Goal: Transaction & Acquisition: Purchase product/service

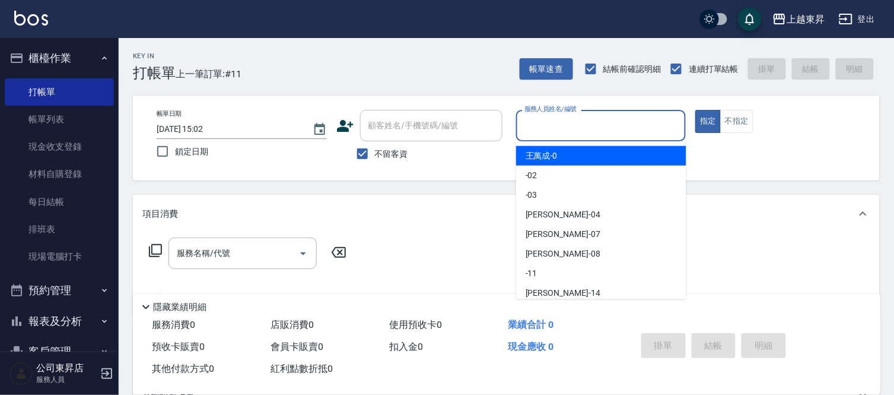
click at [559, 125] on input "服務人員姓名/編號" at bounding box center [602, 125] width 160 height 21
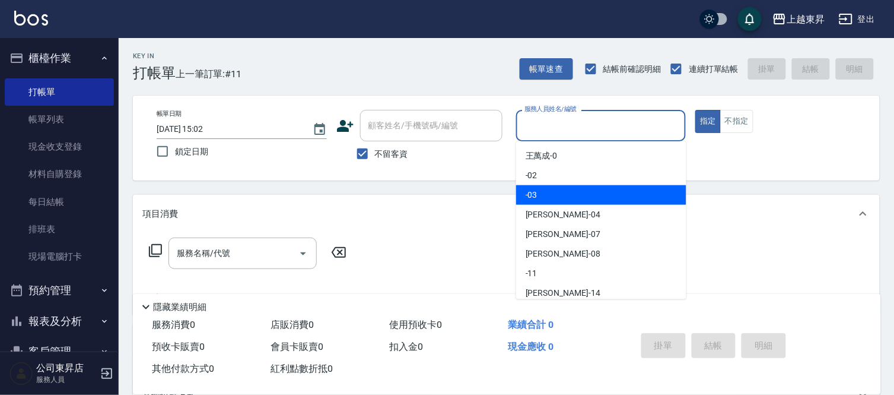
click at [540, 196] on div "-03" at bounding box center [601, 195] width 170 height 20
type input "-03"
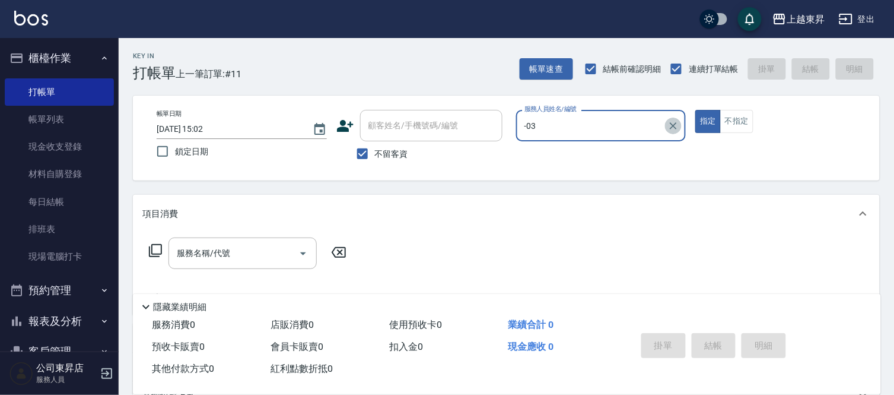
click at [674, 125] on icon "Clear" at bounding box center [673, 125] width 7 height 7
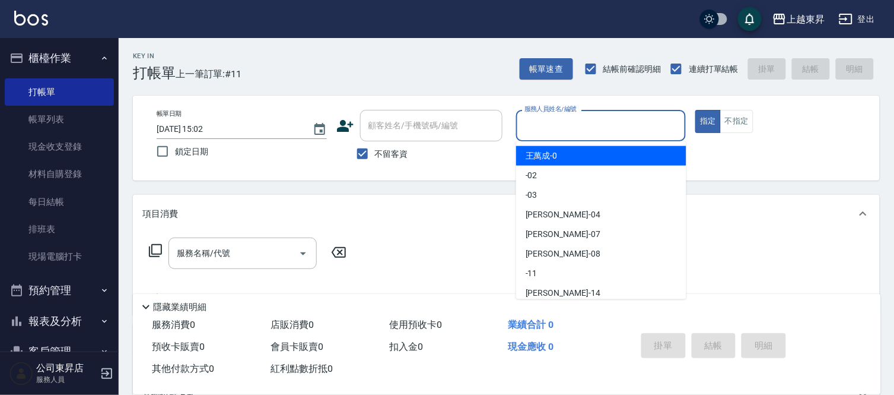
click at [535, 126] on input "服務人員姓名/編號" at bounding box center [602, 125] width 160 height 21
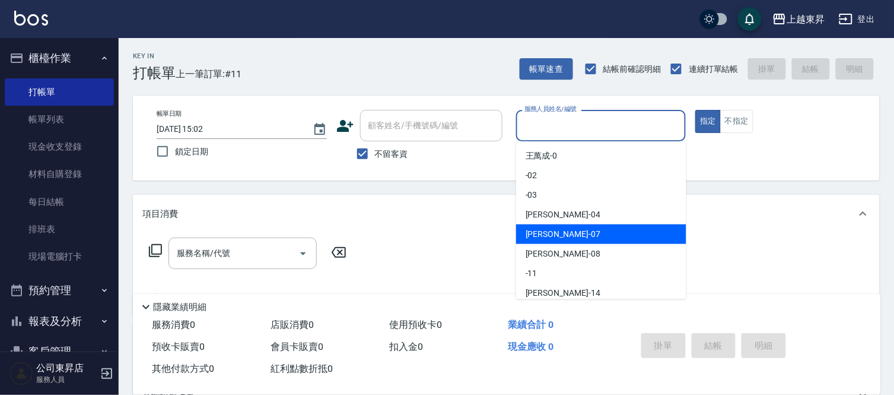
click at [546, 233] on span "榮松 -07" at bounding box center [563, 234] width 75 height 12
type input "榮松-07"
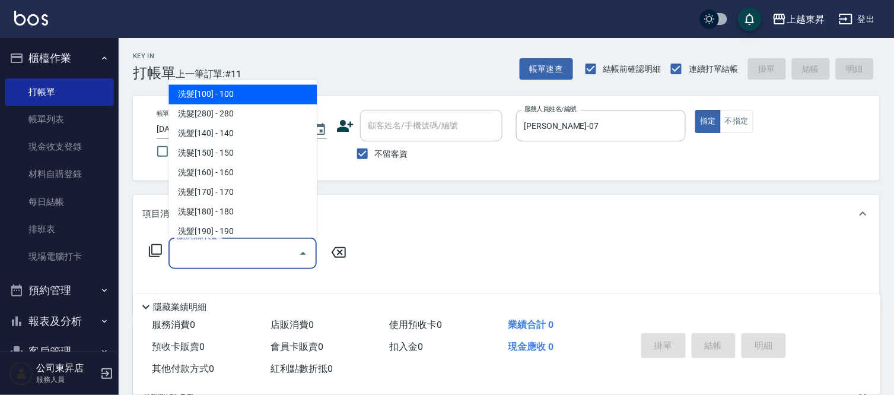
click at [218, 250] on input "服務名稱/代號" at bounding box center [234, 253] width 120 height 21
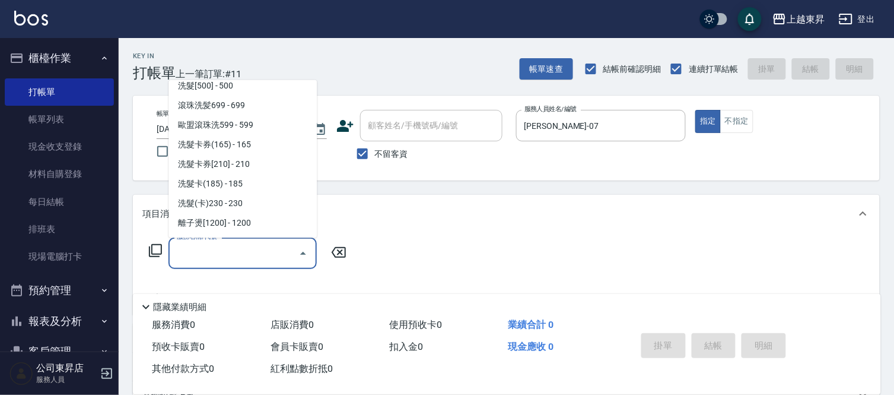
scroll to position [263, 0]
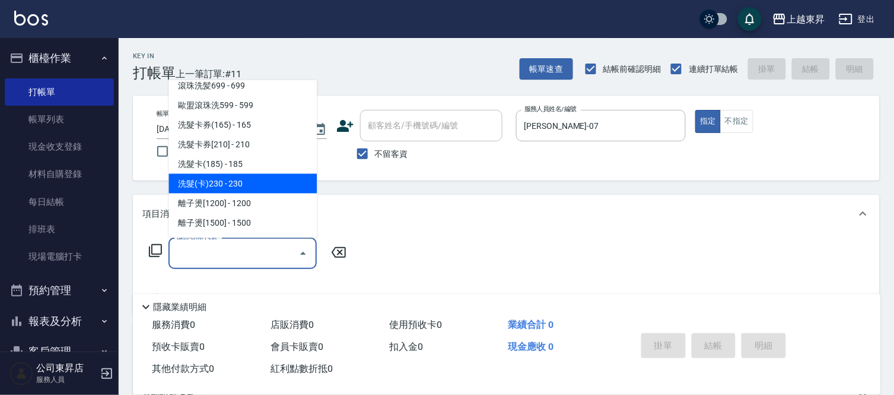
click at [245, 176] on span "洗髮(卡)230 - 230" at bounding box center [243, 184] width 148 height 20
type input "洗髮(卡)230(224)"
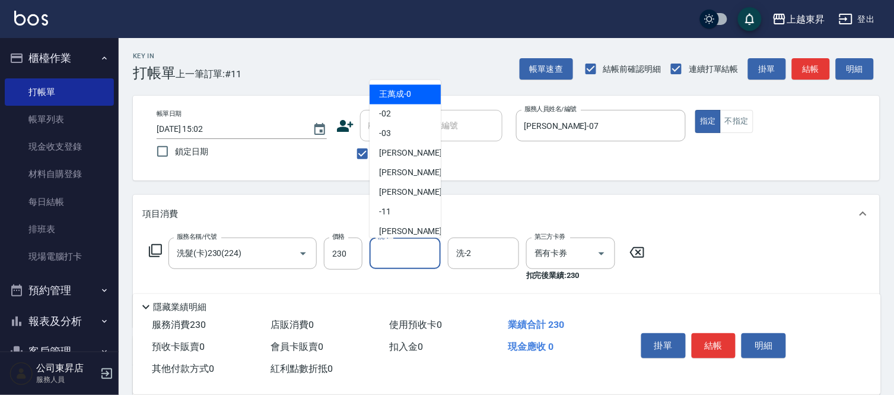
click at [411, 246] on input "洗-1" at bounding box center [405, 253] width 61 height 21
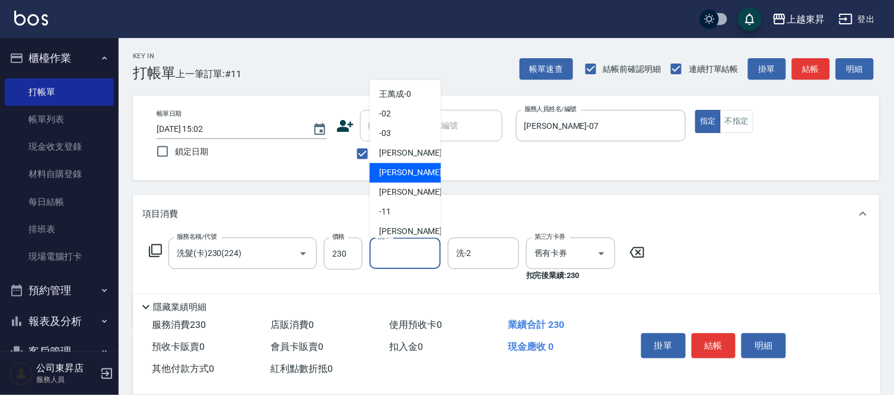
click at [389, 169] on span "榮松 -07" at bounding box center [416, 173] width 75 height 12
type input "榮松-07"
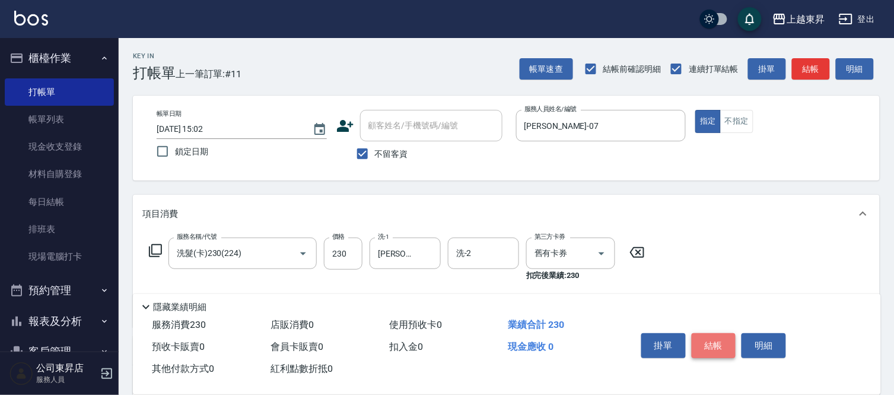
click at [714, 336] on button "結帳" at bounding box center [714, 345] width 44 height 25
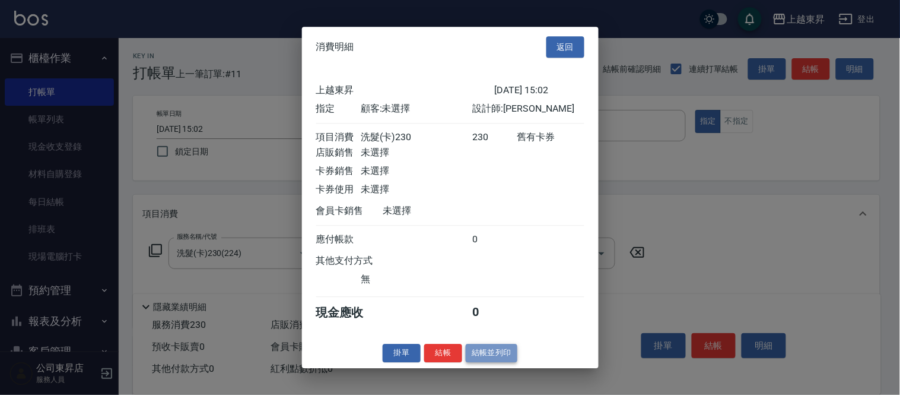
click at [481, 356] on button "結帳並列印" at bounding box center [492, 353] width 52 height 18
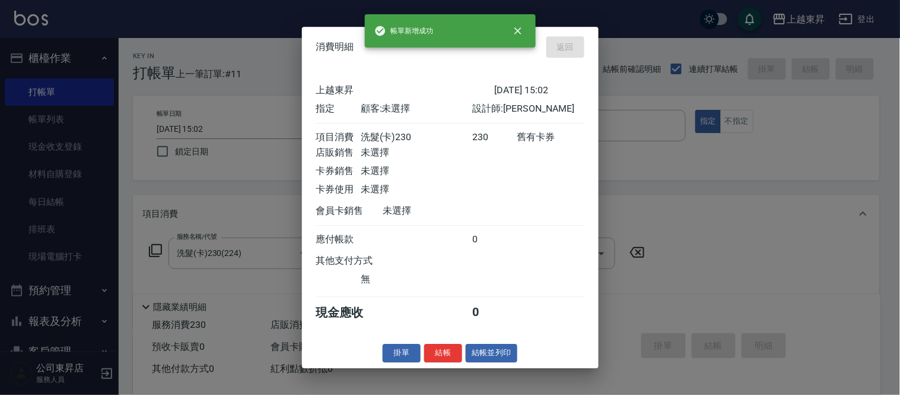
type input "[DATE] 17:43"
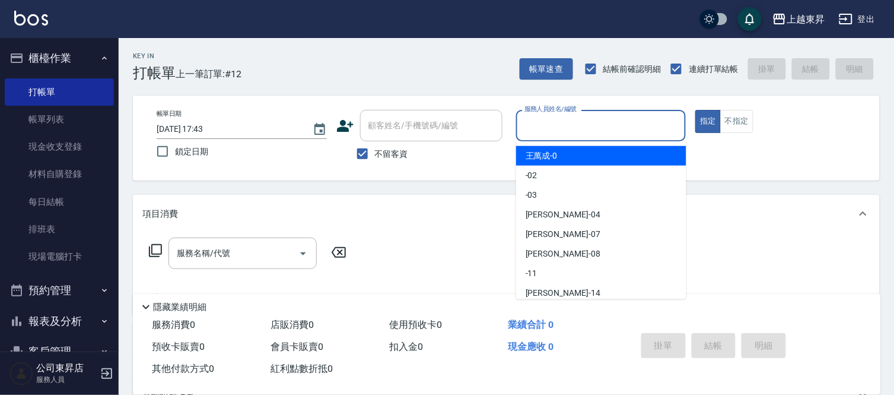
click at [536, 122] on input "服務人員姓名/編號" at bounding box center [602, 125] width 160 height 21
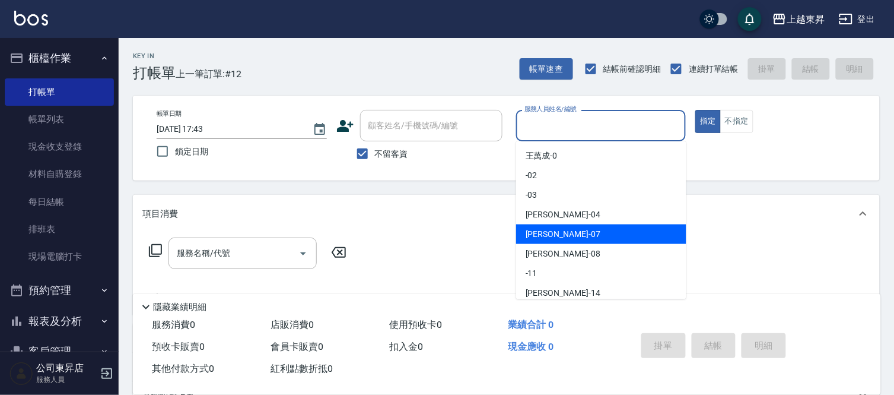
click at [547, 230] on span "榮松 -07" at bounding box center [563, 234] width 75 height 12
type input "榮松-07"
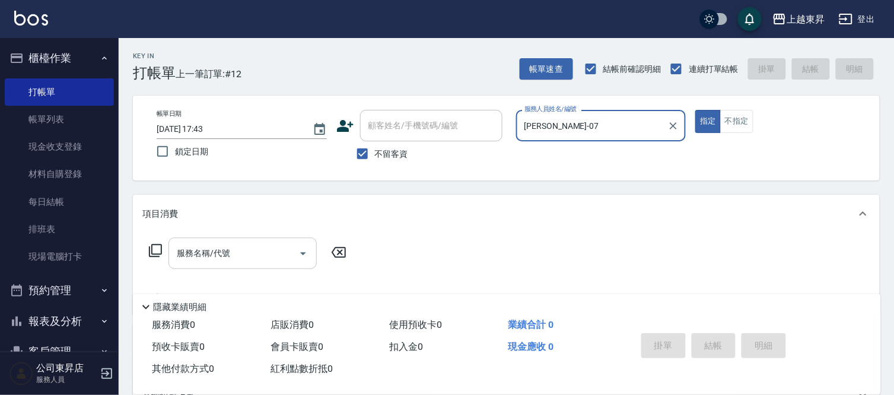
click at [223, 250] on input "服務名稱/代號" at bounding box center [234, 253] width 120 height 21
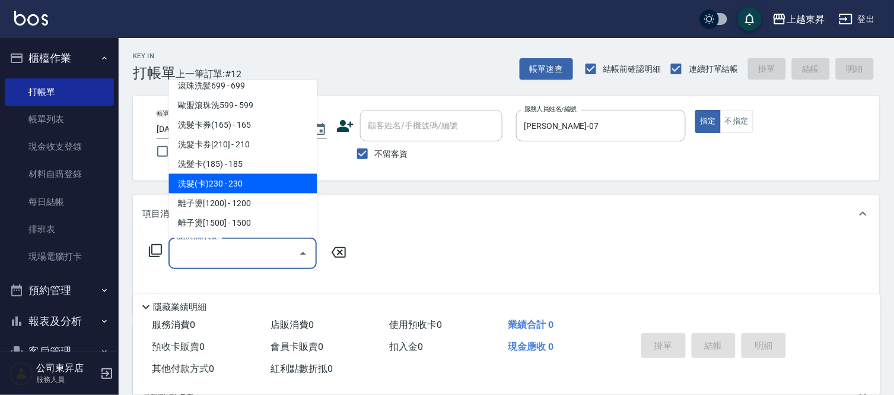
click at [248, 179] on span "洗髮(卡)230 - 230" at bounding box center [243, 184] width 148 height 20
type input "洗髮(卡)230(224)"
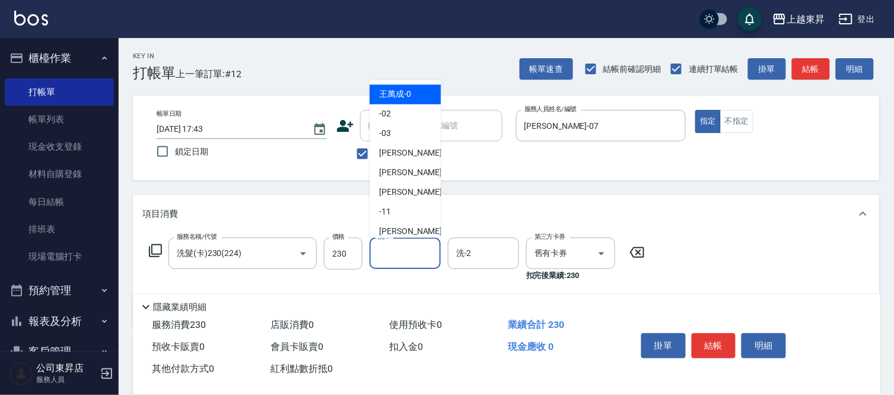
click at [389, 248] on input "洗-1" at bounding box center [405, 253] width 61 height 21
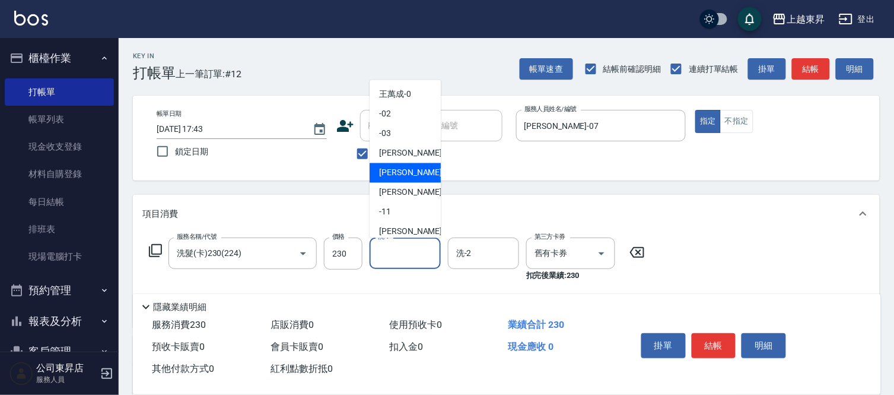
click at [386, 169] on span "榮松 -07" at bounding box center [416, 173] width 75 height 12
type input "榮松-07"
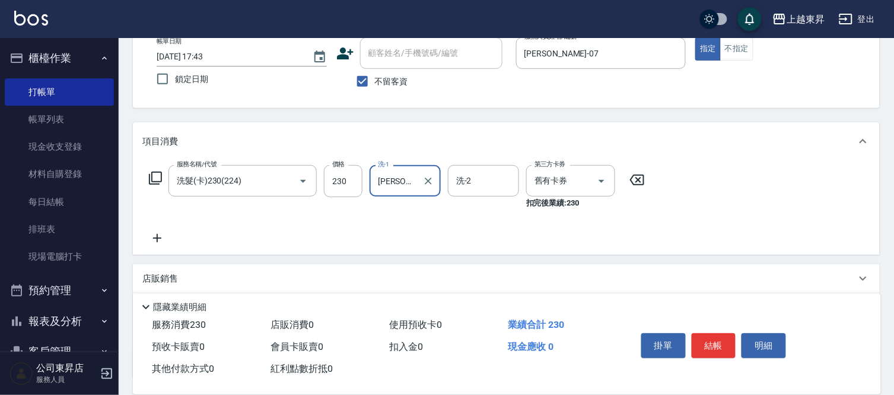
scroll to position [66, 0]
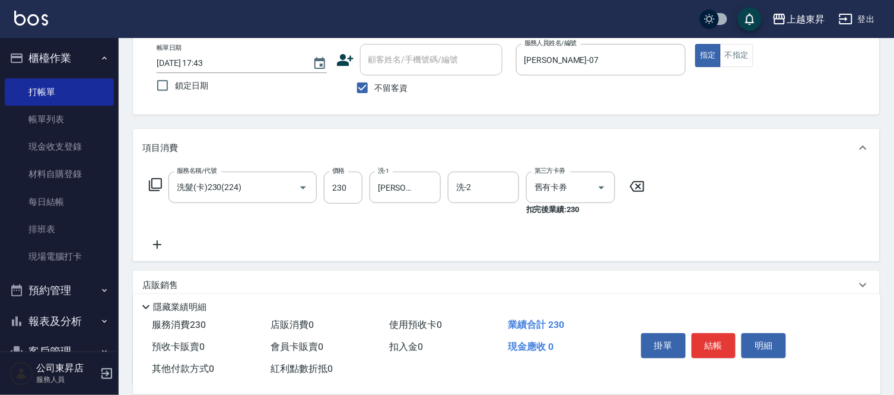
click at [155, 244] on icon at bounding box center [157, 244] width 8 height 8
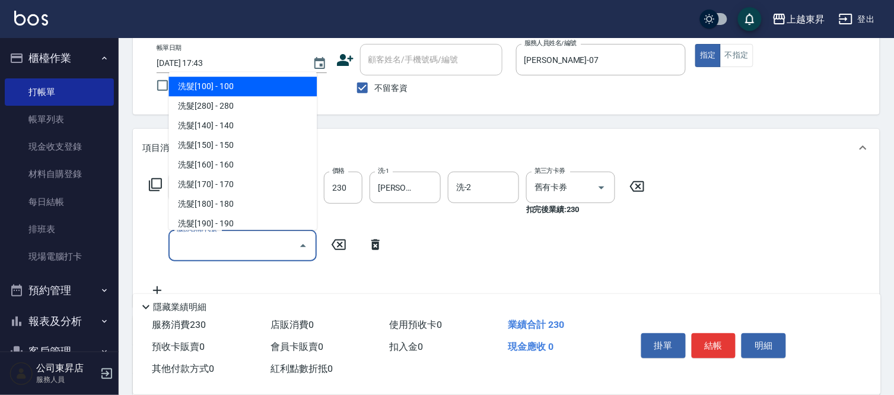
click at [198, 241] on input "服務名稱/代號" at bounding box center [234, 245] width 120 height 21
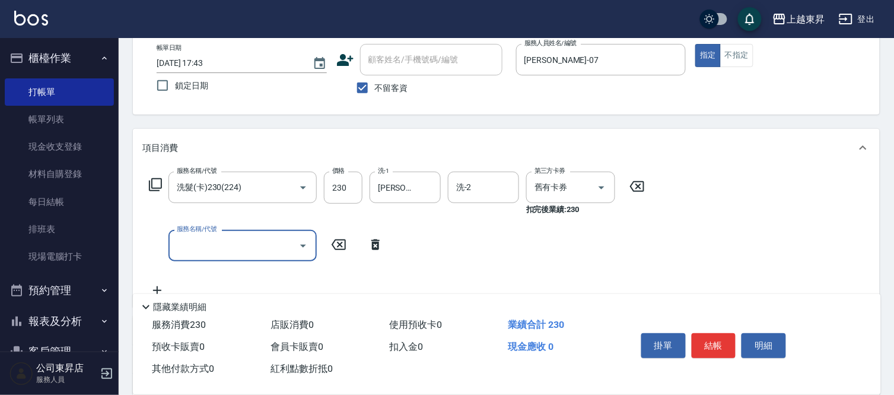
click at [198, 241] on input "服務名稱/代號" at bounding box center [234, 245] width 120 height 21
click at [253, 274] on span "潤絲 - 20" at bounding box center [243, 276] width 148 height 20
type input "潤絲(801)"
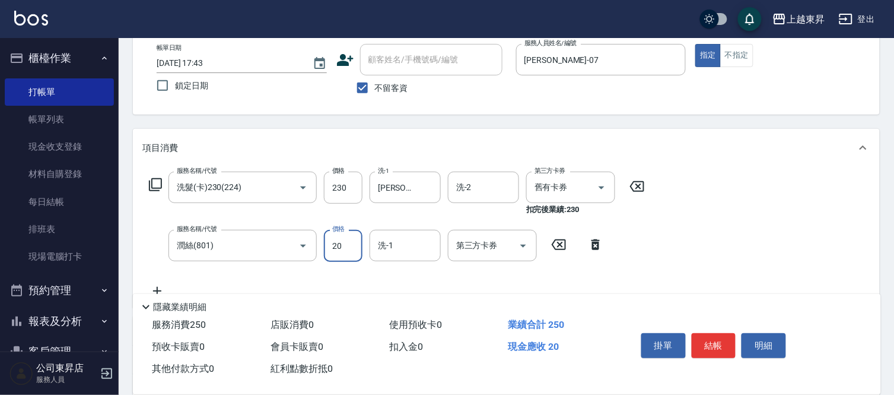
click at [335, 242] on input "20" at bounding box center [343, 246] width 39 height 32
type input "30"
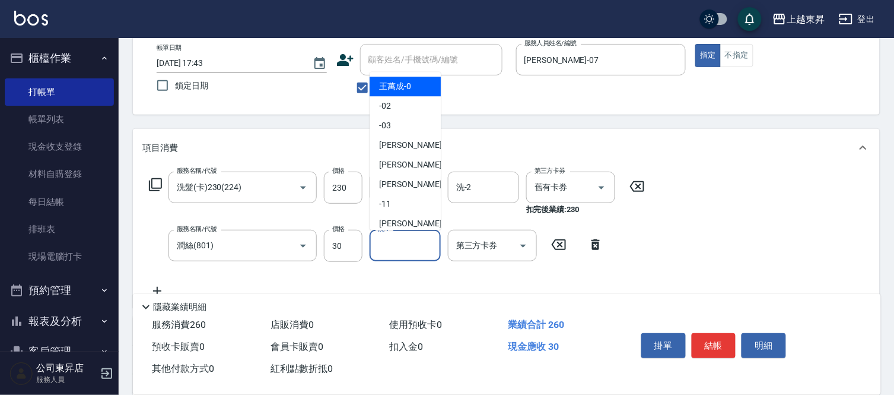
click at [386, 241] on input "洗-1" at bounding box center [405, 245] width 61 height 21
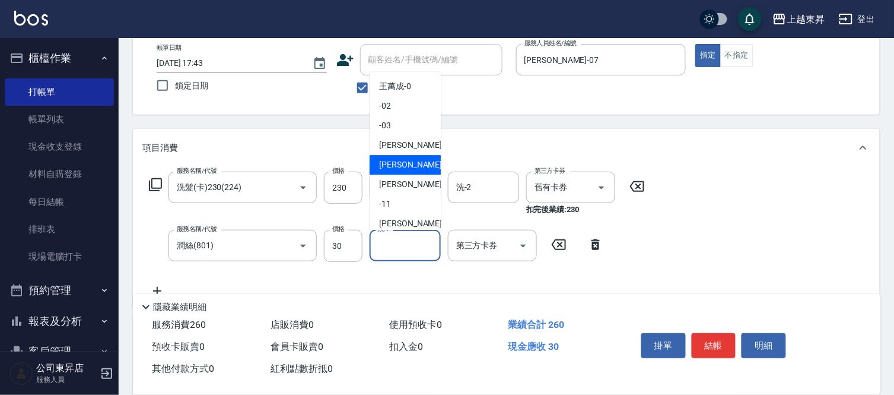
click at [396, 160] on span "榮松 -07" at bounding box center [416, 164] width 75 height 12
type input "榮松-07"
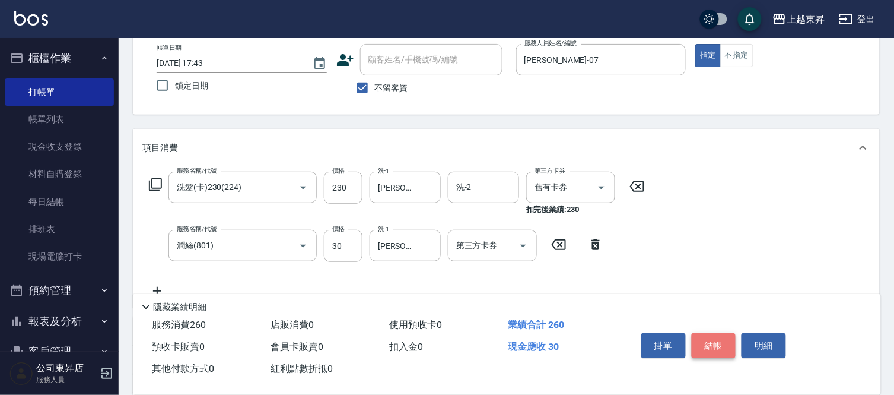
click at [716, 339] on button "結帳" at bounding box center [714, 345] width 44 height 25
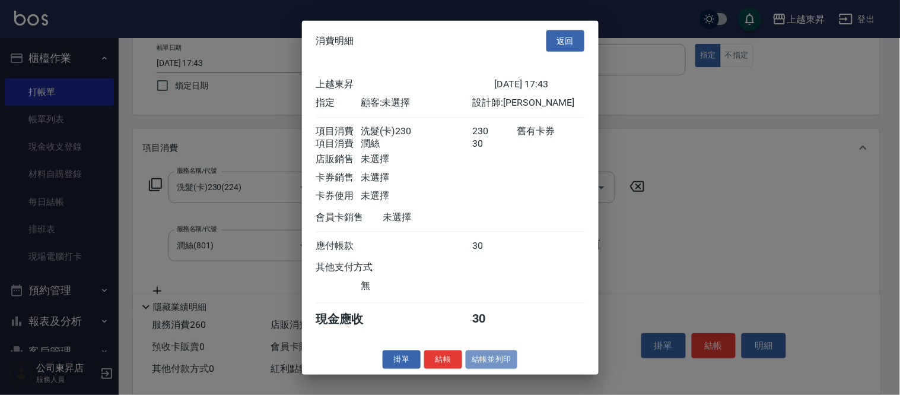
click at [485, 367] on button "結帳並列印" at bounding box center [492, 359] width 52 height 18
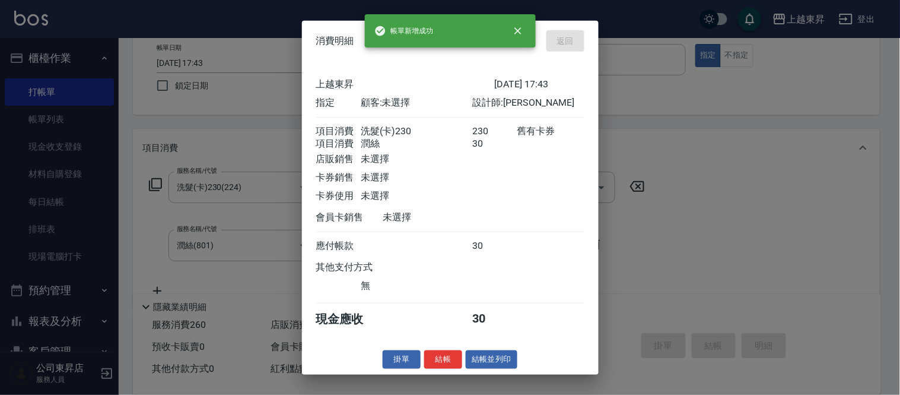
type input "2025/09/07 17:44"
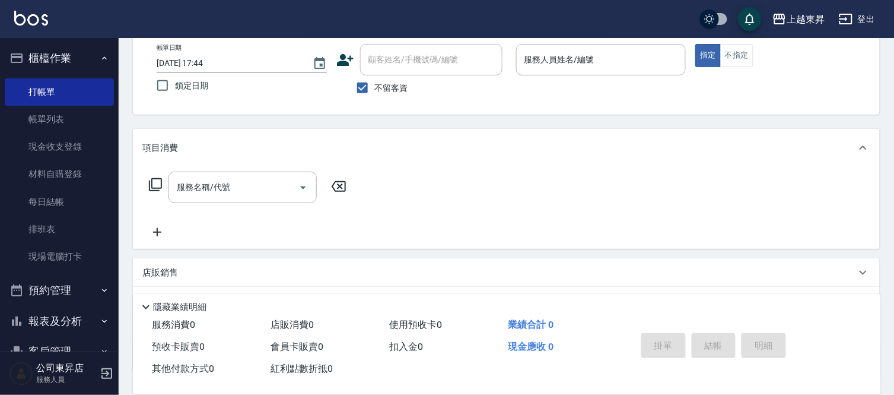
click at [398, 87] on span "不留客資" at bounding box center [391, 88] width 33 height 12
click at [375, 87] on input "不留客資" at bounding box center [362, 87] width 25 height 25
checkbox input "false"
click at [409, 68] on input "顧客姓名/手機號碼/編號" at bounding box center [422, 59] width 114 height 21
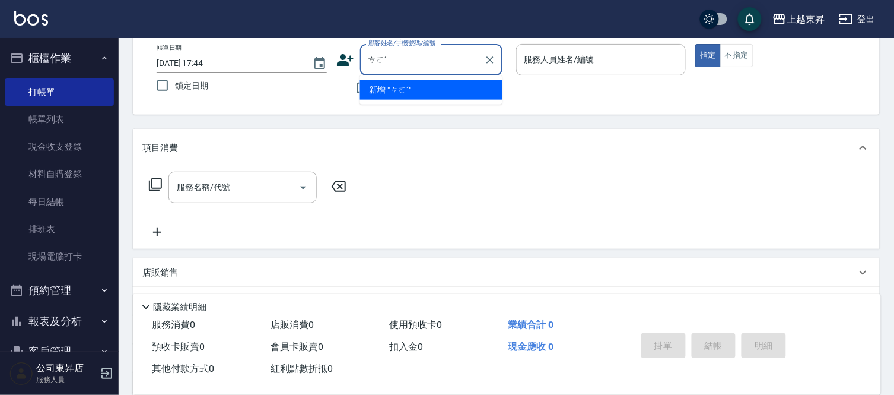
type input "ㄘ"
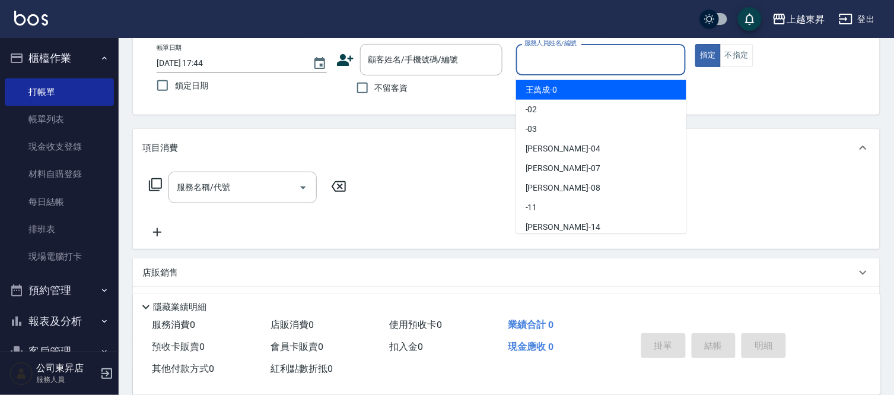
click at [565, 49] on input "服務人員姓名/編號" at bounding box center [602, 59] width 160 height 21
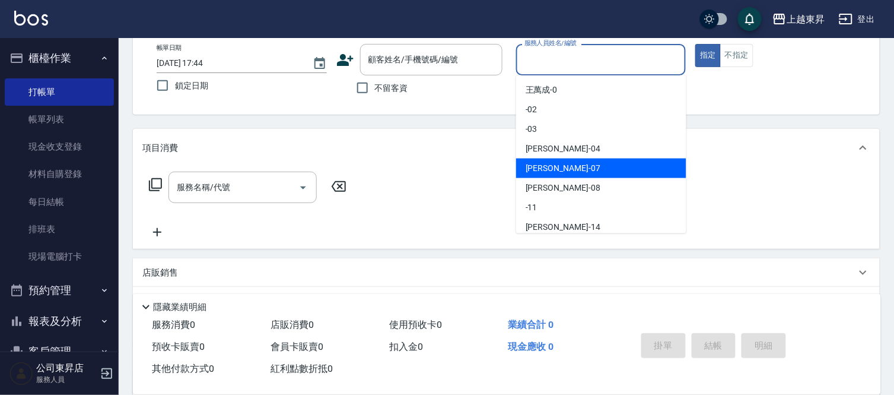
click at [567, 169] on div "榮松 -07" at bounding box center [601, 168] width 170 height 20
type input "榮松-07"
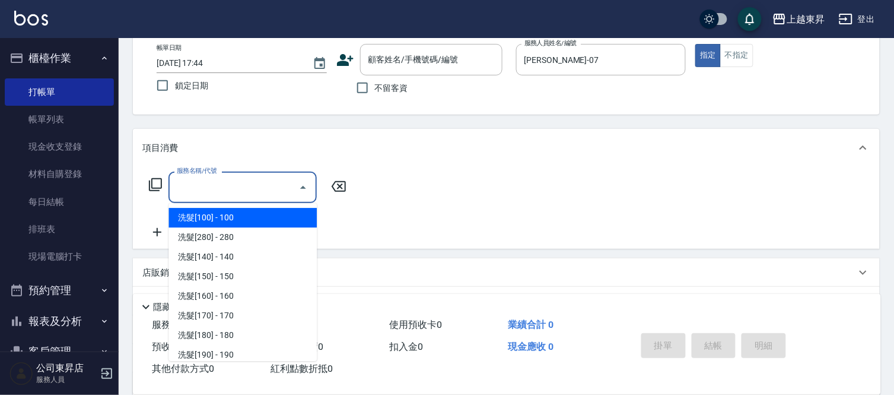
click at [244, 182] on input "服務名稱/代號" at bounding box center [234, 187] width 120 height 21
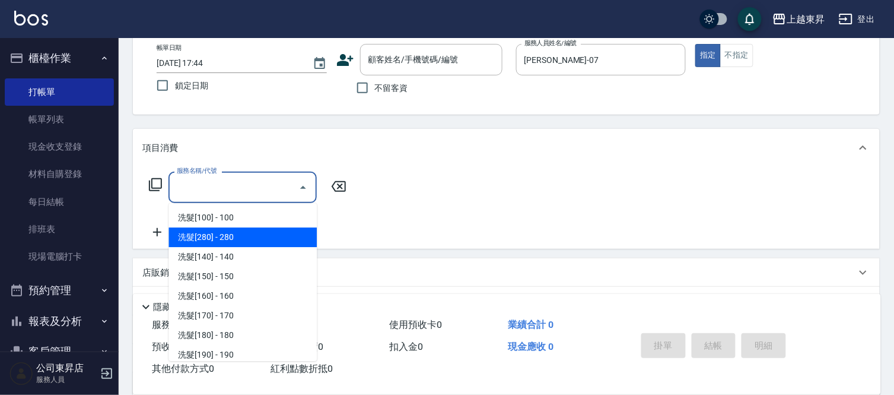
click at [236, 234] on span "洗髮[280] - 280" at bounding box center [243, 237] width 148 height 20
type input "洗髮[280](202)"
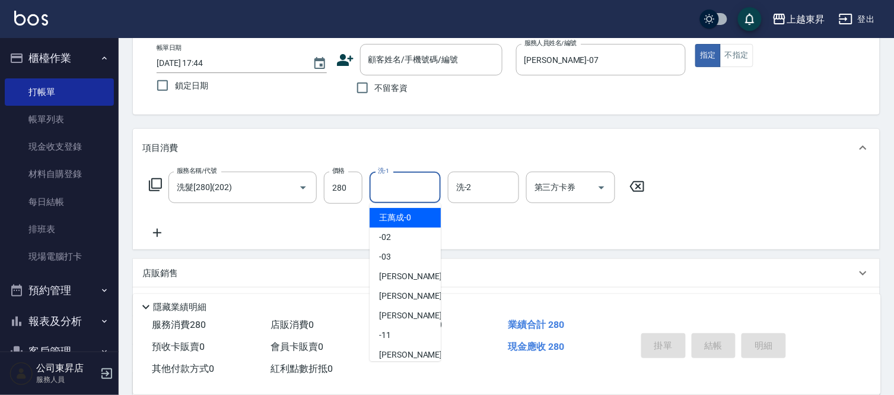
click at [386, 186] on input "洗-1" at bounding box center [405, 187] width 61 height 21
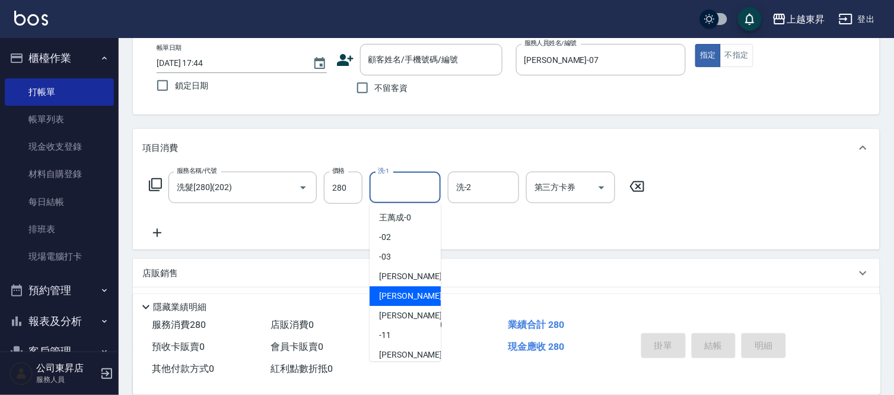
drag, startPoint x: 390, startPoint y: 294, endPoint x: 337, endPoint y: 222, distance: 89.5
click at [389, 294] on span "榮松 -07" at bounding box center [416, 296] width 75 height 12
type input "榮松-07"
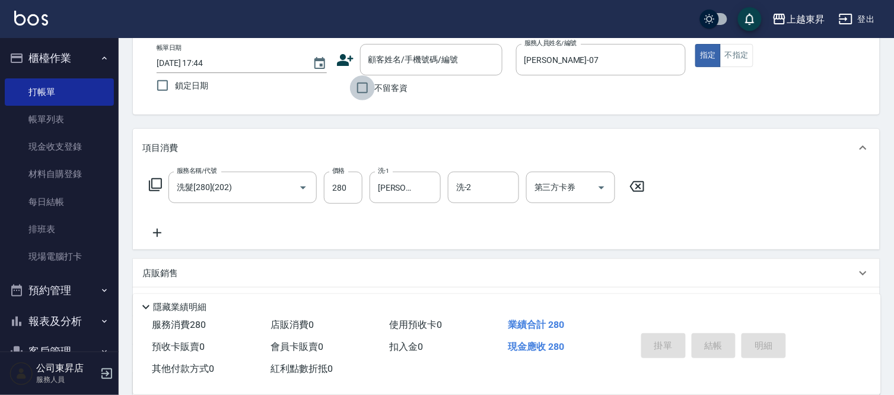
click at [364, 91] on input "不留客資" at bounding box center [362, 87] width 25 height 25
checkbox input "true"
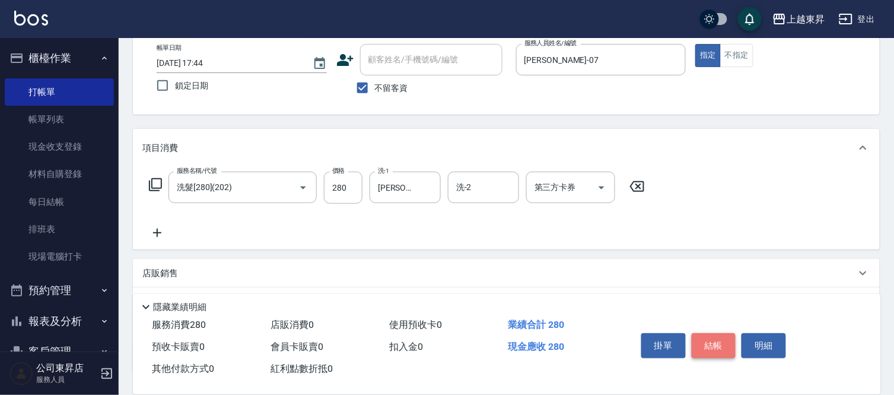
click at [713, 341] on button "結帳" at bounding box center [714, 345] width 44 height 25
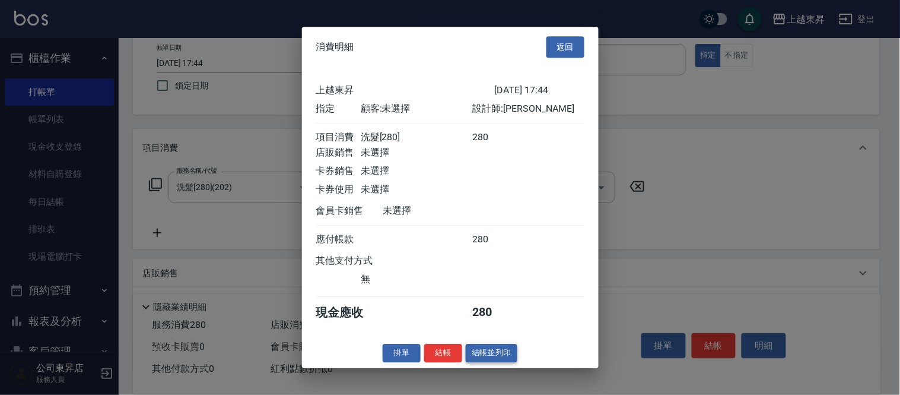
click at [487, 359] on button "結帳並列印" at bounding box center [492, 353] width 52 height 18
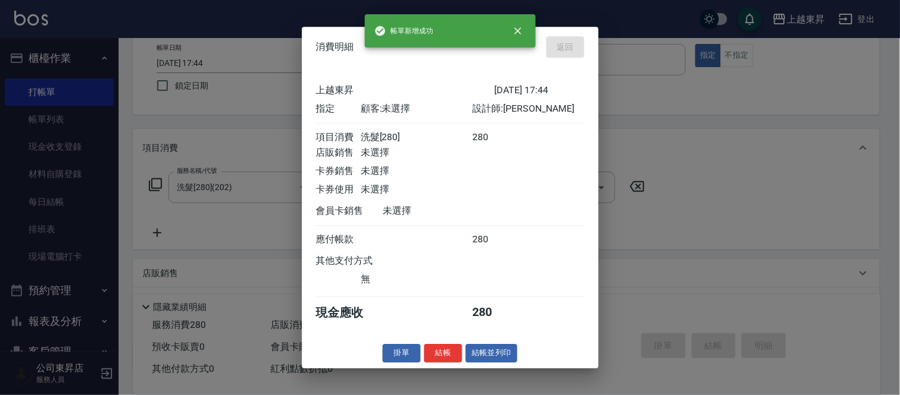
type input "2025/09/07 17:45"
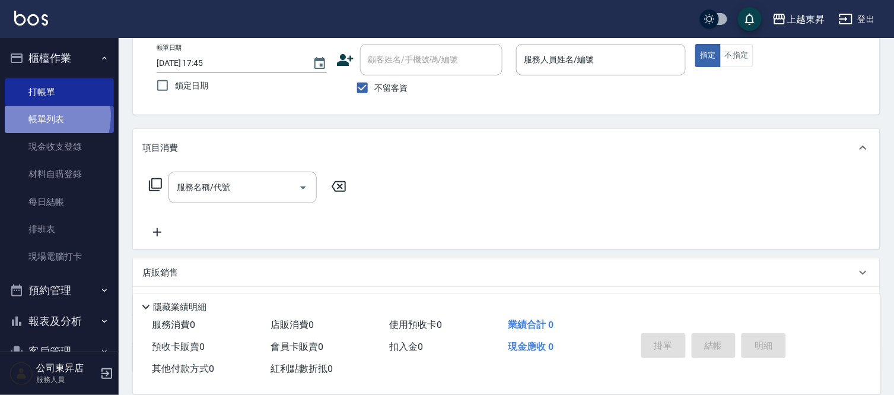
click at [44, 116] on link "帳單列表" at bounding box center [59, 119] width 109 height 27
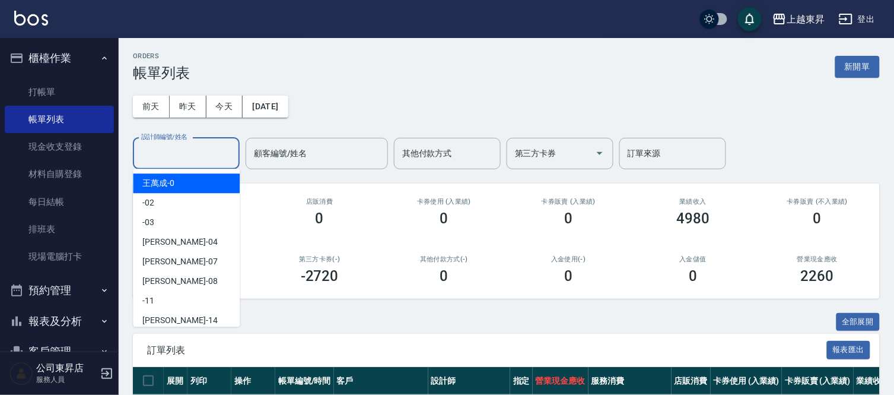
click at [151, 153] on input "設計師編號/姓名" at bounding box center [186, 153] width 96 height 21
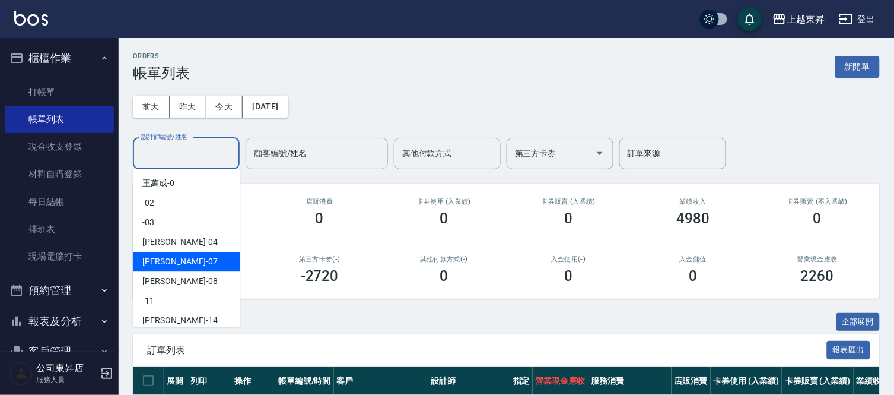
click at [171, 259] on div "榮松 -07" at bounding box center [186, 262] width 107 height 20
type input "榮松-07"
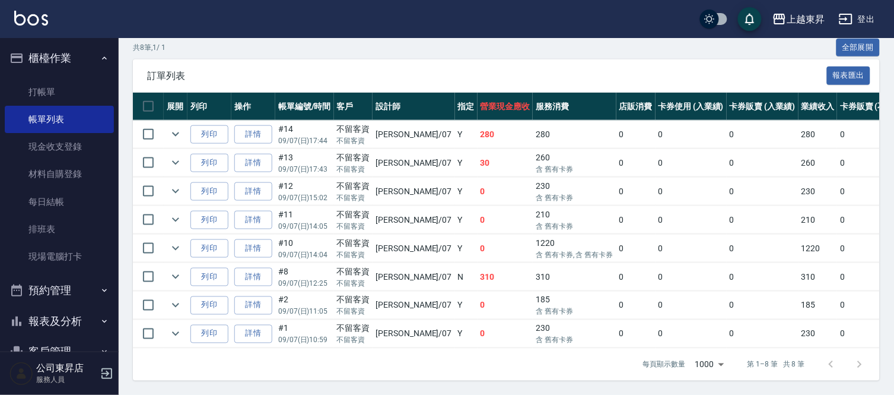
scroll to position [285, 0]
click at [254, 239] on link "詳情" at bounding box center [253, 248] width 38 height 18
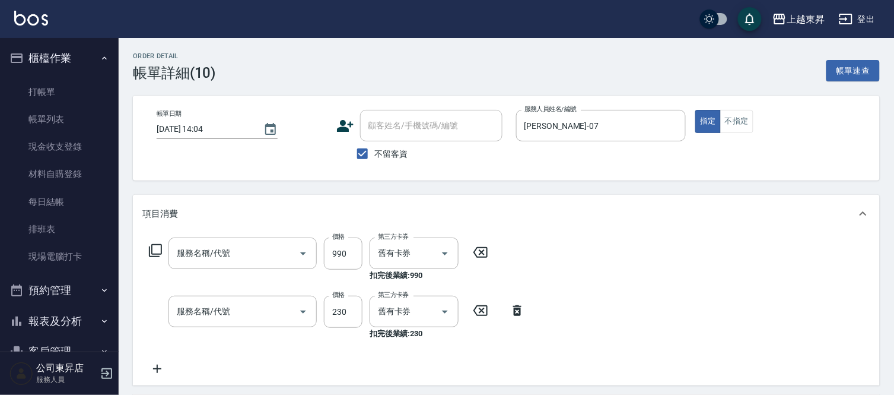
type input "2025/09/07 14:04"
checkbox input "true"
type input "榮松-07"
type input "(芙)蘆薈髮膜套卡(自材)(639)"
type input "洗髮(卡)230(224)"
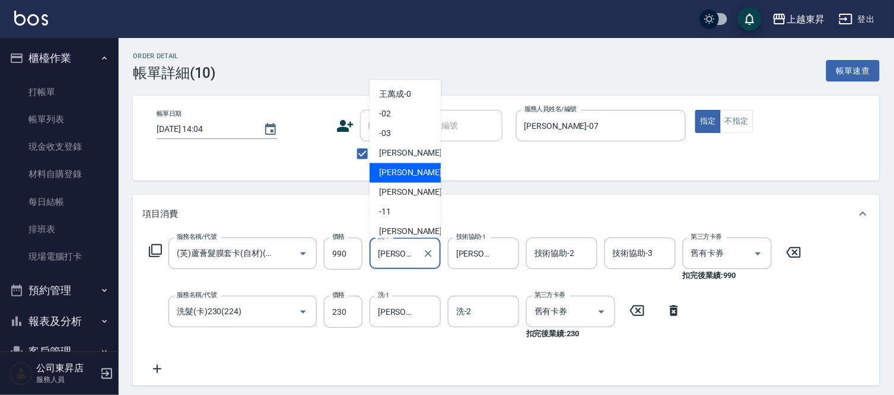
click at [396, 254] on input "榮松-07" at bounding box center [396, 253] width 43 height 21
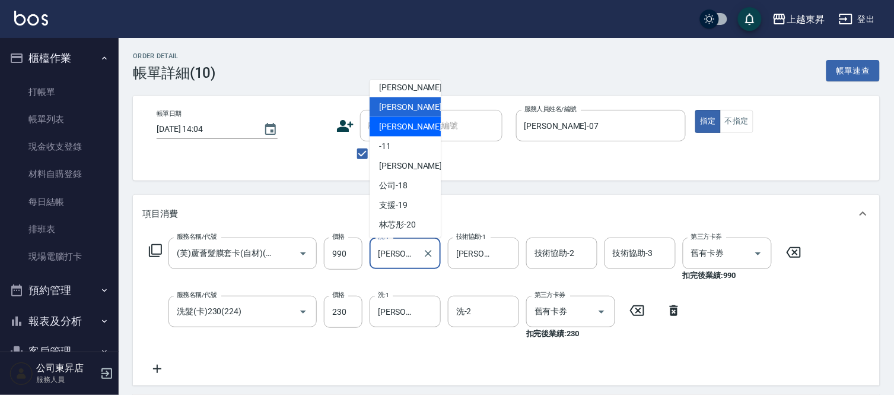
scroll to position [132, 0]
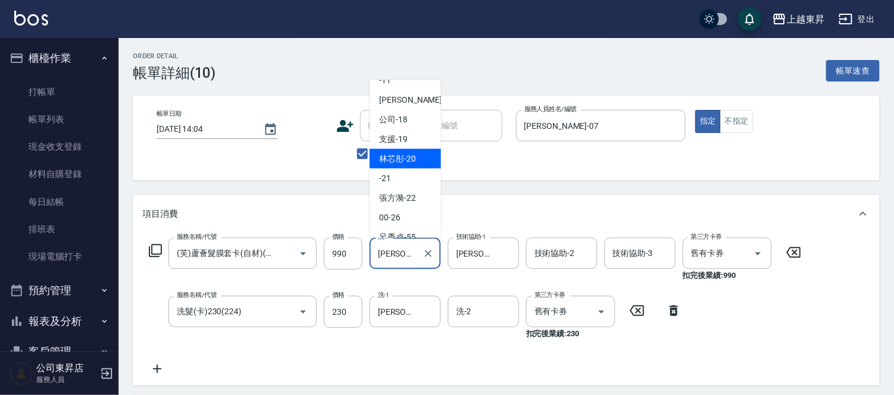
drag, startPoint x: 399, startPoint y: 153, endPoint x: 390, endPoint y: 167, distance: 16.3
click at [396, 156] on span "林芯彤 -20" at bounding box center [397, 158] width 37 height 12
type input "林芯彤-20"
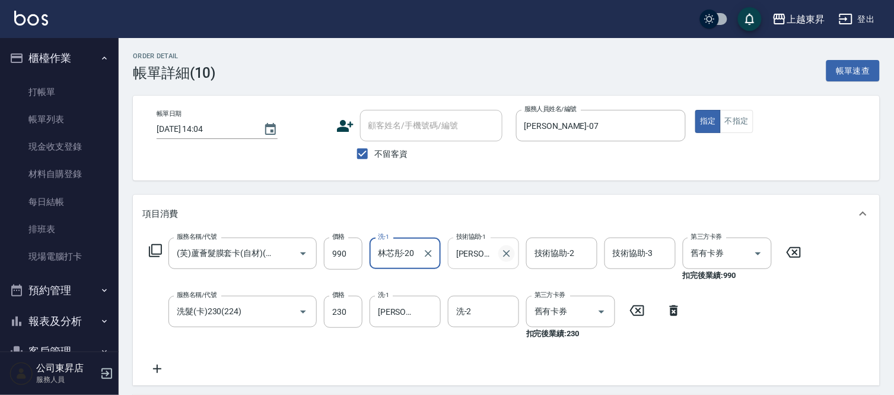
click at [504, 251] on icon "Clear" at bounding box center [506, 253] width 7 height 7
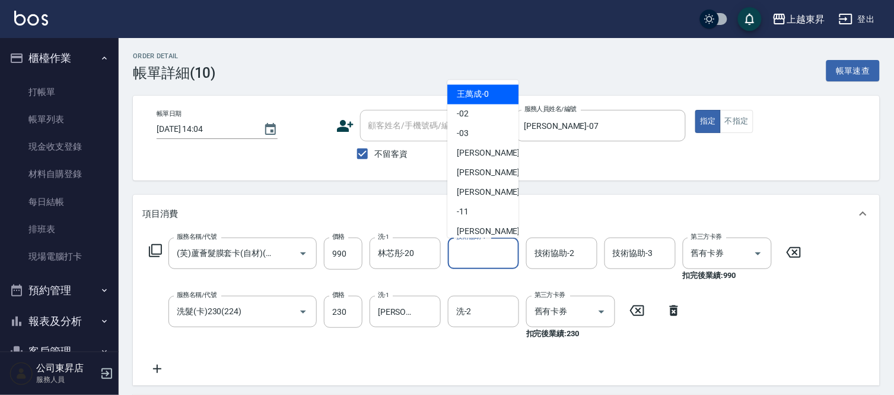
click at [504, 251] on input "技術協助-1" at bounding box center [483, 253] width 61 height 21
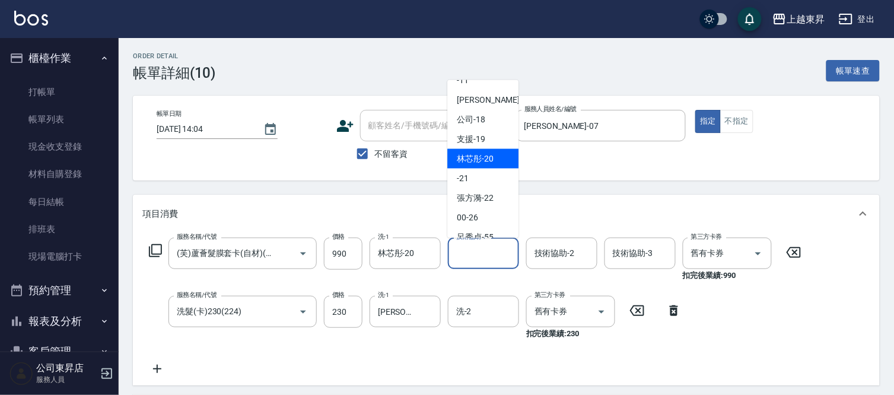
click at [483, 153] on span "林芯彤 -20" at bounding box center [475, 158] width 37 height 12
type input "林芯彤-20"
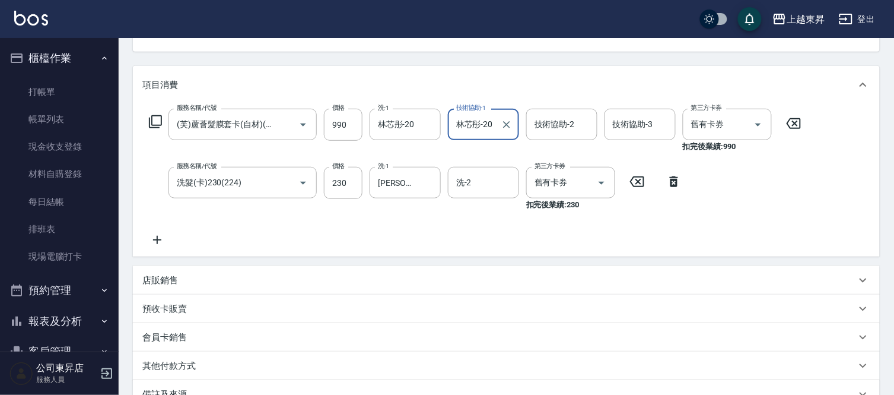
scroll to position [269, 0]
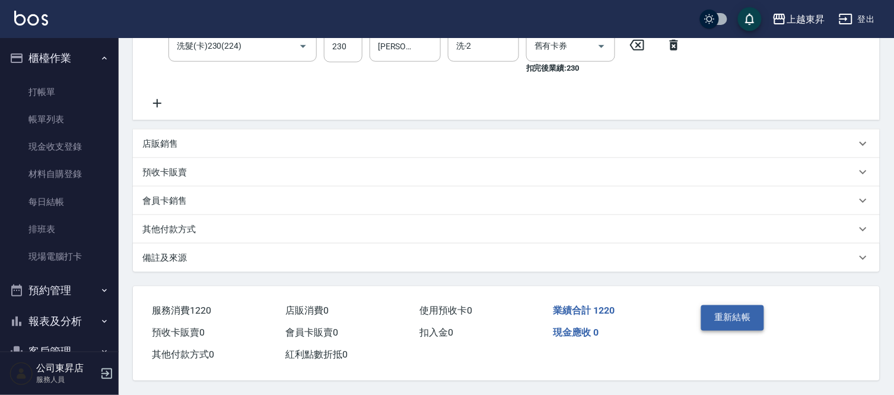
click at [724, 311] on button "重新結帳" at bounding box center [732, 317] width 63 height 25
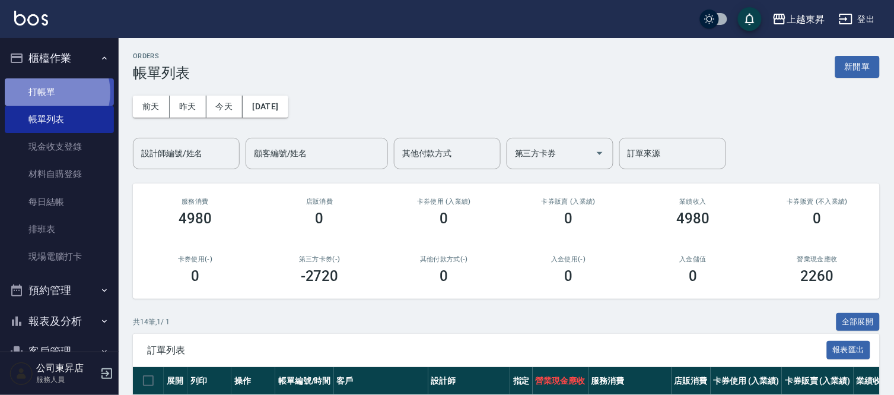
click at [53, 92] on link "打帳單" at bounding box center [59, 91] width 109 height 27
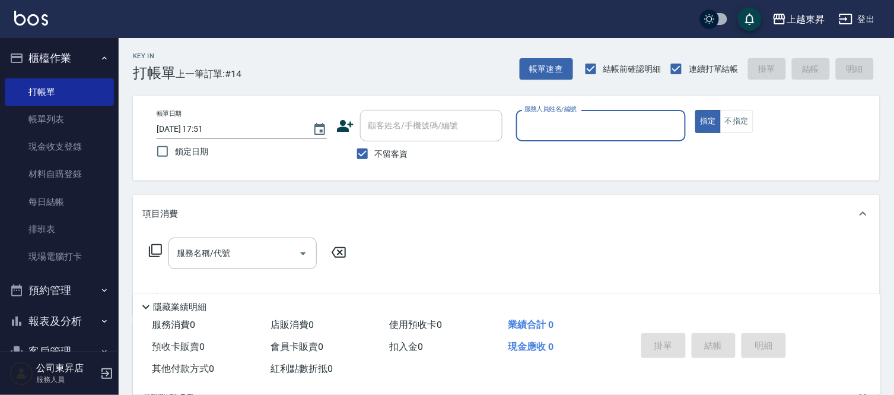
click at [382, 153] on span "不留客資" at bounding box center [391, 154] width 33 height 12
click at [375, 153] on input "不留客資" at bounding box center [362, 153] width 25 height 25
checkbox input "false"
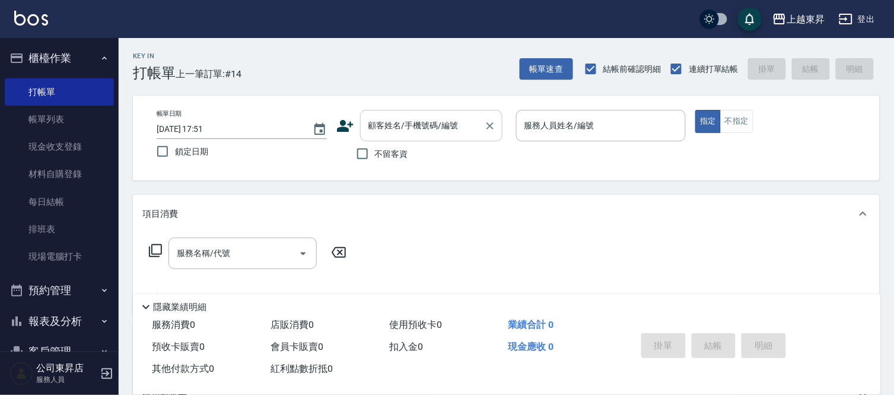
click at [384, 128] on input "顧客姓名/手機號碼/編號" at bounding box center [422, 125] width 114 height 21
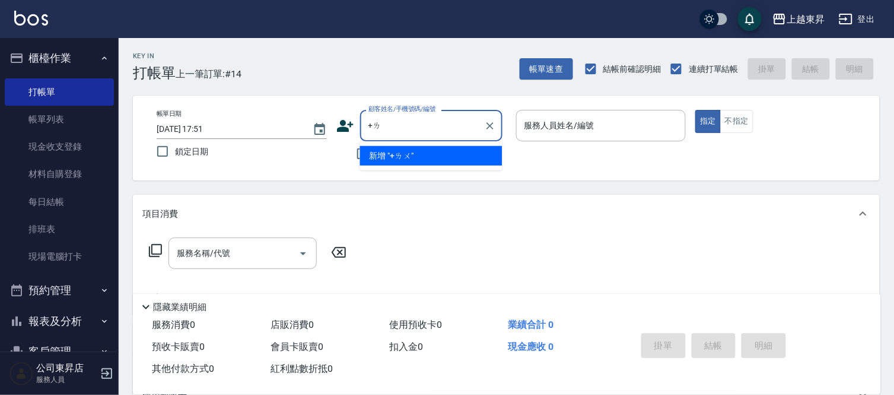
type input "+"
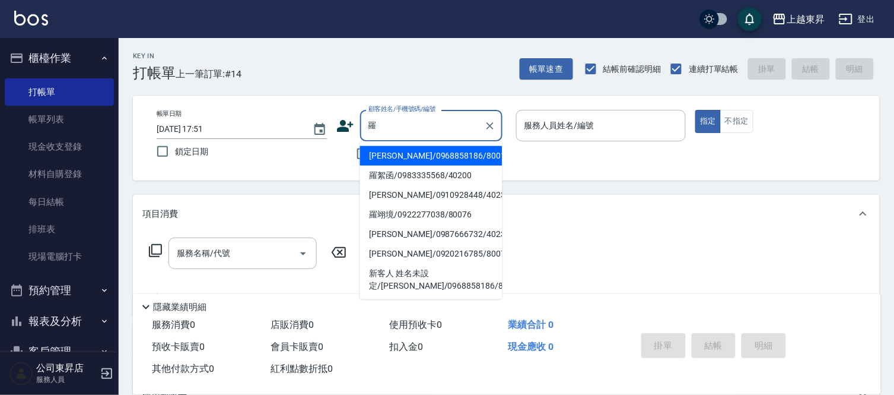
click at [411, 174] on li "羅絮函/0983335568/40200" at bounding box center [431, 176] width 142 height 20
type input "羅絮函/0983335568/40200"
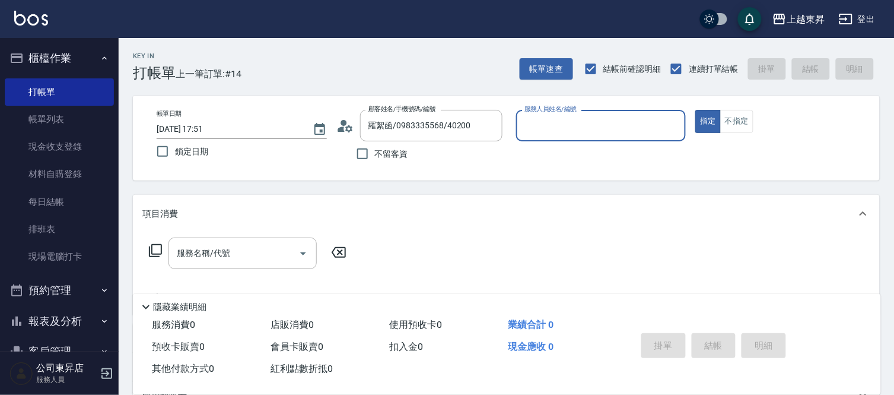
type input "李怡君-04"
click at [240, 253] on input "服務名稱/代號" at bounding box center [234, 253] width 120 height 21
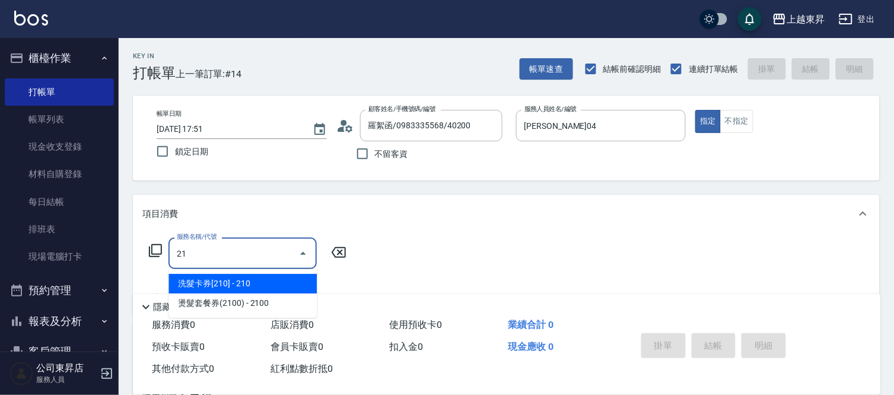
type input "2"
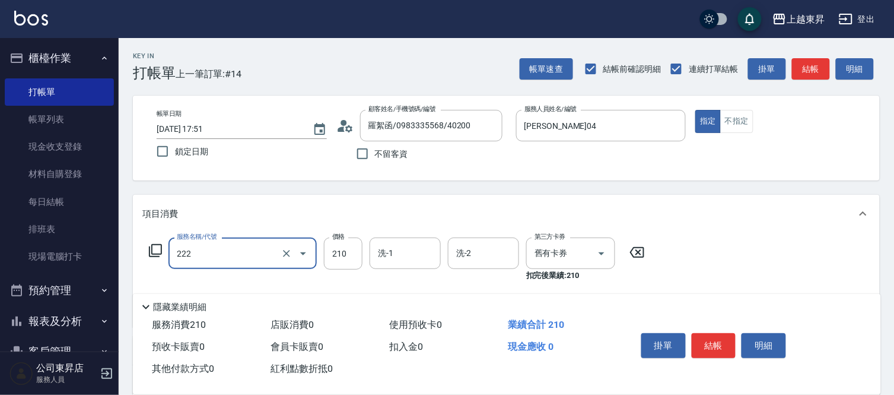
type input "洗髮卡券[210](222)"
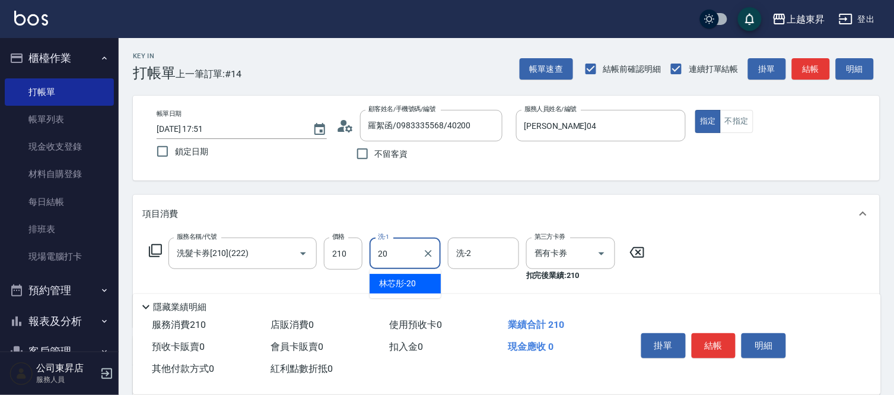
type input "林芯彤-20"
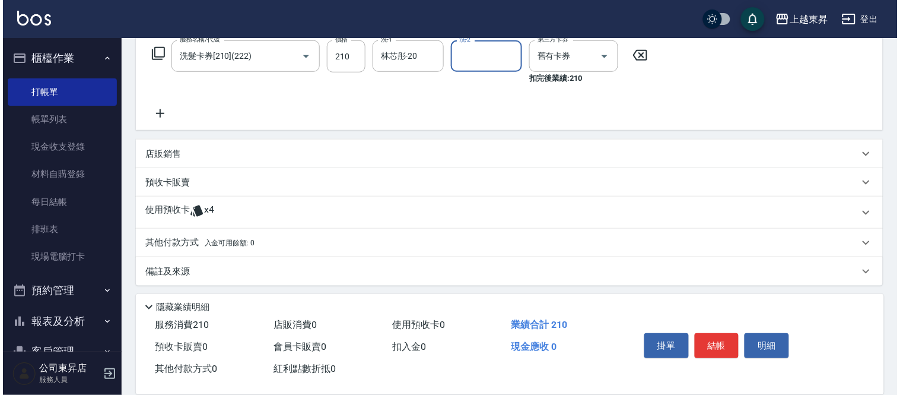
scroll to position [198, 0]
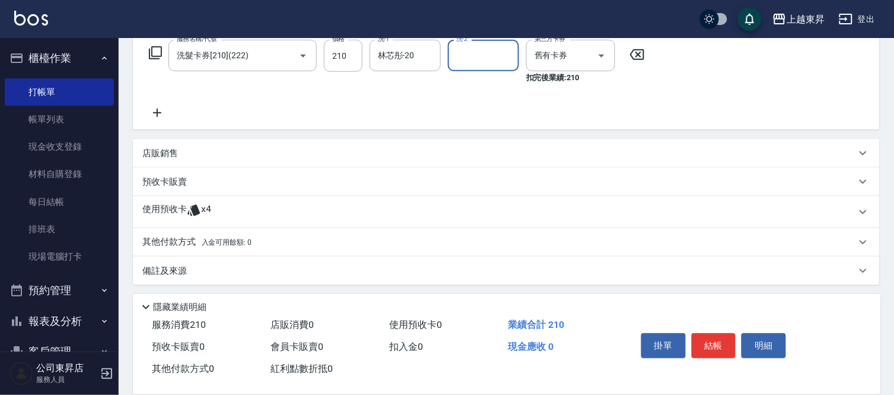
click at [162, 111] on icon at bounding box center [157, 113] width 30 height 14
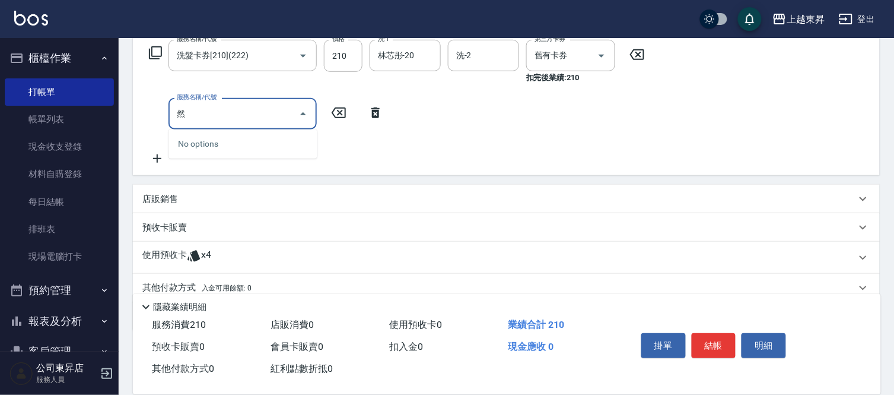
type input "繎"
type input "ˋ"
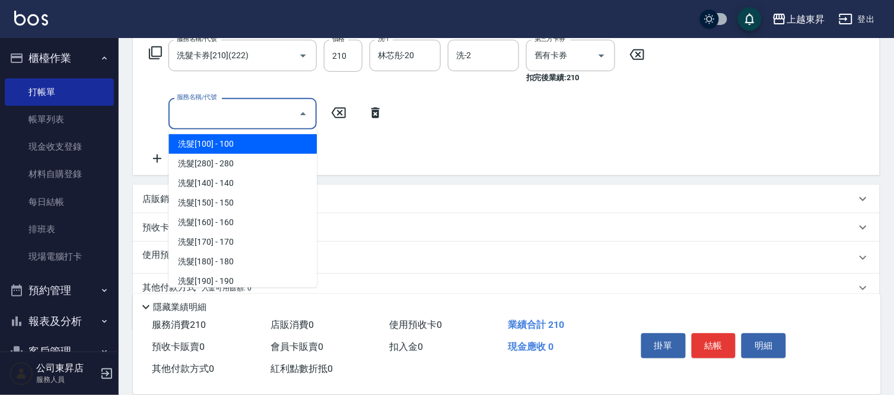
drag, startPoint x: 157, startPoint y: 43, endPoint x: 157, endPoint y: 49, distance: 6.5
click at [157, 49] on div "服務名稱/代號 洗髮卡券[210](222) 服務名稱/代號 價格 210 價格 洗-1 林芯彤-20 洗-1 洗-2 洗-2 第三方卡券 舊有卡券 第三方卡…" at bounding box center [397, 62] width 510 height 44
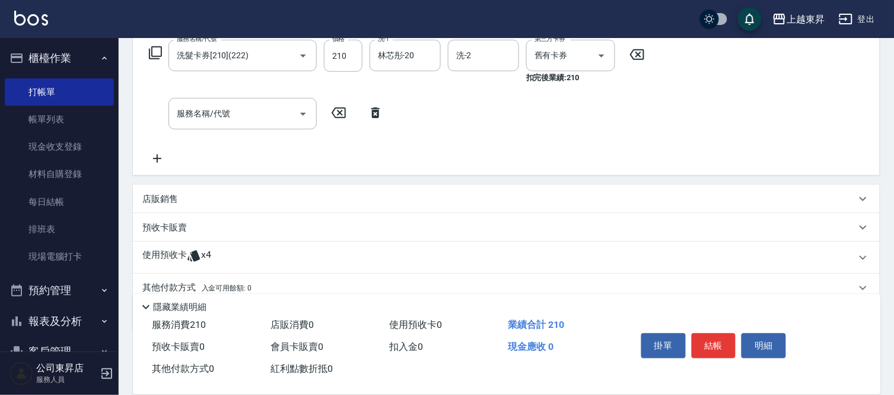
click at [157, 49] on icon at bounding box center [155, 53] width 14 height 14
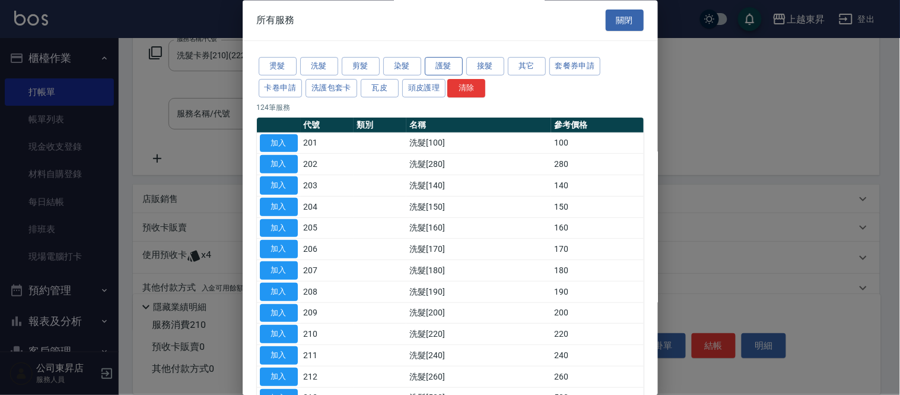
click at [435, 65] on button "護髮" at bounding box center [444, 67] width 38 height 18
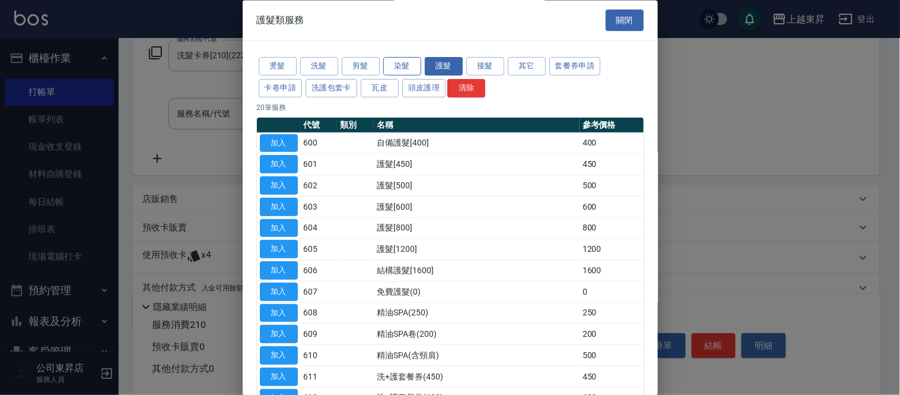
click at [399, 66] on button "染髮" at bounding box center [402, 67] width 38 height 18
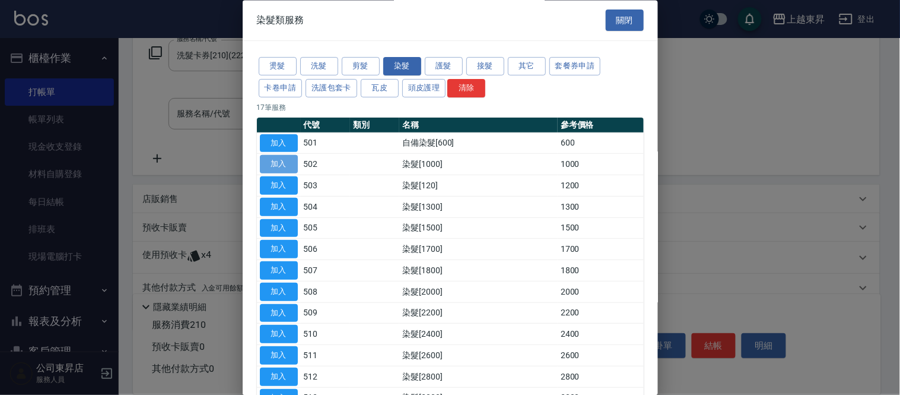
click at [274, 167] on button "加入" at bounding box center [279, 164] width 38 height 18
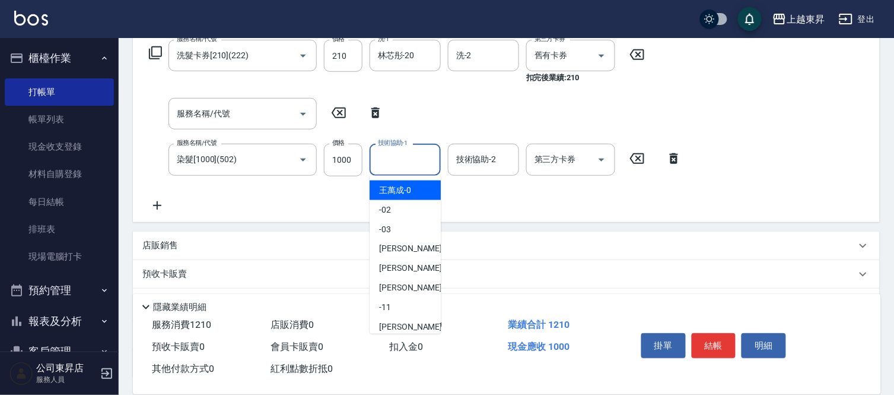
click at [419, 157] on input "技術協助-1" at bounding box center [405, 159] width 61 height 21
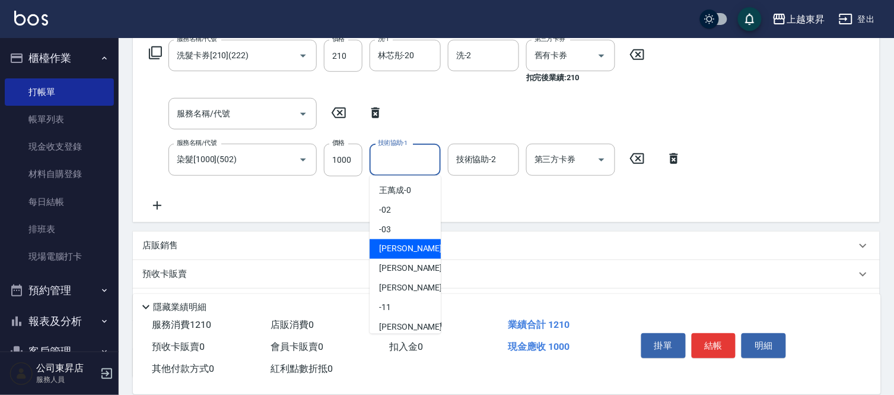
click at [405, 247] on span "李怡君 -04" at bounding box center [416, 249] width 75 height 12
type input "李怡君-04"
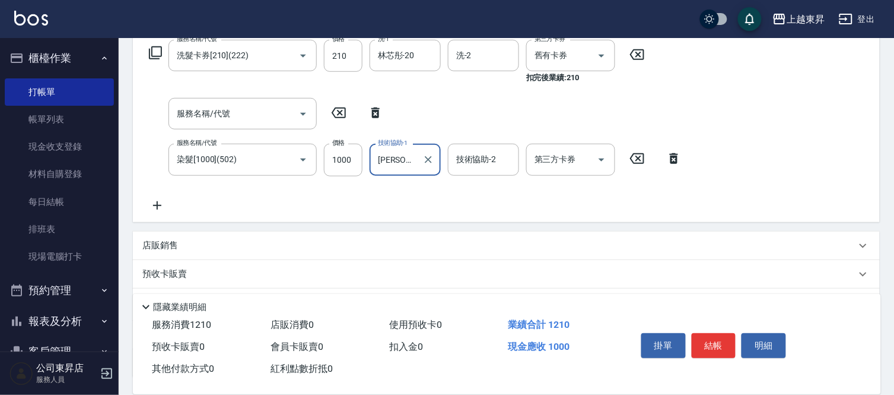
click at [161, 202] on icon at bounding box center [157, 205] width 30 height 14
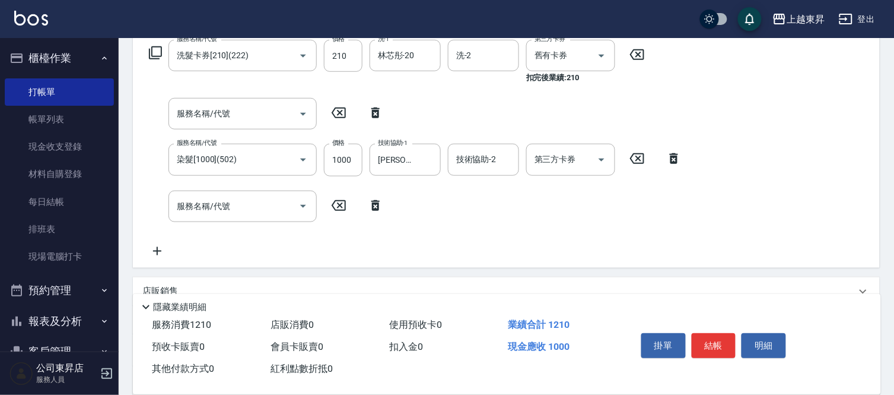
click at [152, 54] on icon at bounding box center [155, 52] width 13 height 13
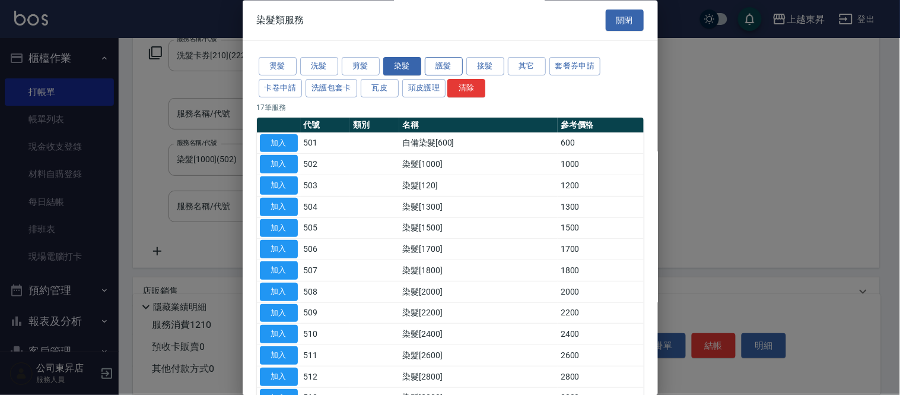
click at [446, 69] on button "護髮" at bounding box center [444, 67] width 38 height 18
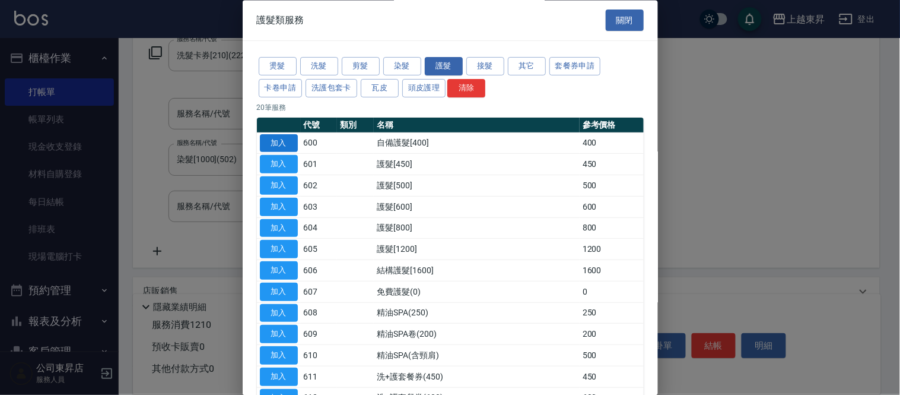
click at [277, 144] on button "加入" at bounding box center [279, 143] width 38 height 18
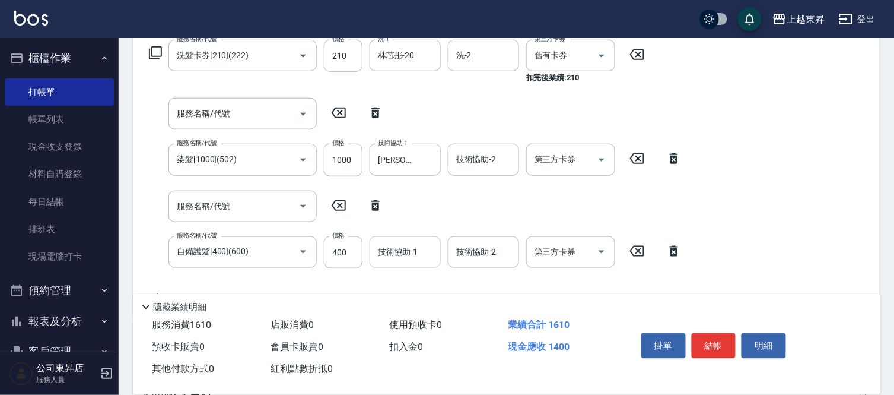
click at [411, 244] on div "技術協助-1 技術協助-1" at bounding box center [405, 251] width 71 height 31
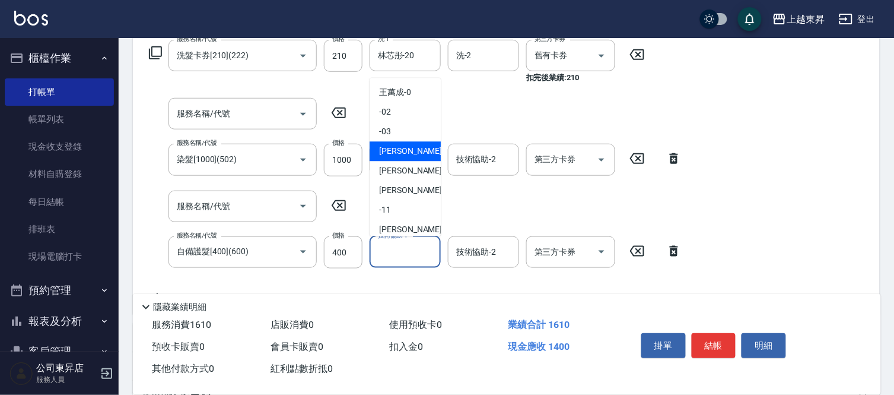
click at [389, 153] on span "李怡君 -04" at bounding box center [416, 151] width 75 height 12
type input "李怡君-04"
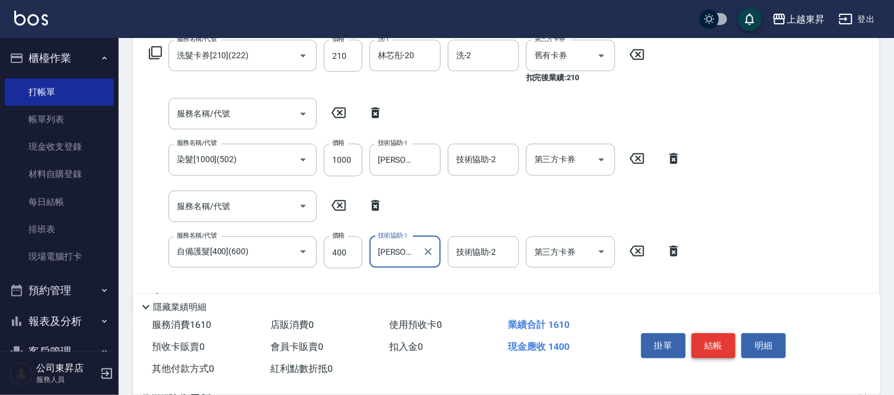
click at [705, 335] on button "結帳" at bounding box center [714, 345] width 44 height 25
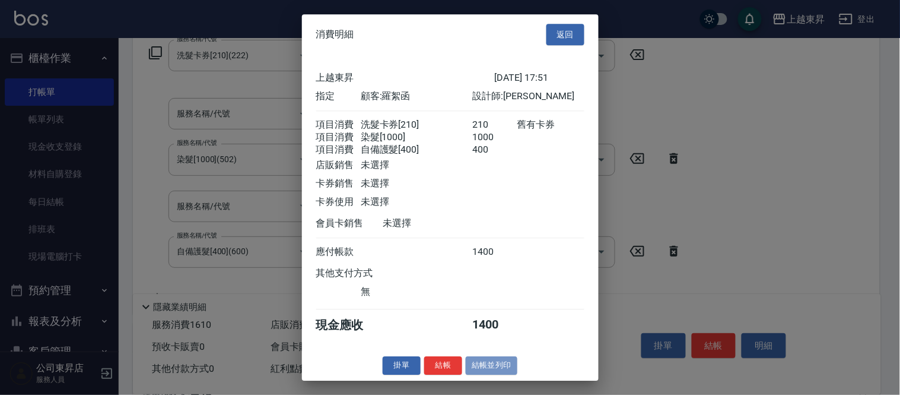
click at [484, 374] on button "結帳並列印" at bounding box center [492, 365] width 52 height 18
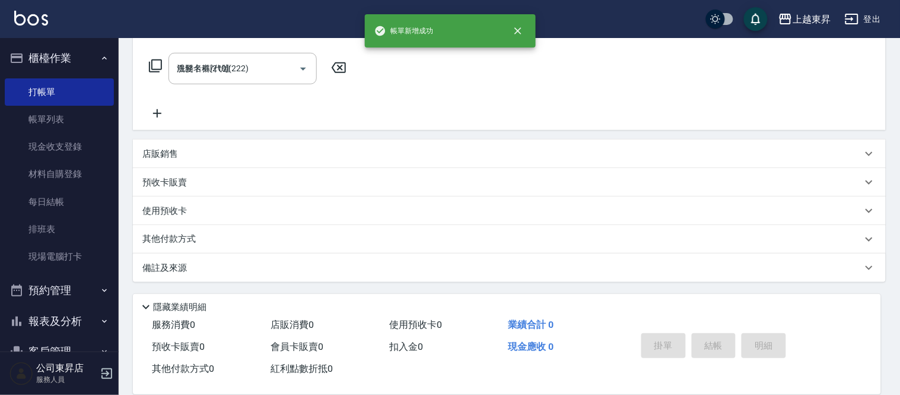
type input "2025/09/07 17:53"
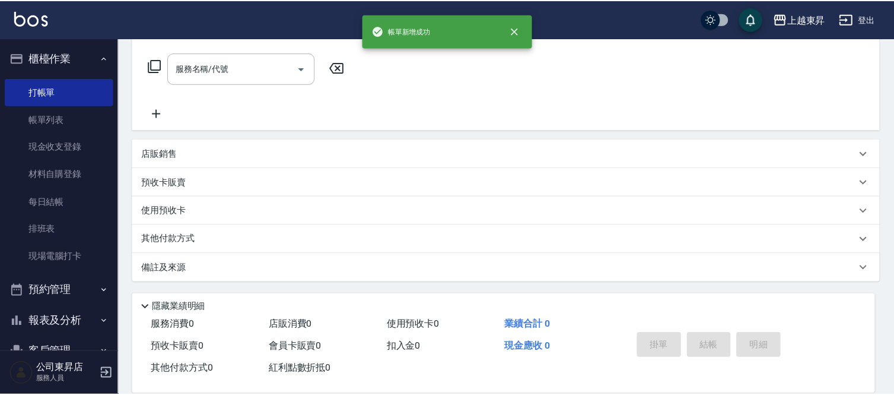
scroll to position [0, 0]
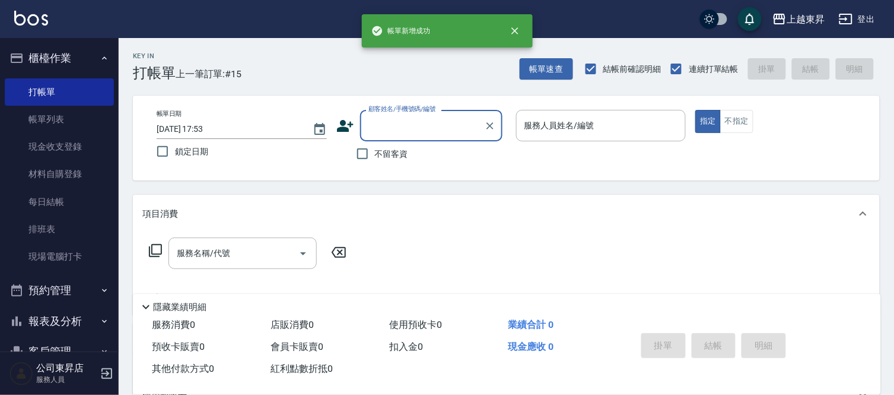
click at [411, 126] on input "顧客姓名/手機號碼/編號" at bounding box center [422, 125] width 114 height 21
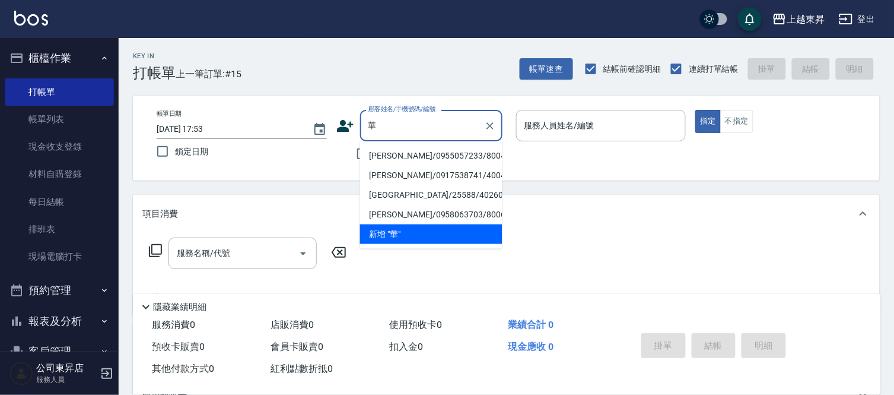
type input "驊"
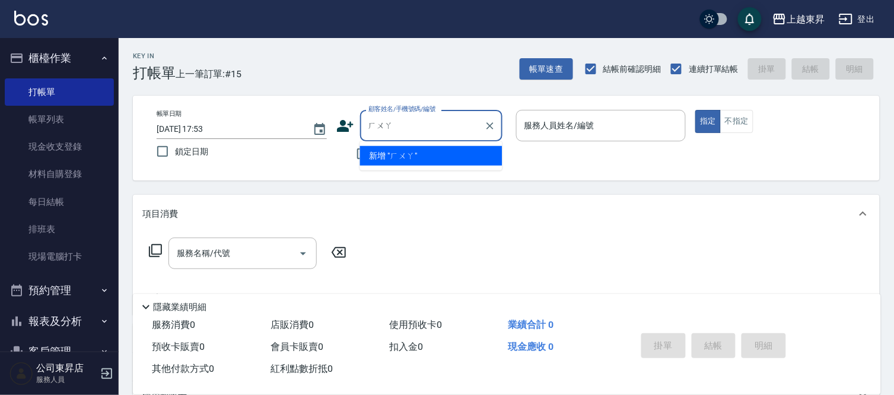
type input "驊"
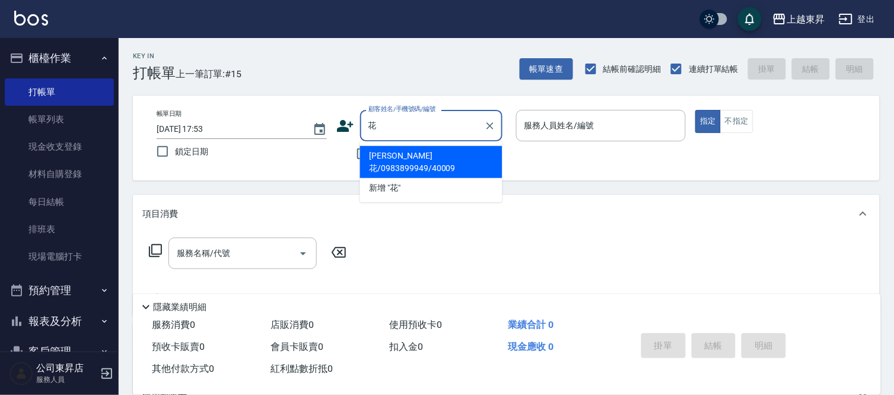
click at [406, 156] on li "林賽花/0983899949/40009" at bounding box center [431, 162] width 142 height 32
type input "林賽花/0983899949/40009"
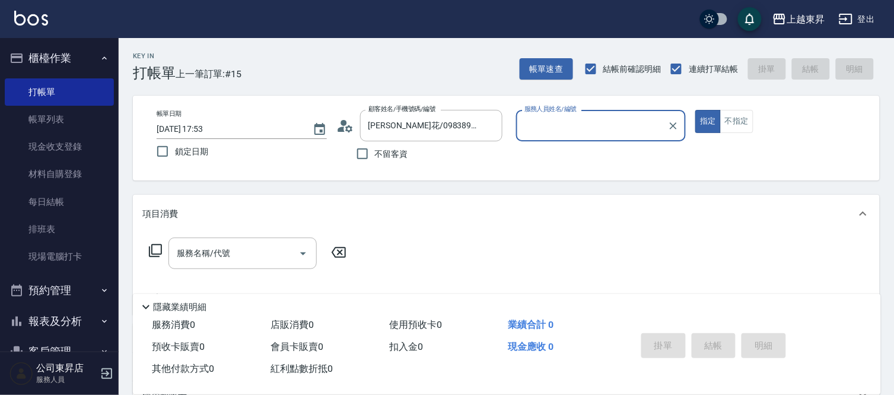
type input "李怡君-04"
click at [218, 252] on input "服務名稱/代號" at bounding box center [234, 253] width 120 height 21
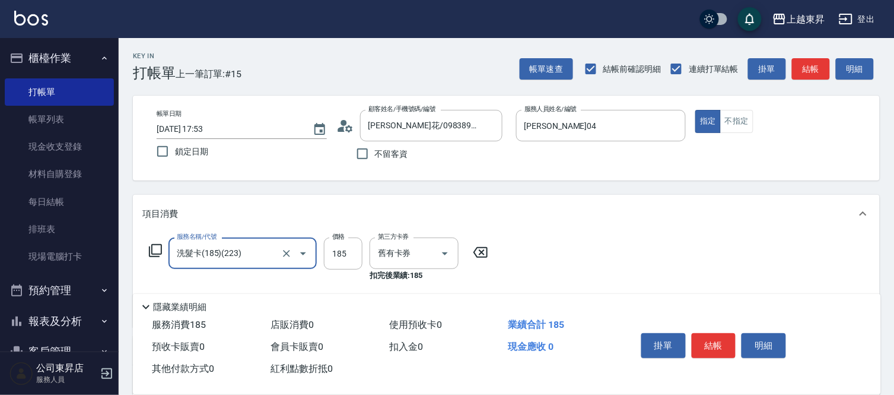
type input "洗髮卡(185)(223)"
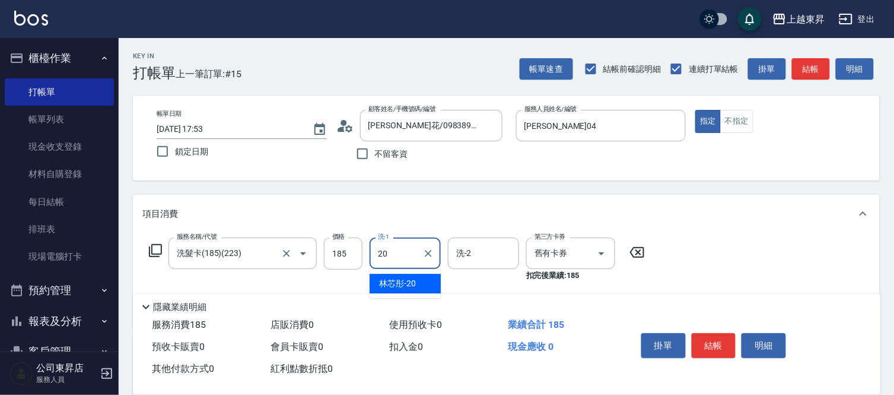
type input "林芯彤-20"
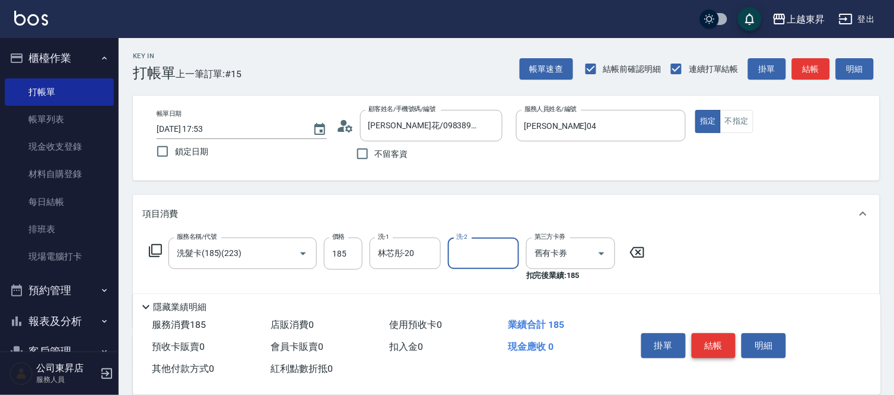
click at [707, 343] on button "結帳" at bounding box center [714, 345] width 44 height 25
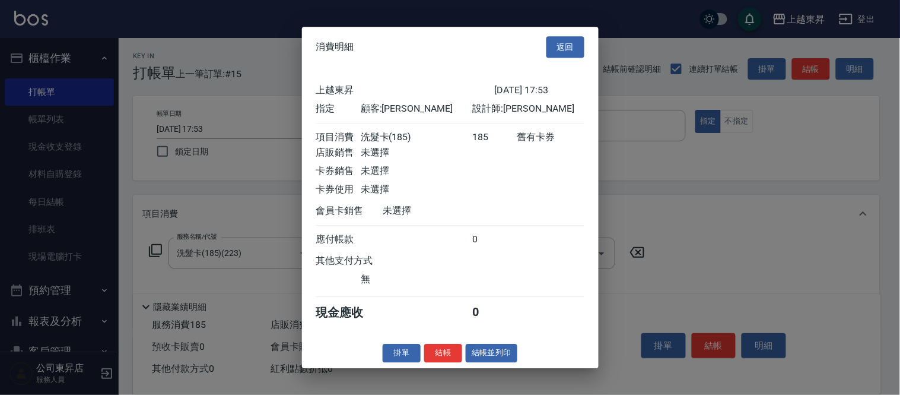
click at [488, 354] on button "結帳並列印" at bounding box center [492, 353] width 52 height 18
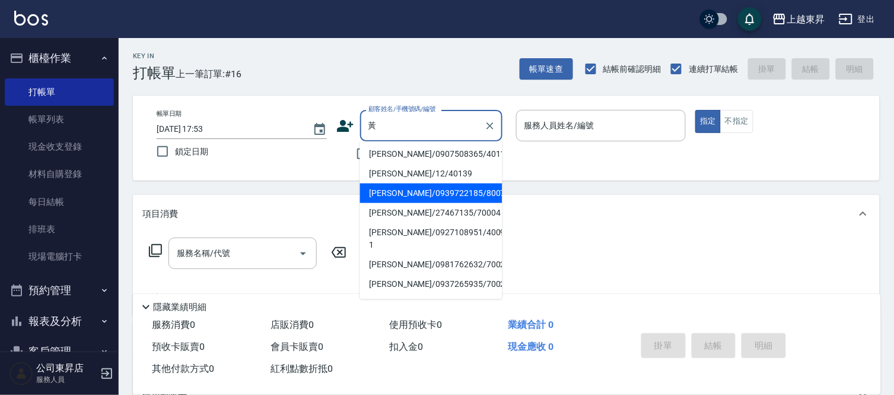
scroll to position [132, 0]
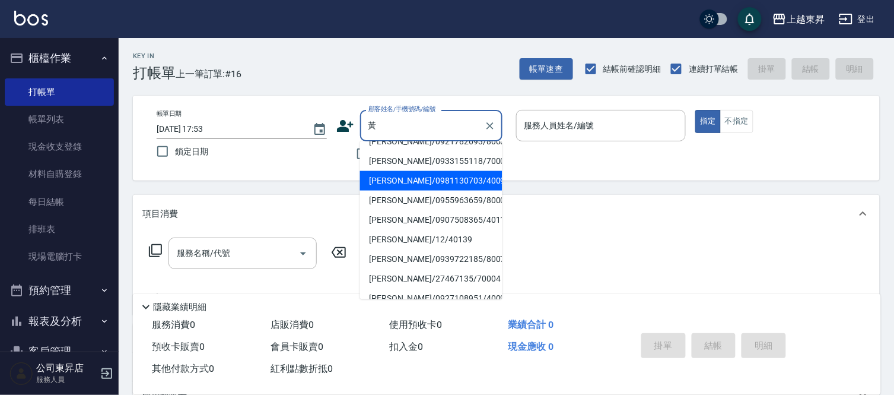
click at [427, 53] on li "黃秋霞/0928528779/80021" at bounding box center [431, 44] width 142 height 20
type input "黃秋霞/0928528779/80021"
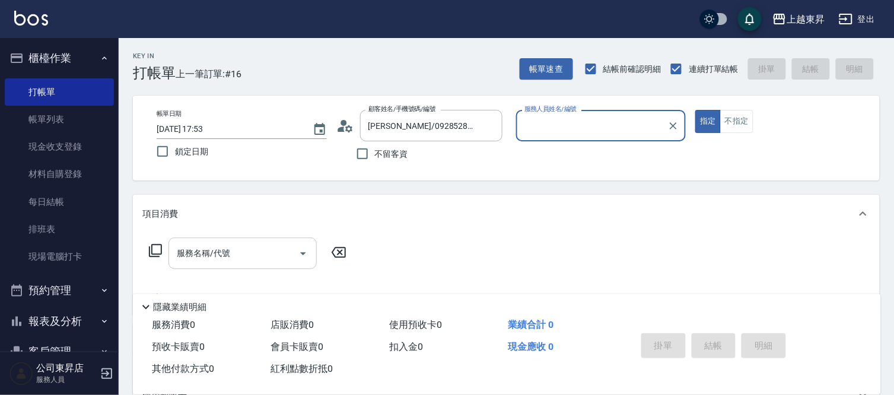
type input "江世玉-08"
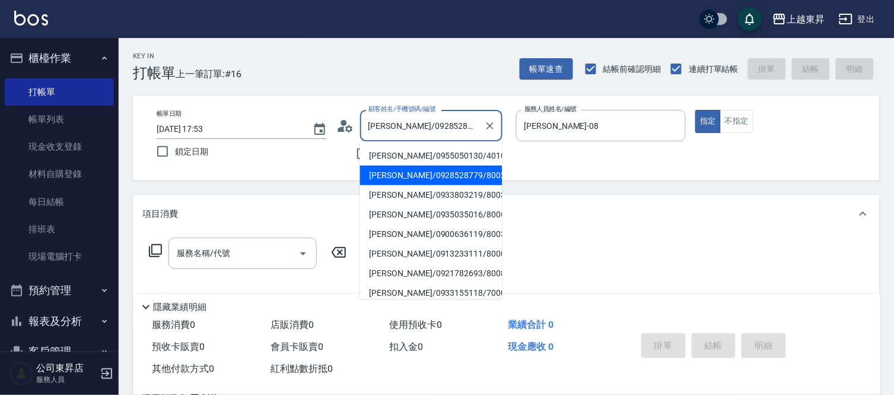
click at [425, 125] on input "黃秋霞/0928528779/80021" at bounding box center [422, 125] width 114 height 21
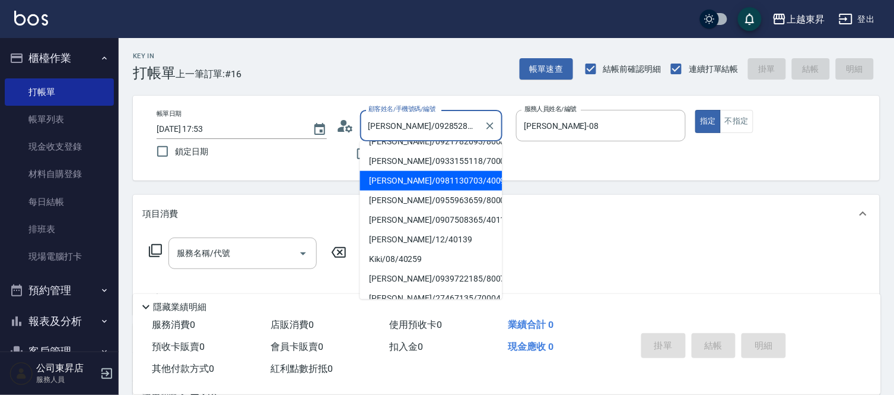
click at [430, 182] on li "黃珮綸/0981130703/40099" at bounding box center [431, 181] width 142 height 20
type input "黃珮綸/0981130703/40099"
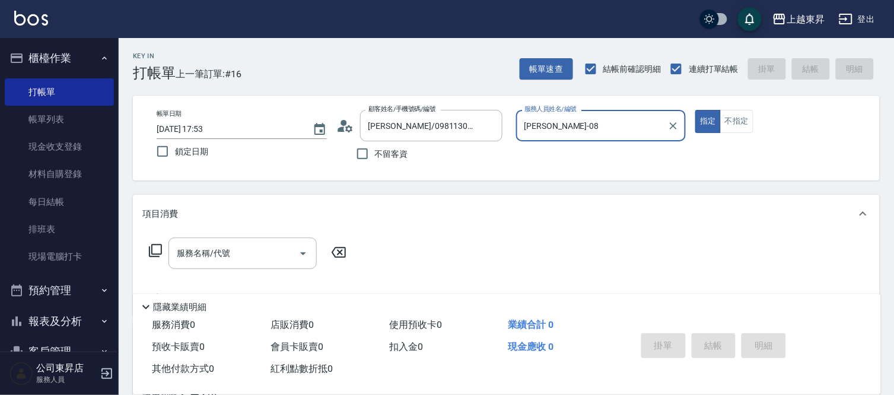
type input "李怡君-04"
click at [253, 253] on input "服務名稱/代號" at bounding box center [234, 253] width 120 height 21
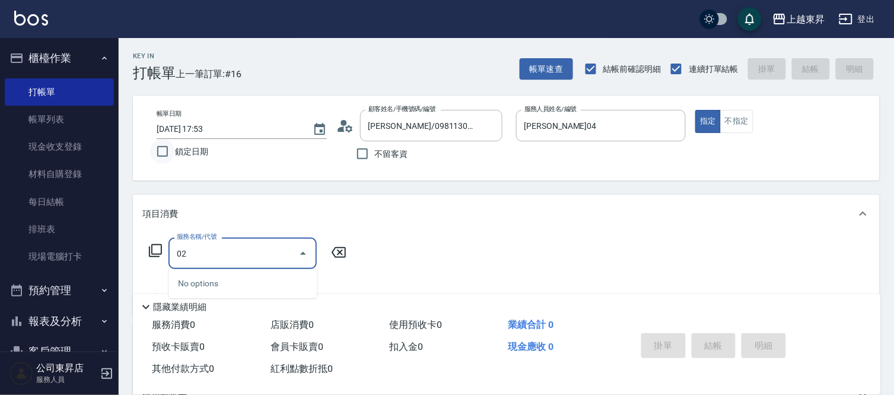
type input "0"
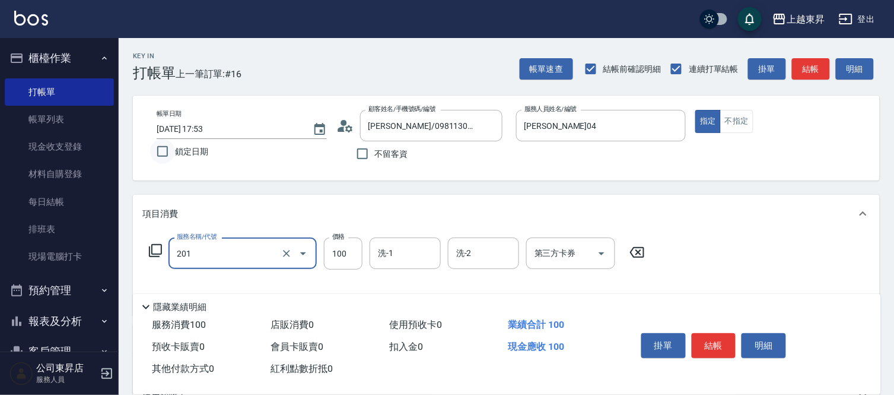
type input "洗髮[100](201)"
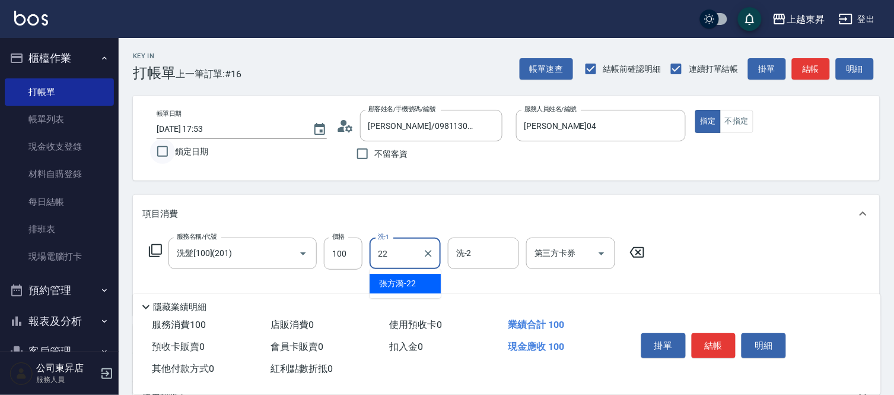
type input "張方漪-22"
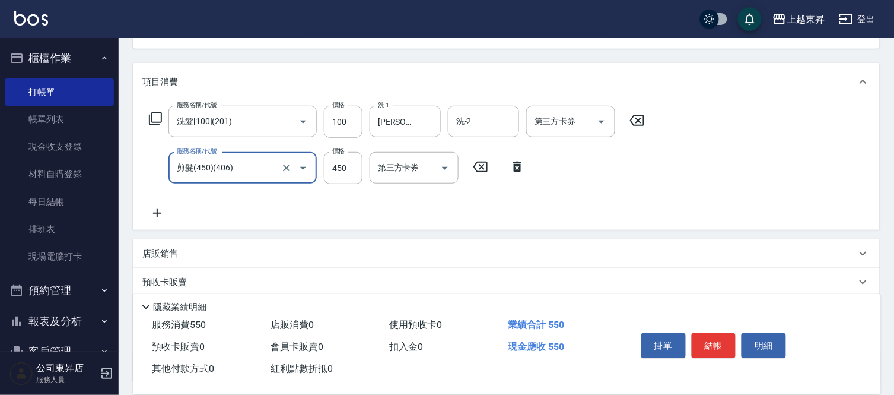
type input "剪髮(450)(406)"
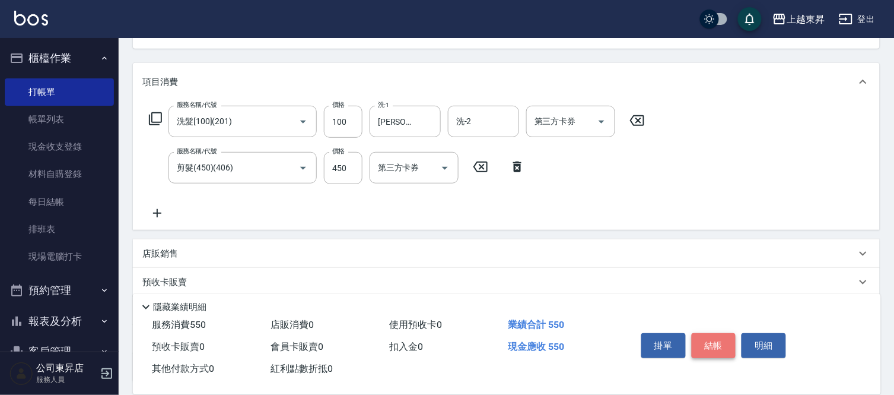
click at [727, 336] on button "結帳" at bounding box center [714, 345] width 44 height 25
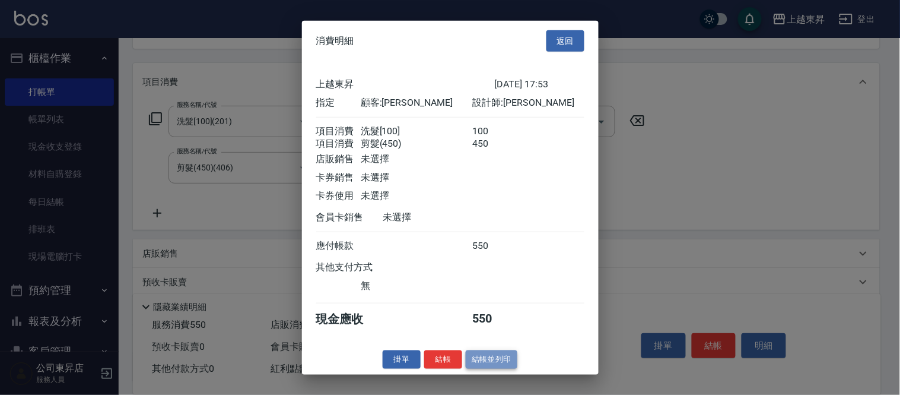
click at [498, 364] on button "結帳並列印" at bounding box center [492, 359] width 52 height 18
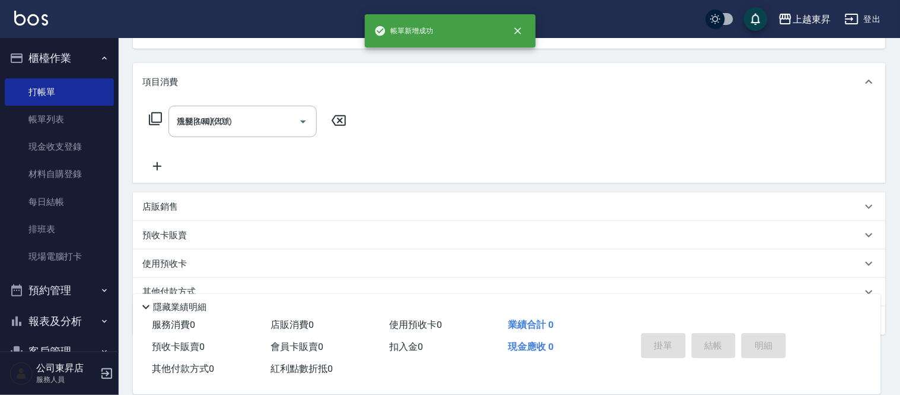
type input "2025/09/07 17:54"
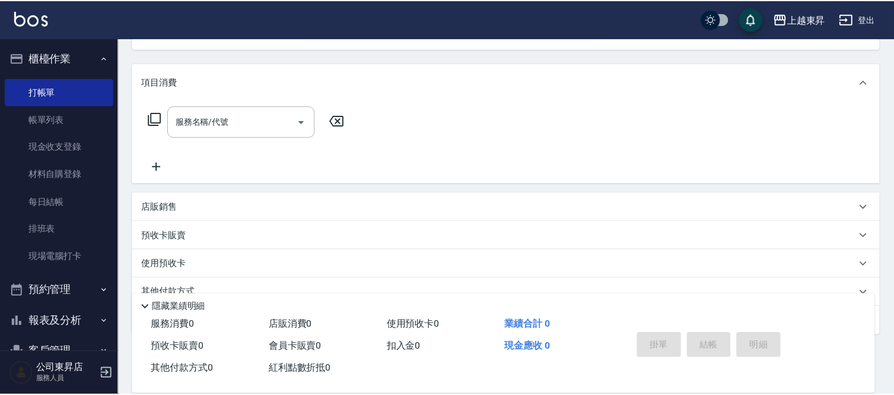
scroll to position [115, 0]
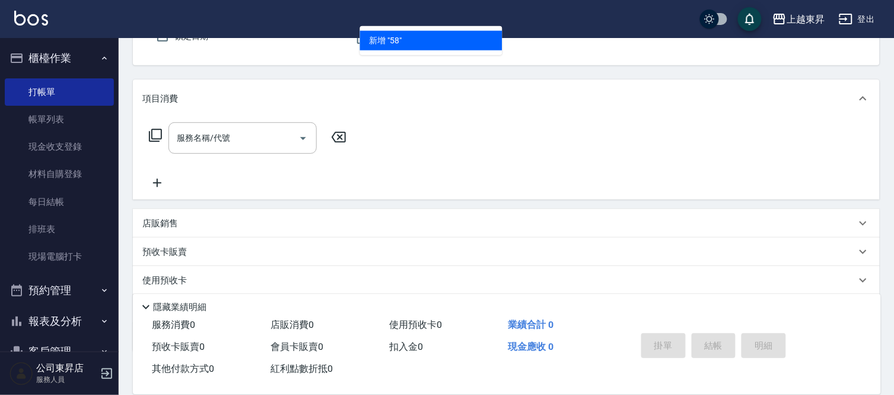
type input "58.3"
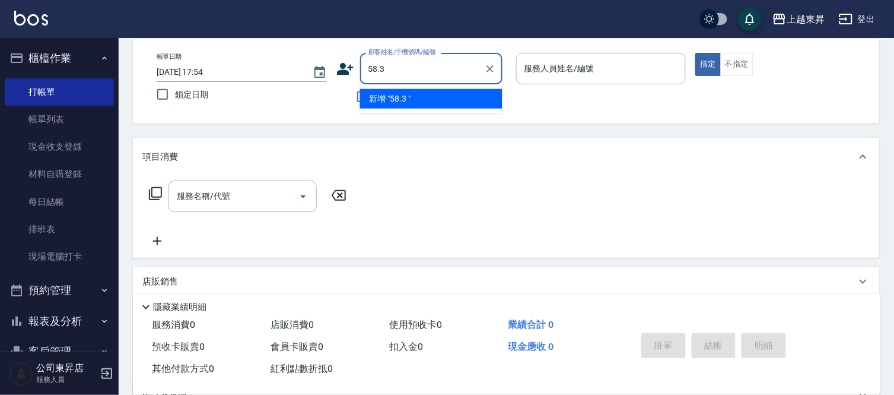
scroll to position [0, 0]
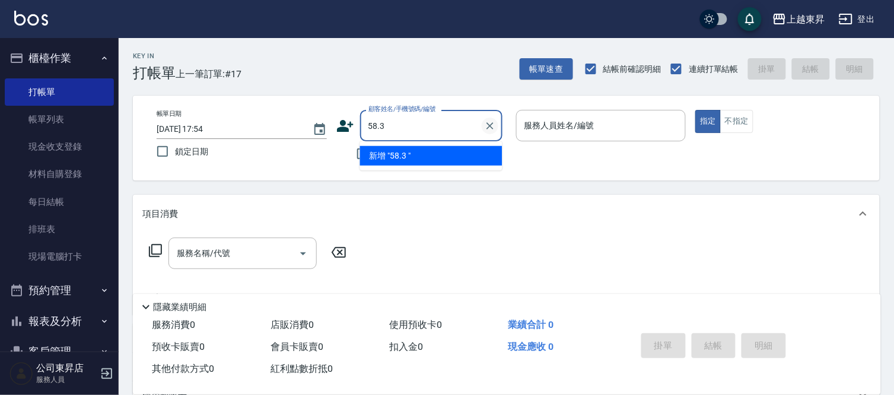
click at [485, 120] on icon "Clear" at bounding box center [490, 126] width 12 height 12
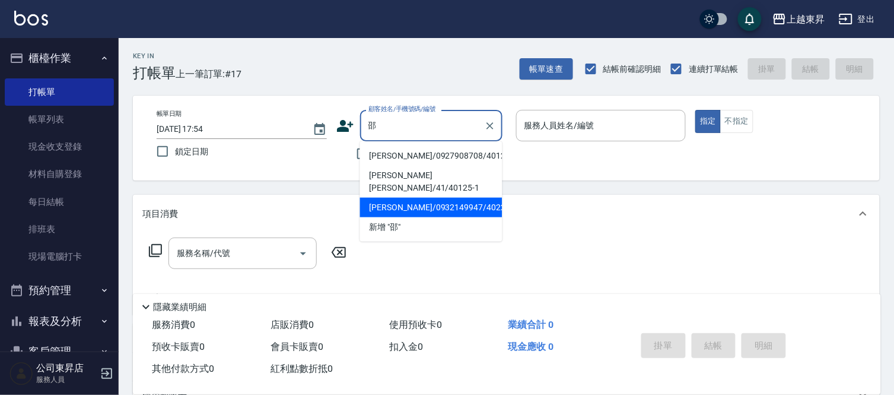
click at [410, 198] on li "邵雯文/0932149947/40220" at bounding box center [431, 208] width 142 height 20
type input "邵雯文/0932149947/40220"
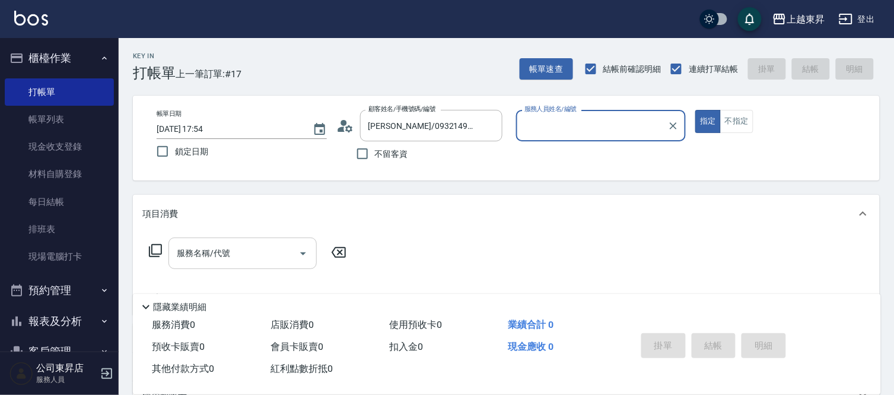
type input "李怡君-04"
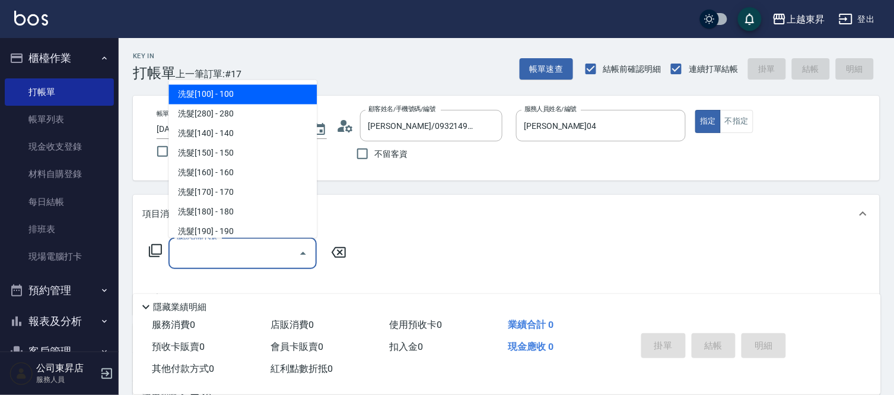
click at [182, 254] on input "服務名稱/代號" at bounding box center [234, 253] width 120 height 21
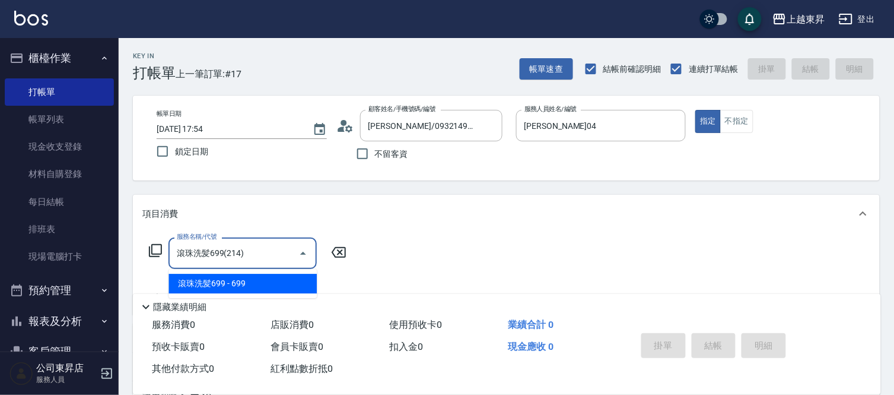
type input "滾珠洗髪699(214)"
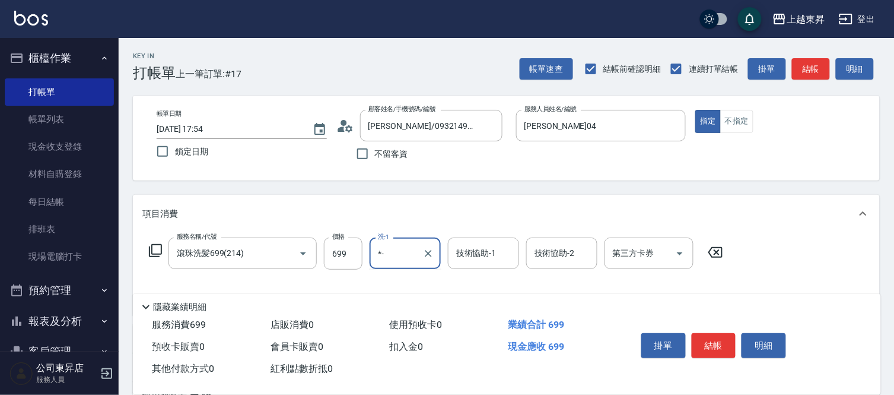
type input "*"
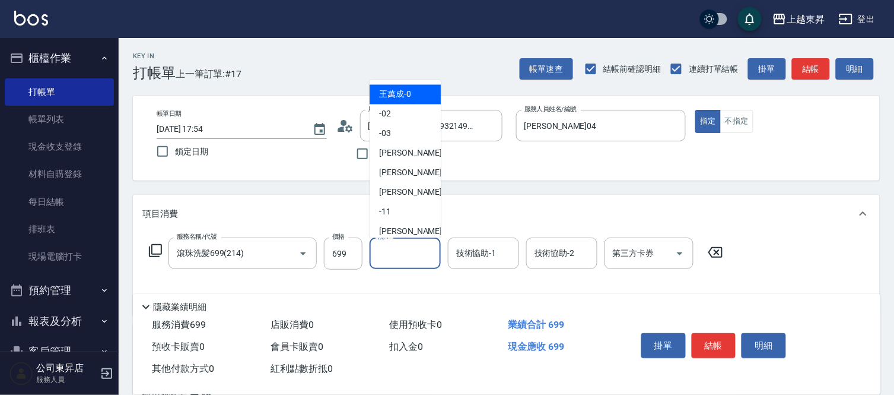
type input "王萬成-0"
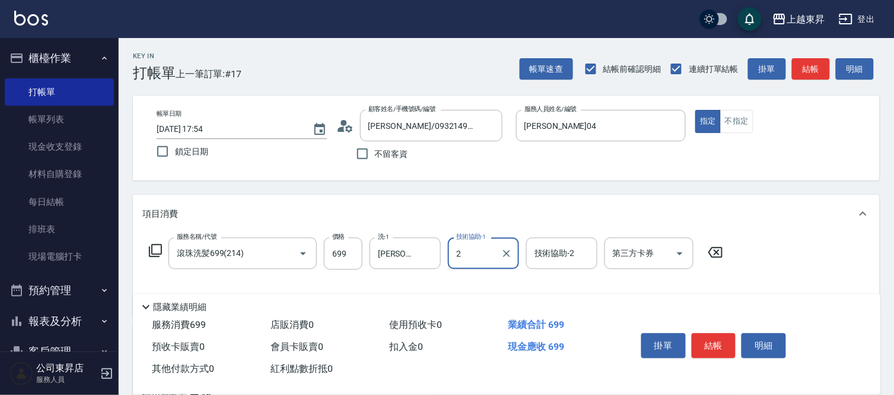
type input "22"
click at [503, 253] on icon "Clear" at bounding box center [507, 253] width 12 height 12
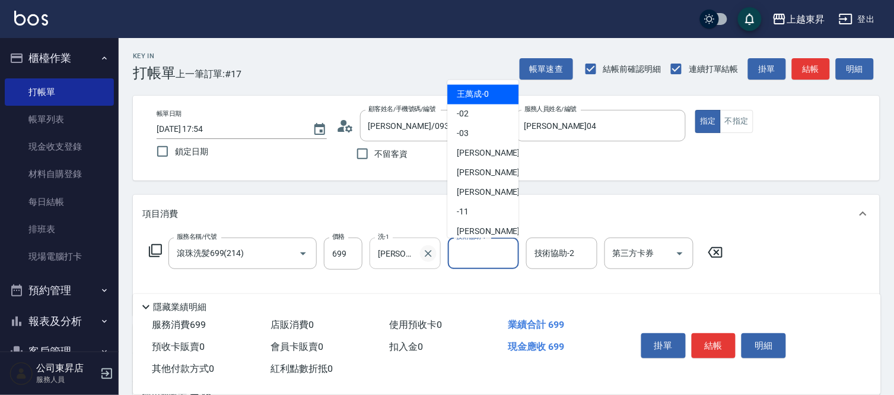
click at [434, 256] on button "Clear" at bounding box center [428, 253] width 17 height 17
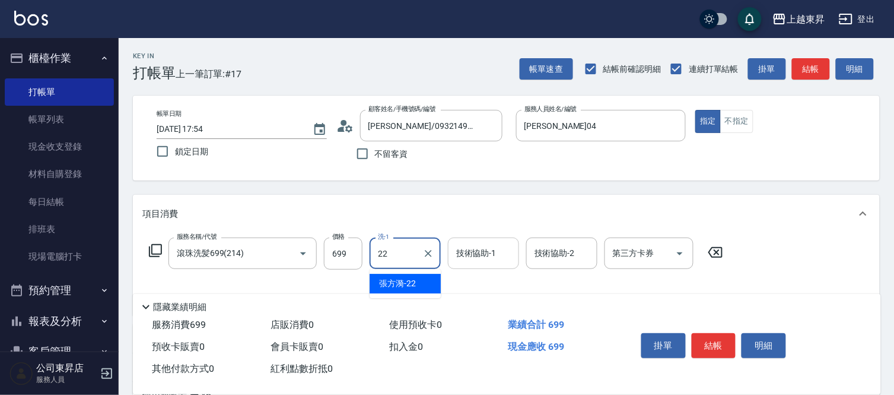
type input "張方漪-22"
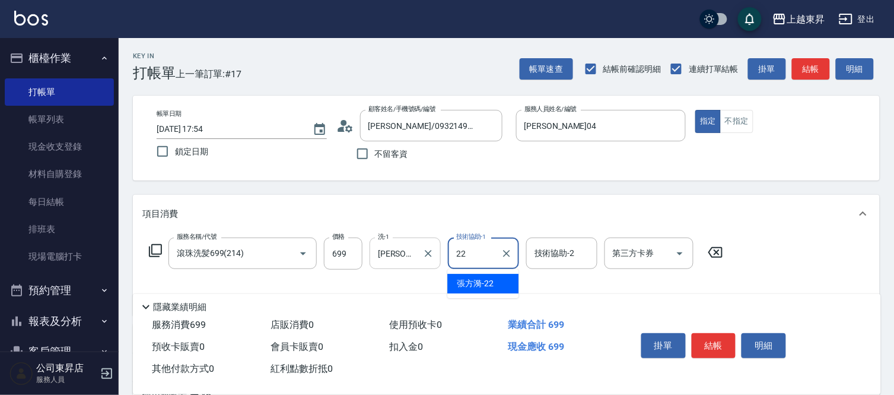
type input "張方漪-22"
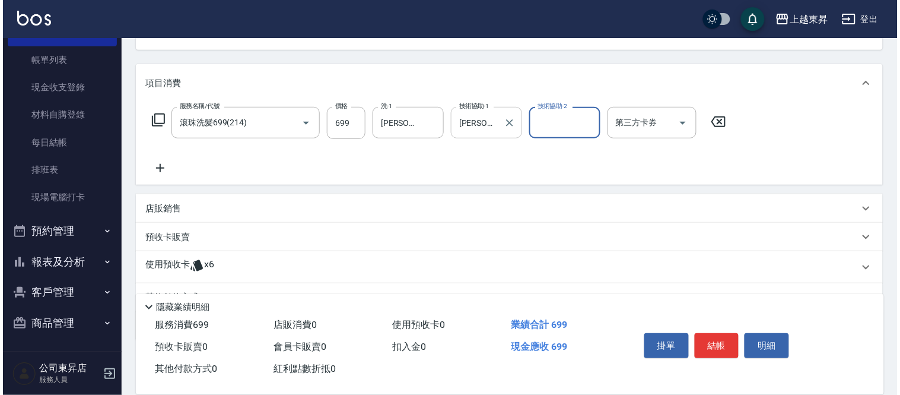
scroll to position [132, 0]
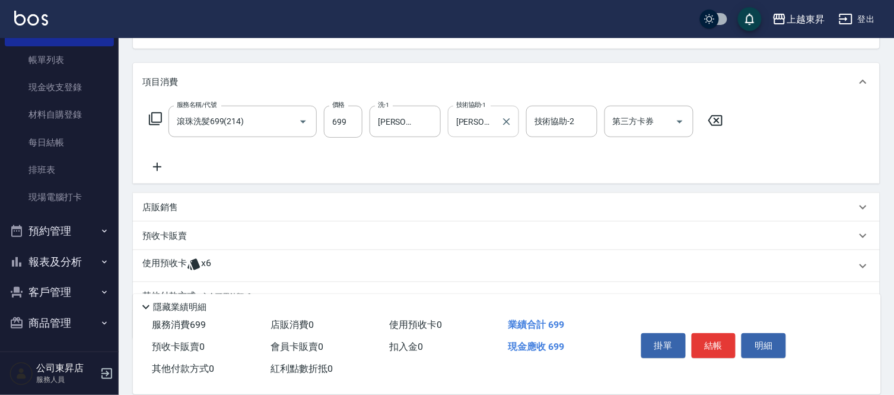
click at [154, 165] on icon at bounding box center [157, 167] width 30 height 14
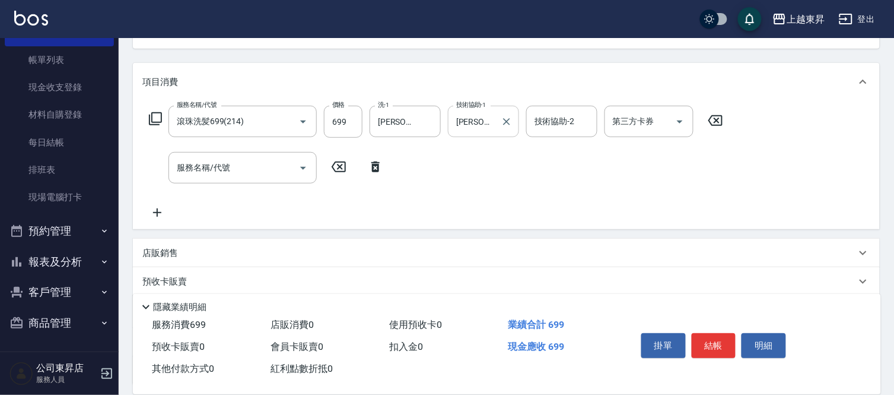
click at [157, 112] on icon at bounding box center [155, 119] width 14 height 14
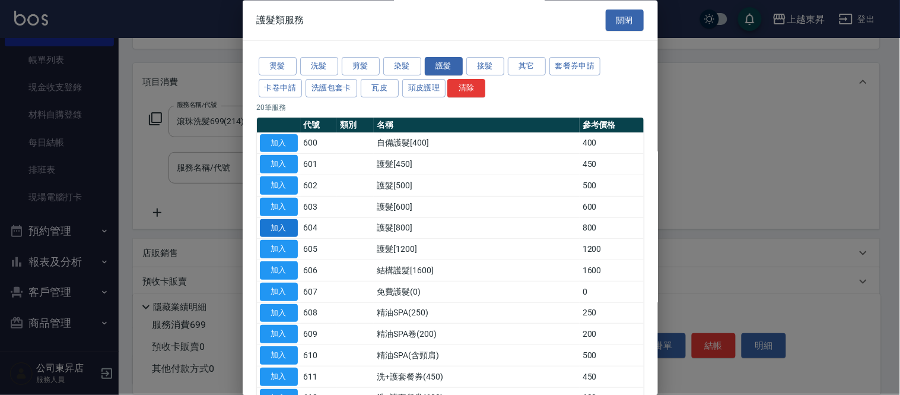
click at [275, 226] on button "加入" at bounding box center [279, 228] width 38 height 18
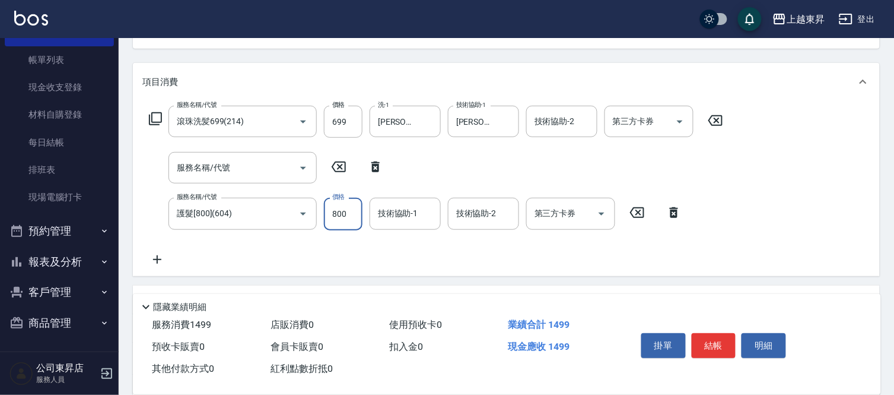
click at [345, 209] on input "800" at bounding box center [343, 214] width 39 height 32
type input "550"
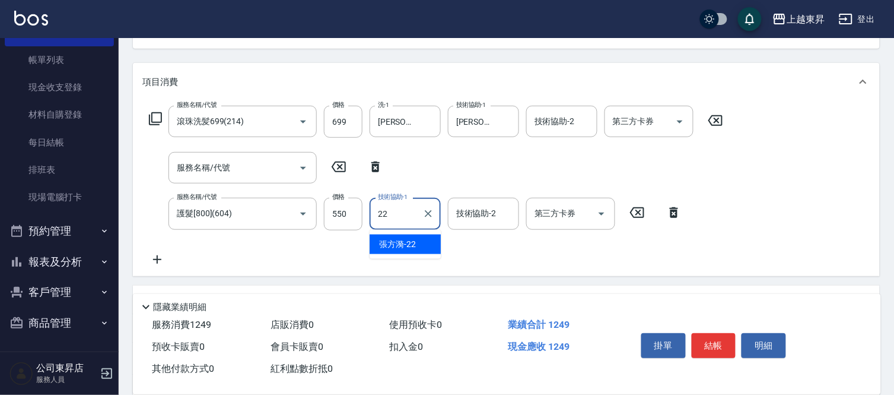
click at [395, 243] on span "張方漪 -22" at bounding box center [397, 244] width 37 height 12
type input "張方漪-22"
click at [336, 242] on div "服務名稱/代號 滾珠洗髪699(214) 服務名稱/代號 價格 699 價格 洗-1 張方漪-22 洗-1 技術協助-1 張方漪-22 技術協助-1 技術協助…" at bounding box center [436, 186] width 588 height 160
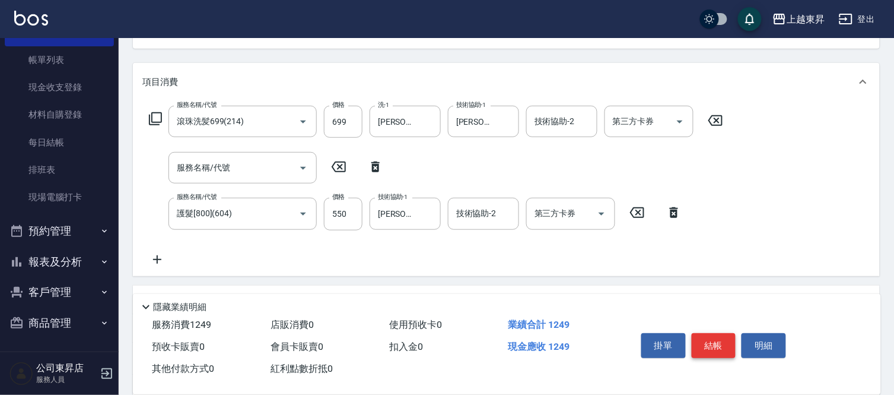
click at [713, 342] on button "結帳" at bounding box center [714, 345] width 44 height 25
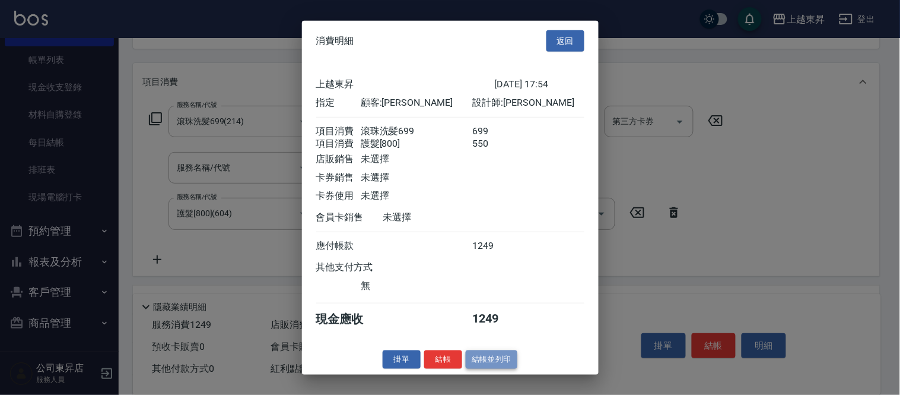
click at [503, 368] on button "結帳並列印" at bounding box center [492, 359] width 52 height 18
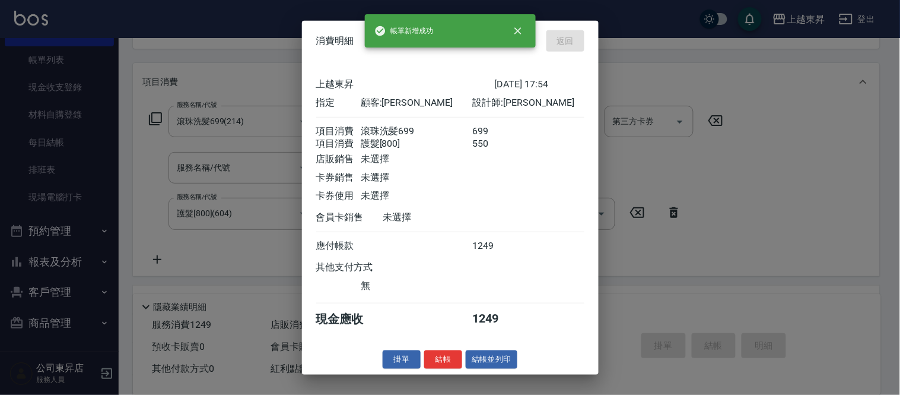
type input "2025/09/07 17:56"
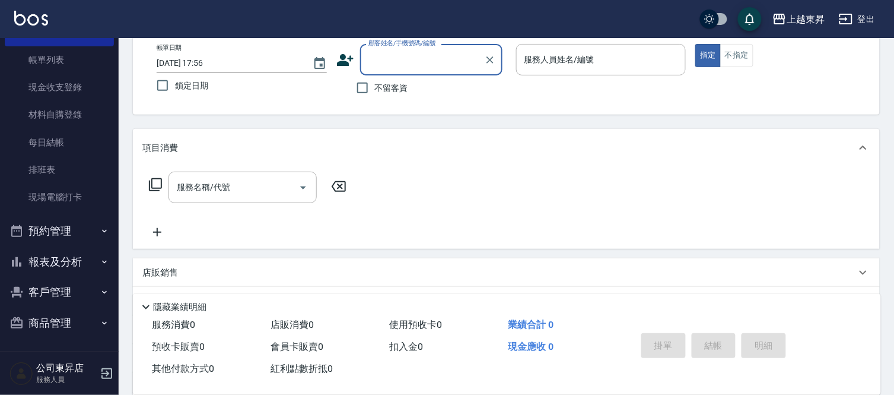
scroll to position [0, 0]
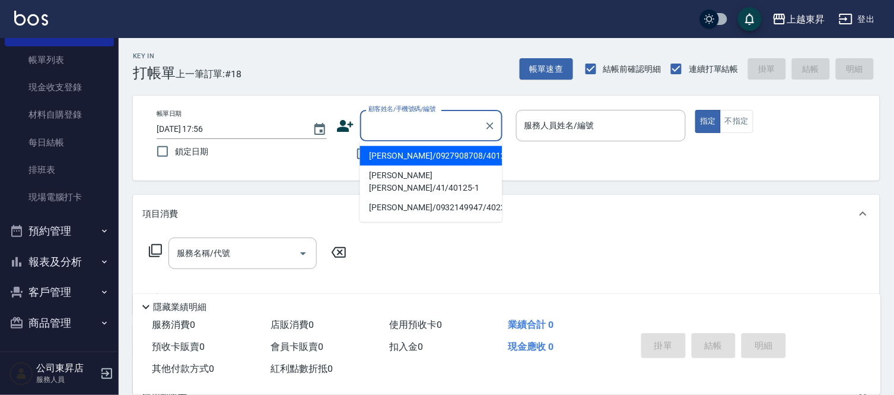
click at [453, 129] on input "顧客姓名/手機號碼/編號" at bounding box center [422, 125] width 114 height 21
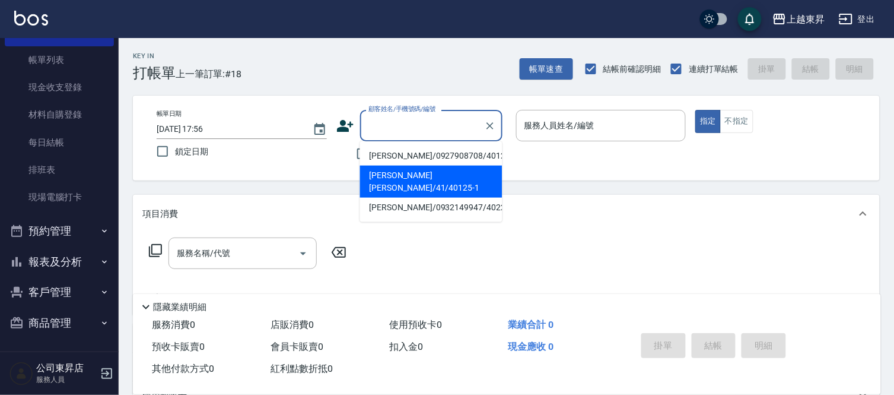
click at [323, 171] on div "帳單日期 2025/09/07 17:56 鎖定日期 顧客姓名/手機號碼/編號 顧客姓名/手機號碼/編號 不留客資 服務人員姓名/編號 服務人員姓名/編號 指…" at bounding box center [506, 138] width 747 height 85
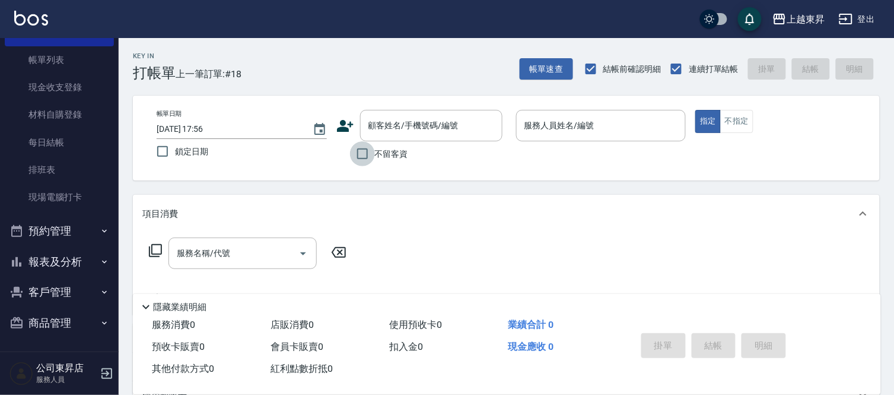
drag, startPoint x: 364, startPoint y: 153, endPoint x: 386, endPoint y: 155, distance: 22.6
click at [365, 153] on input "不留客資" at bounding box center [362, 153] width 25 height 25
checkbox input "true"
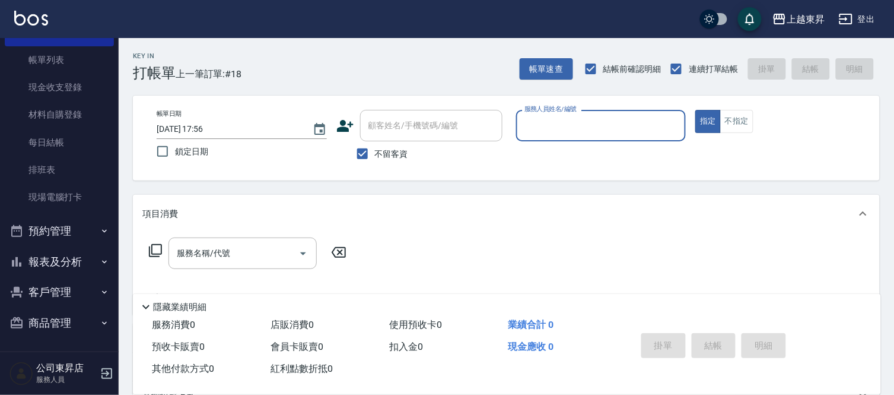
click at [562, 119] on input "服務人員姓名/編號" at bounding box center [602, 125] width 160 height 21
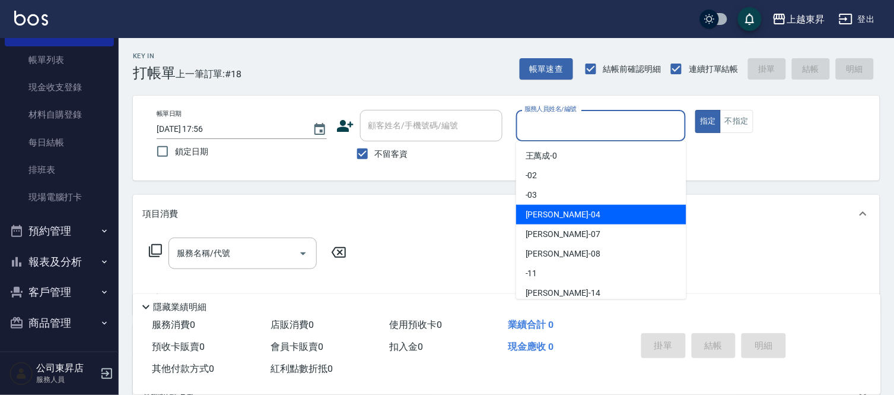
click at [586, 211] on div "李怡君 -04" at bounding box center [601, 215] width 170 height 20
type input "李怡君-04"
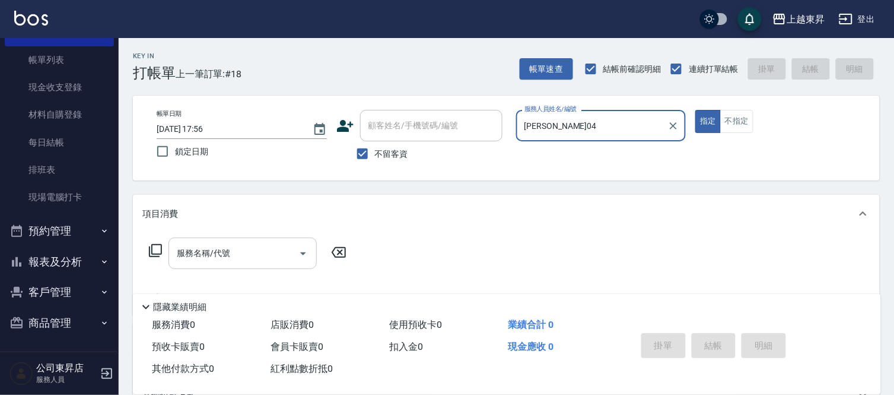
click at [268, 253] on input "服務名稱/代號" at bounding box center [234, 253] width 120 height 21
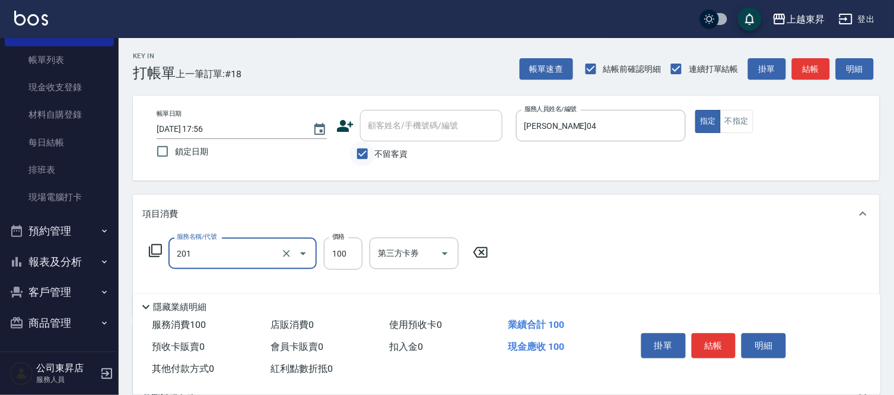
type input "洗髮[100](201)"
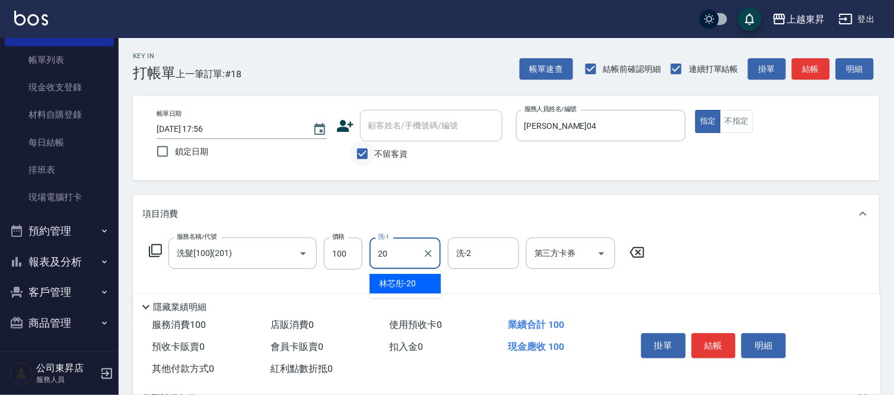
type input "林芯彤-20"
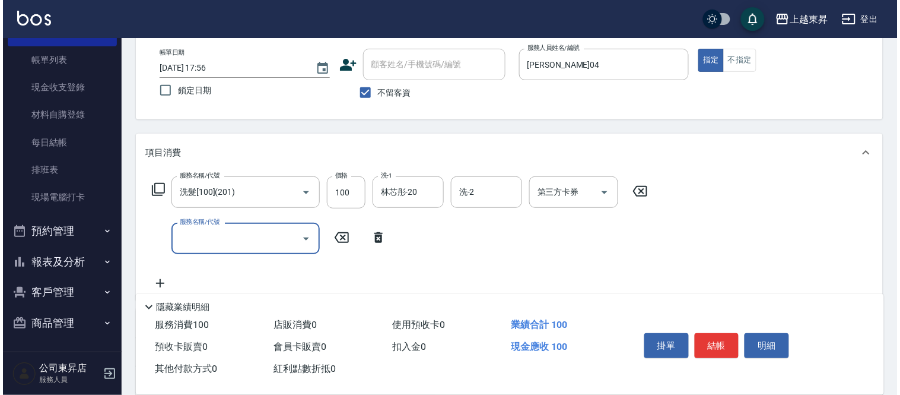
scroll to position [132, 0]
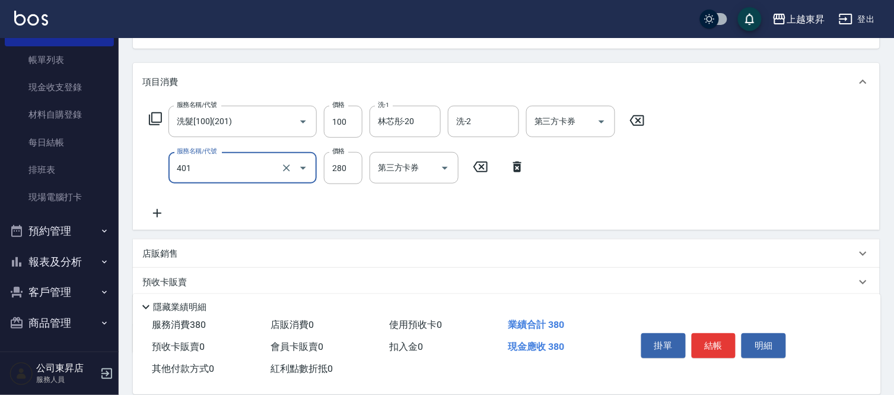
type input "剪髮(280)(401)"
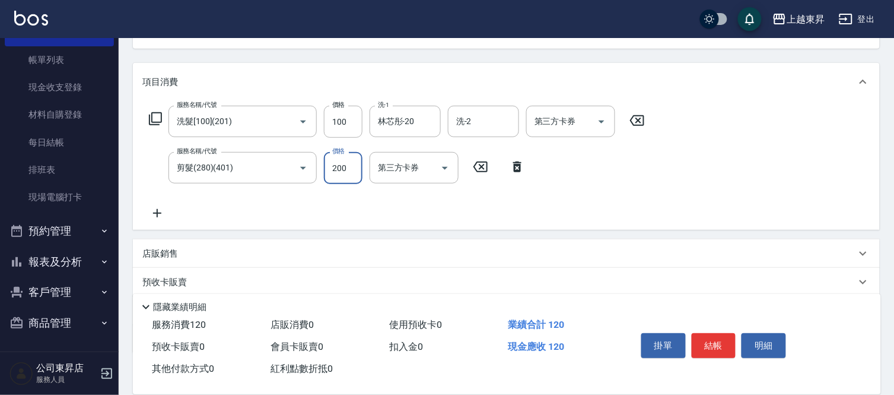
type input "200"
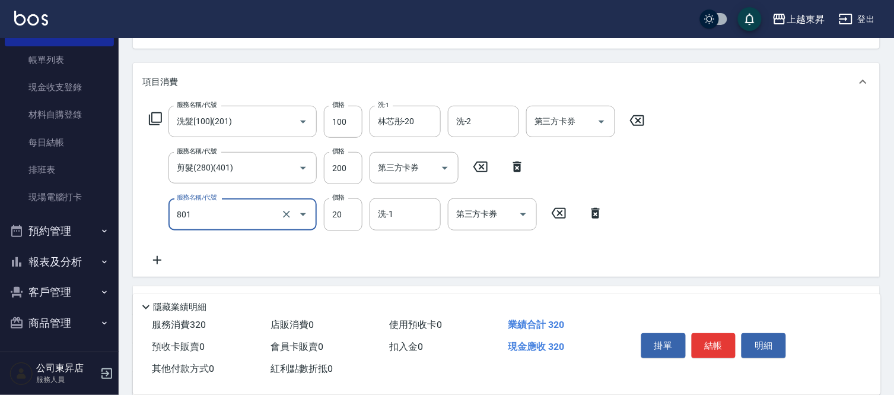
type input "潤絲(801)"
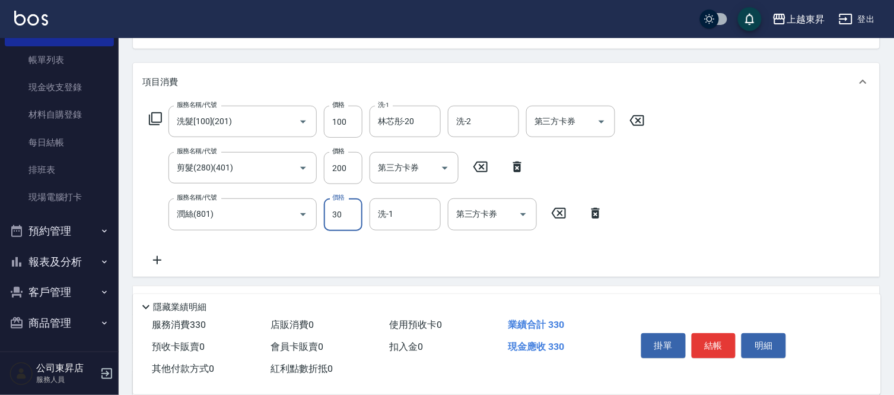
type input "30"
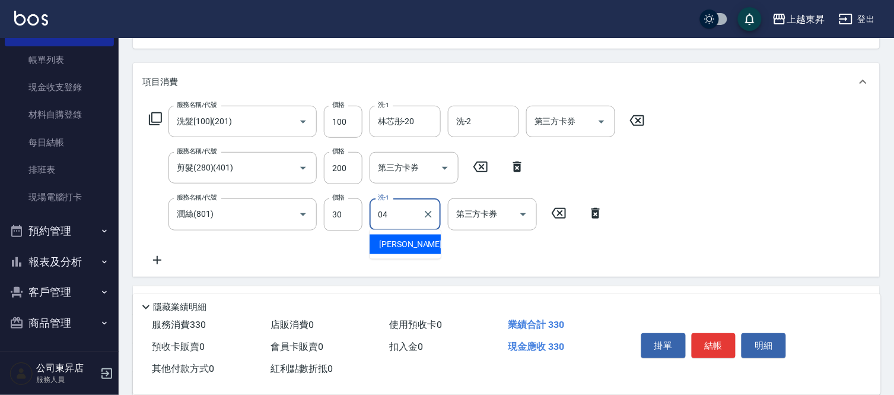
type input "0"
type input "林芯彤-20"
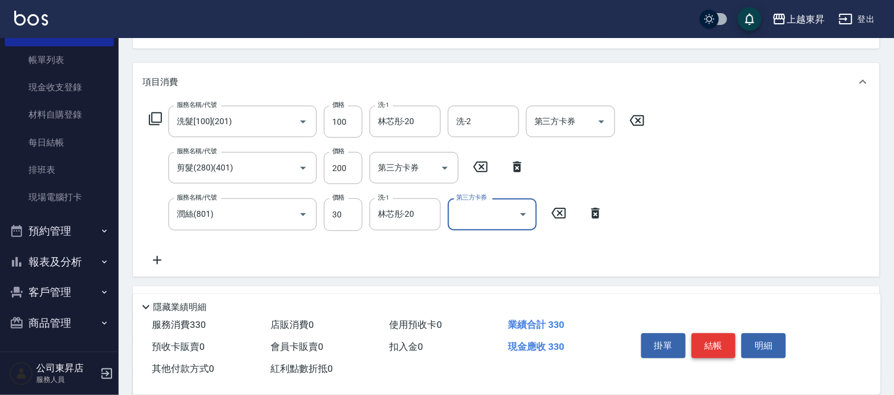
click at [733, 343] on button "結帳" at bounding box center [714, 345] width 44 height 25
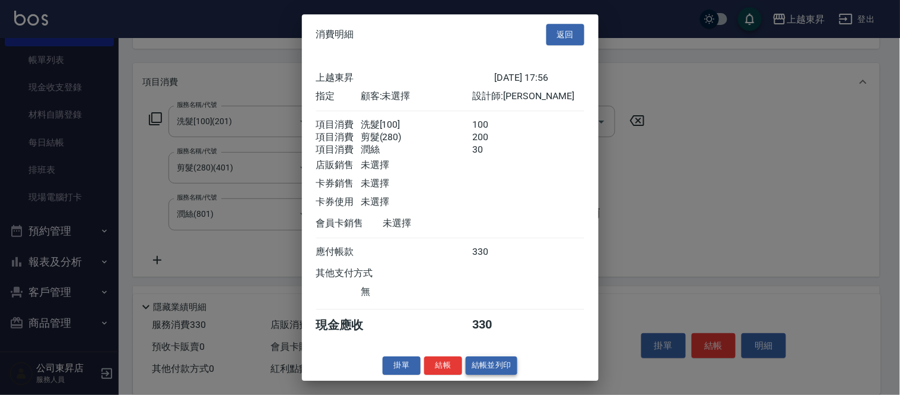
drag, startPoint x: 506, startPoint y: 375, endPoint x: 525, endPoint y: 379, distance: 19.9
click at [507, 374] on button "結帳並列印" at bounding box center [492, 365] width 52 height 18
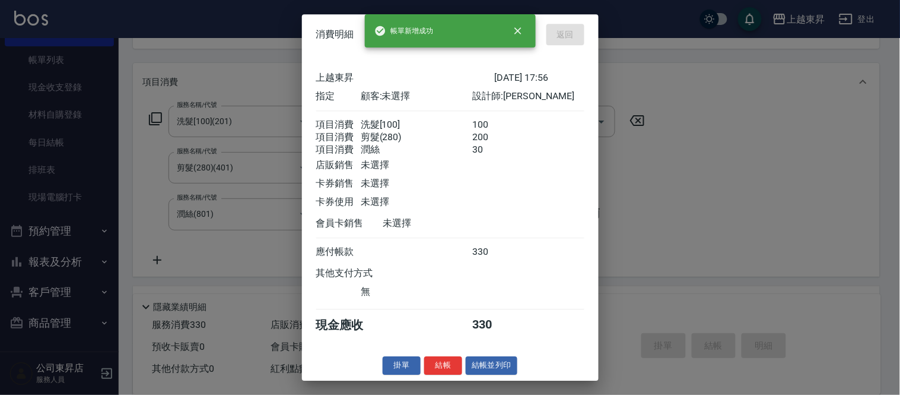
type input "2025/09/07 17:57"
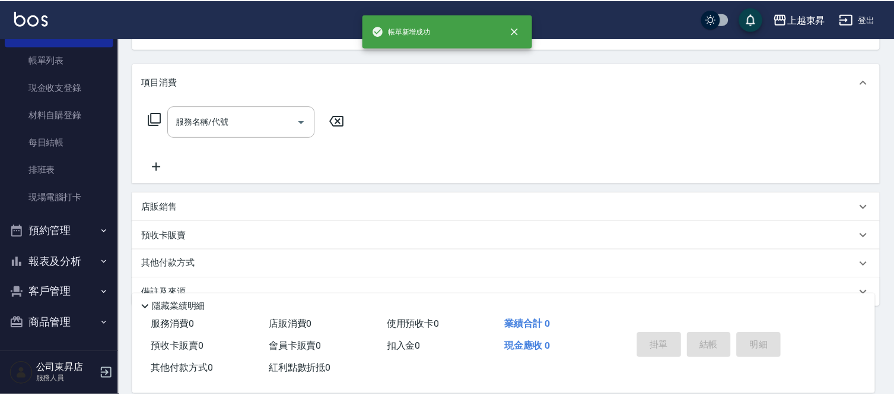
scroll to position [115, 0]
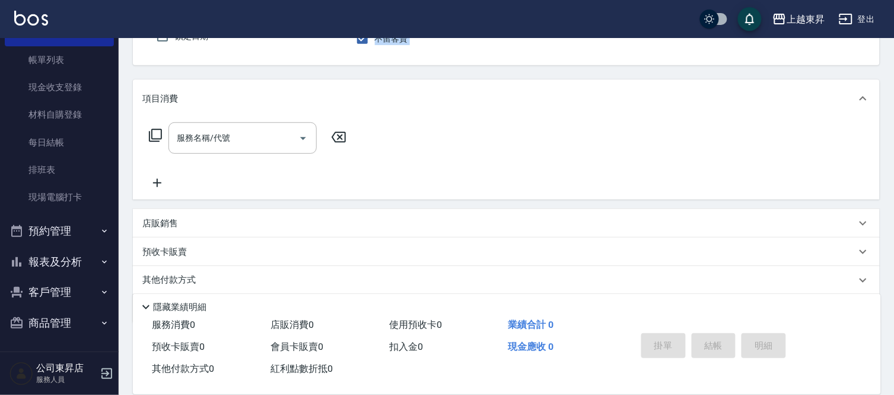
click at [386, 63] on div "帳單日期 2025/09/07 17:57 鎖定日期 顧客姓名/手機號碼/編號 顧客姓名/手機號碼/編號 不留客資 服務人員姓名/編號 服務人員姓名/編號 指…" at bounding box center [506, 22] width 747 height 85
click at [378, 42] on span "不留客資" at bounding box center [391, 39] width 33 height 12
click at [375, 42] on input "不留客資" at bounding box center [362, 38] width 25 height 25
checkbox input "false"
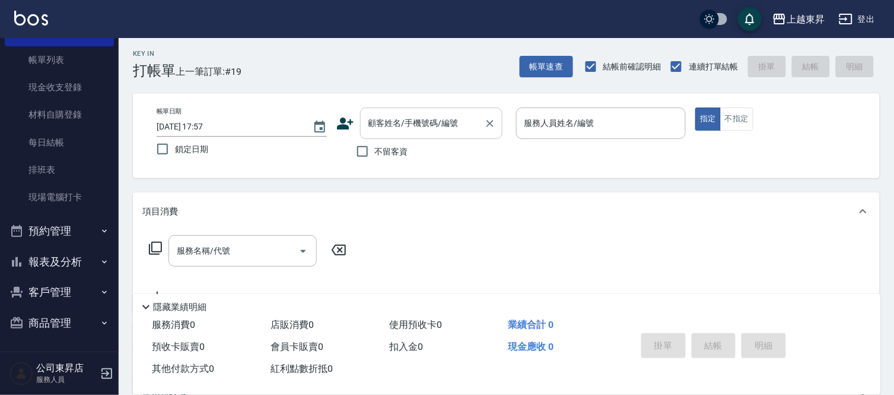
scroll to position [0, 0]
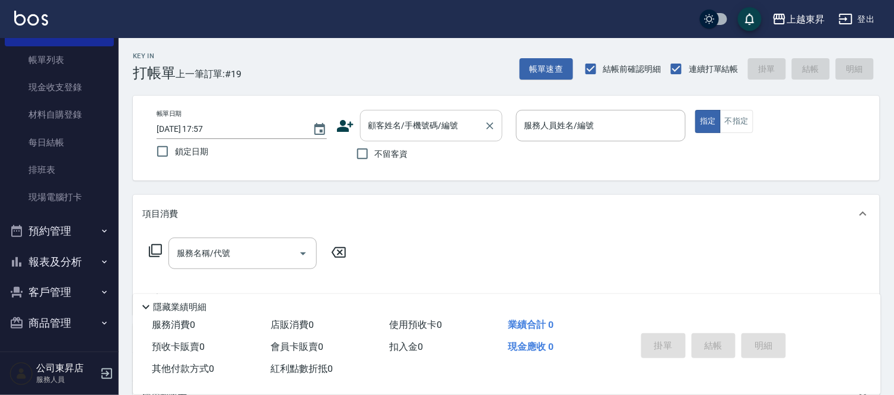
click at [396, 129] on input "顧客姓名/手機號碼/編號" at bounding box center [422, 125] width 114 height 21
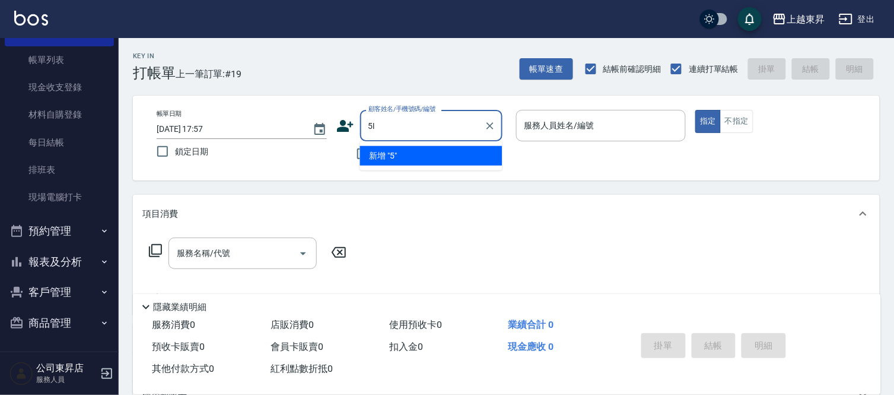
type input "5"
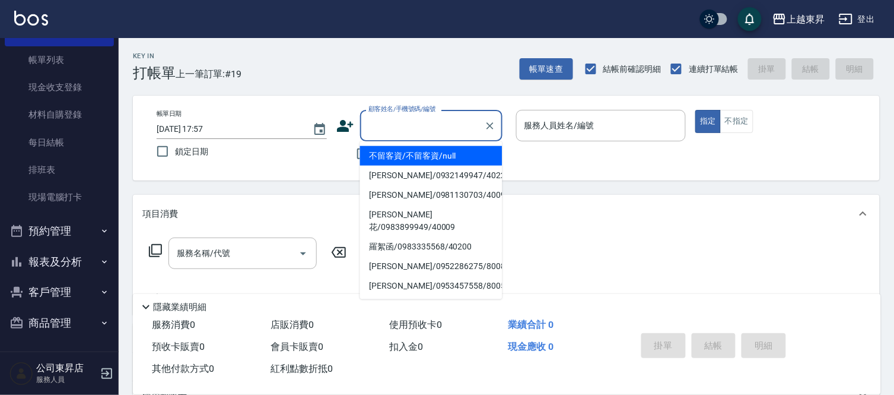
click at [406, 129] on input "顧客姓名/手機號碼/編號" at bounding box center [422, 125] width 114 height 21
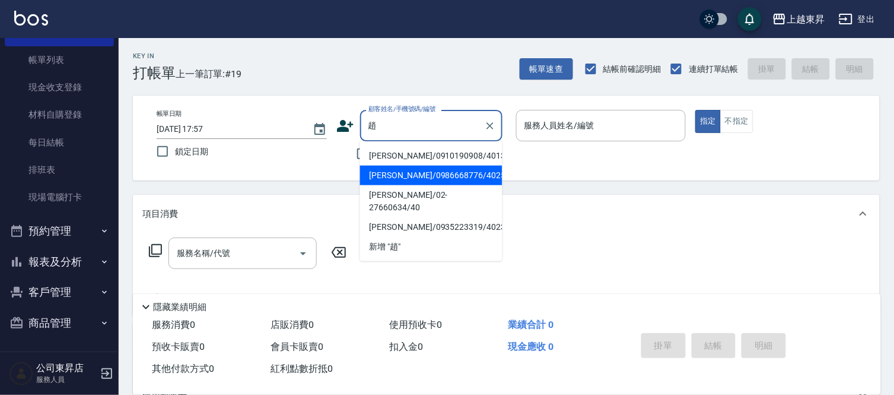
click at [466, 180] on li "趙𣘼苗/0986668776/40252" at bounding box center [431, 176] width 142 height 20
type input "趙𣘼苗/0986668776/40252"
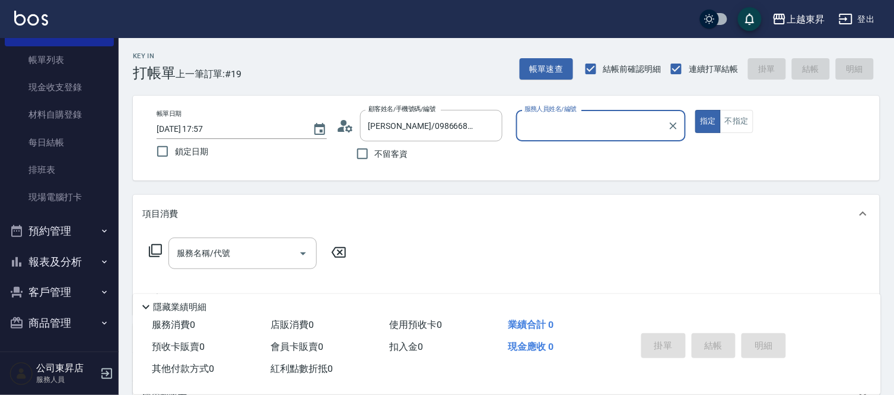
type input "李怡君-04"
click at [228, 256] on input "服務名稱/代號" at bounding box center [234, 253] width 120 height 21
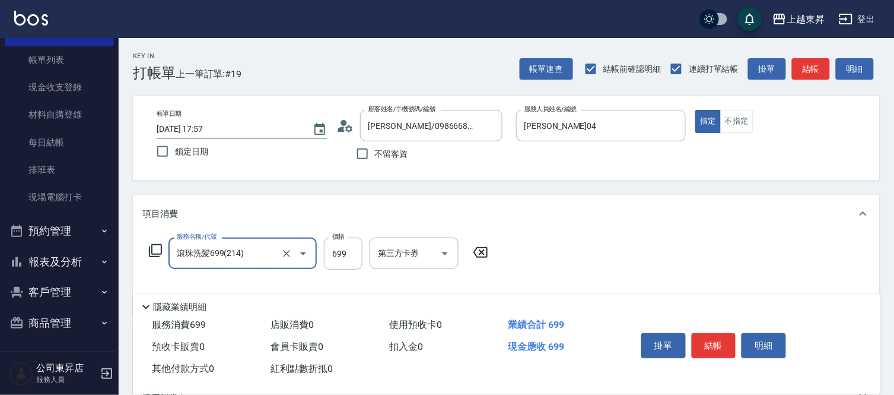
type input "滾珠洗髪699(214)"
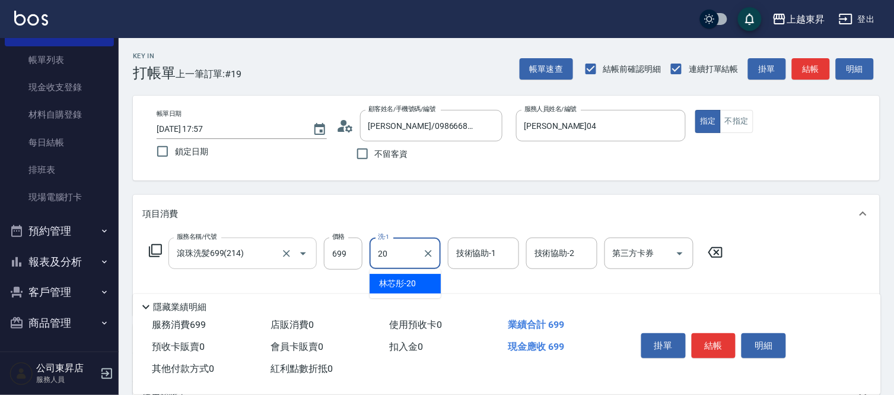
type input "林芯彤-20"
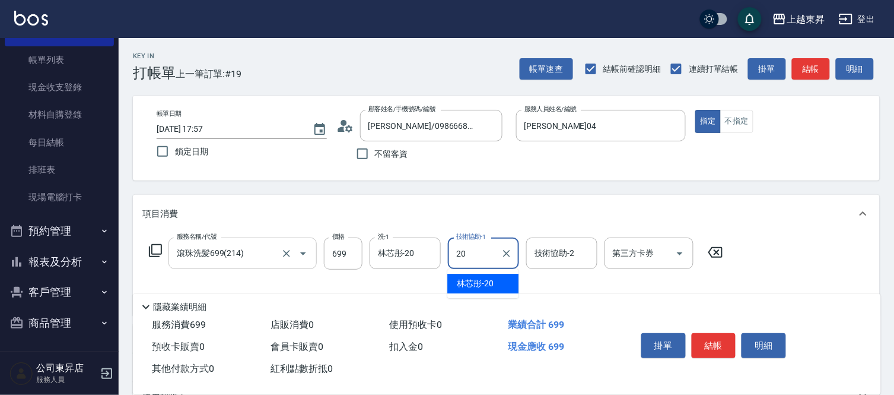
type input "林芯彤-20"
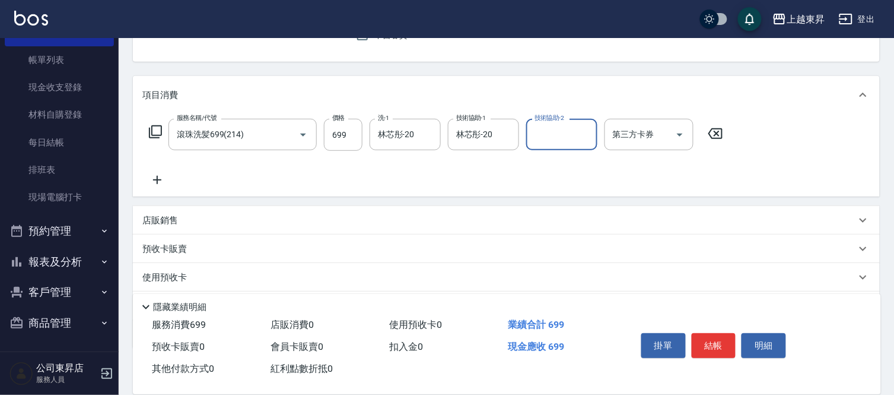
scroll to position [132, 0]
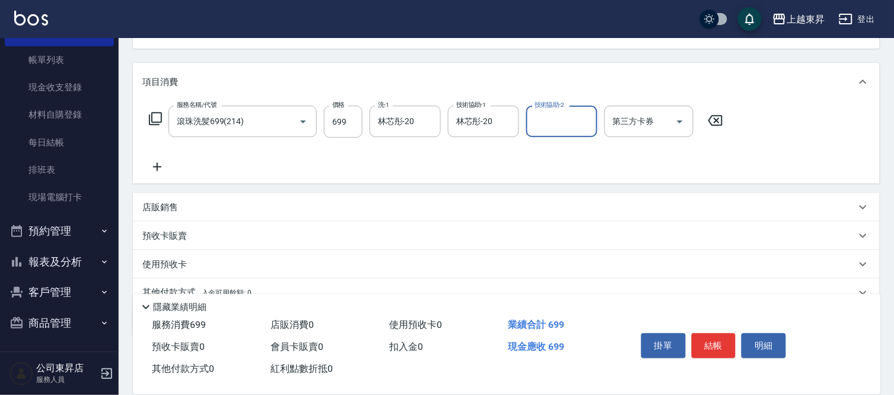
click at [152, 169] on icon at bounding box center [157, 167] width 30 height 14
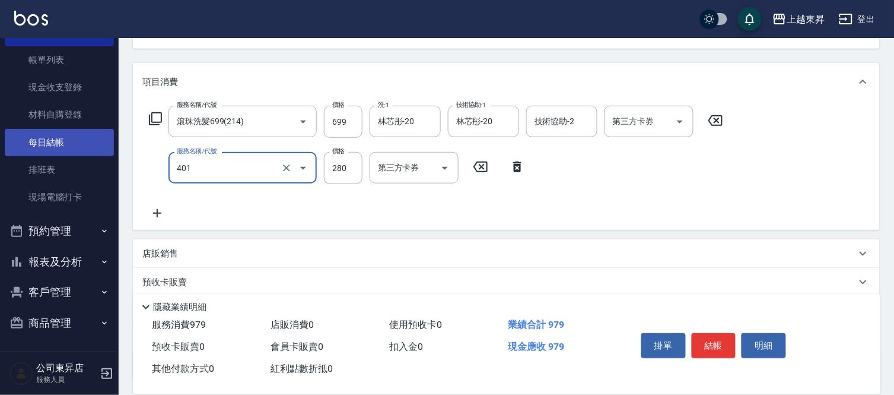
type input "剪髮(280)(401)"
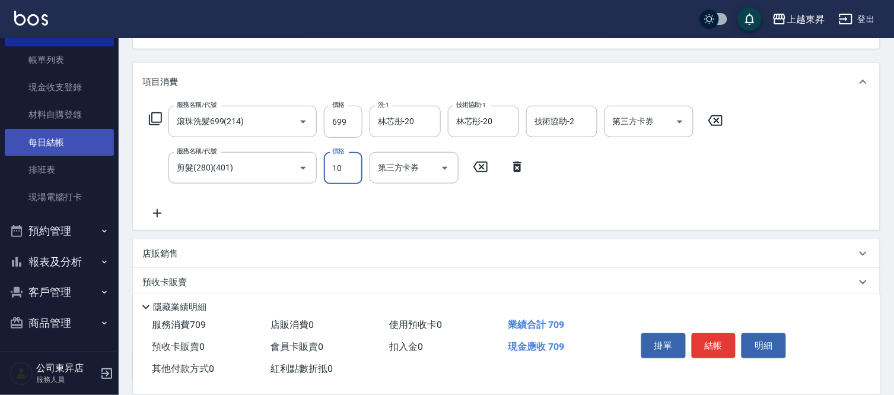
type input "100"
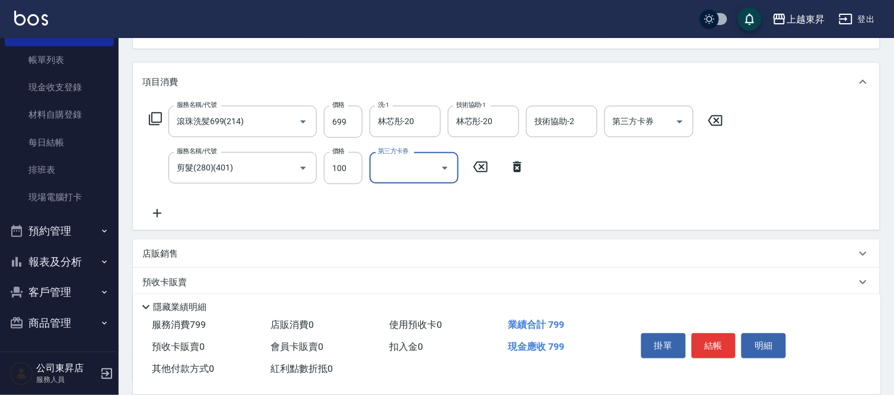
click at [158, 208] on icon at bounding box center [157, 213] width 30 height 14
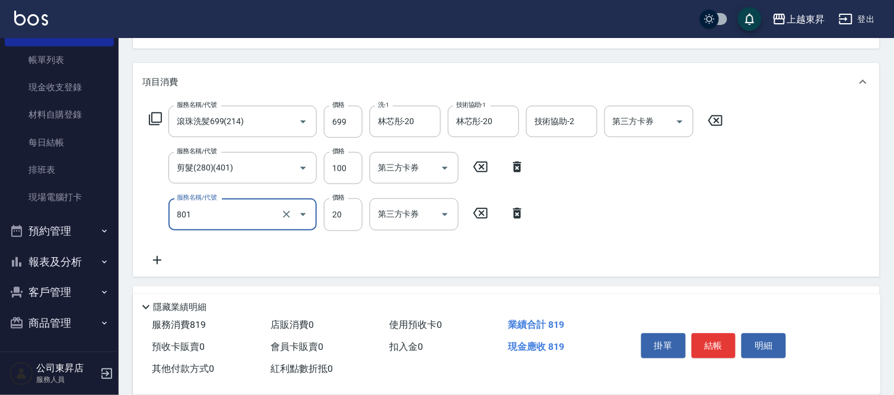
type input "潤絲(801)"
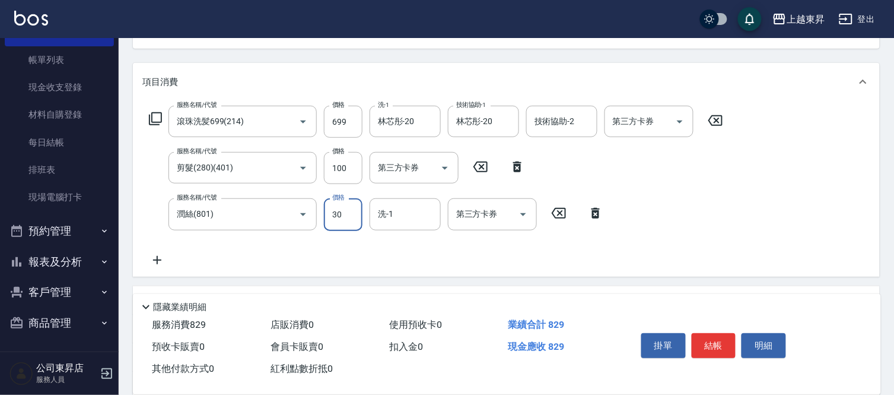
type input "30"
type input "林芯彤-20"
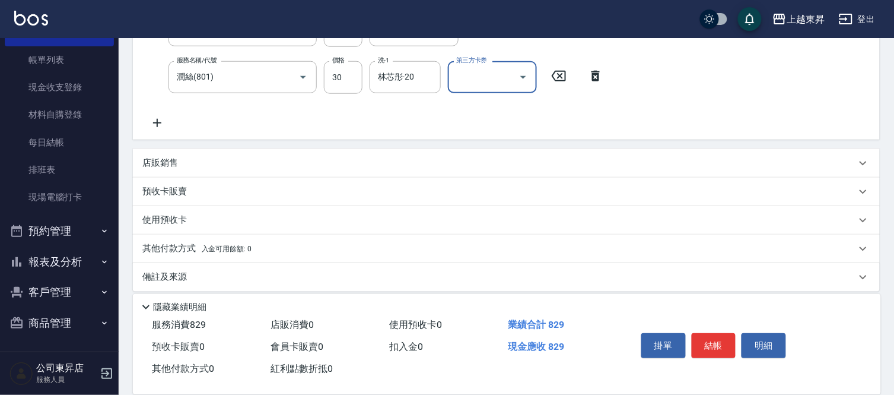
scroll to position [277, 0]
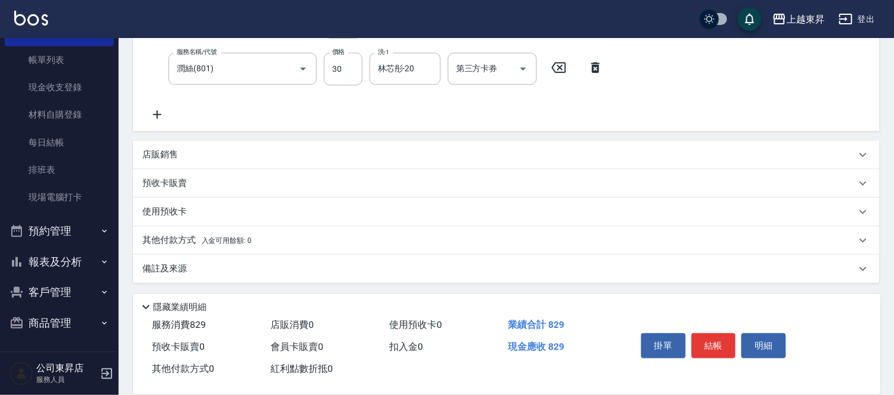
click at [161, 116] on icon at bounding box center [157, 114] width 30 height 14
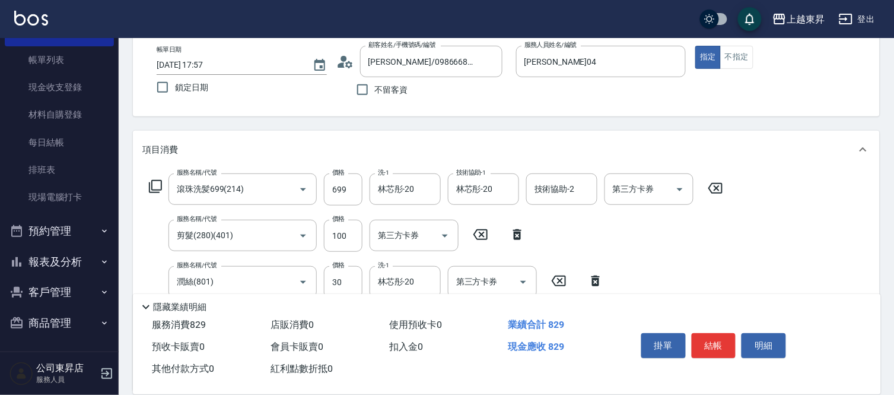
scroll to position [121, 0]
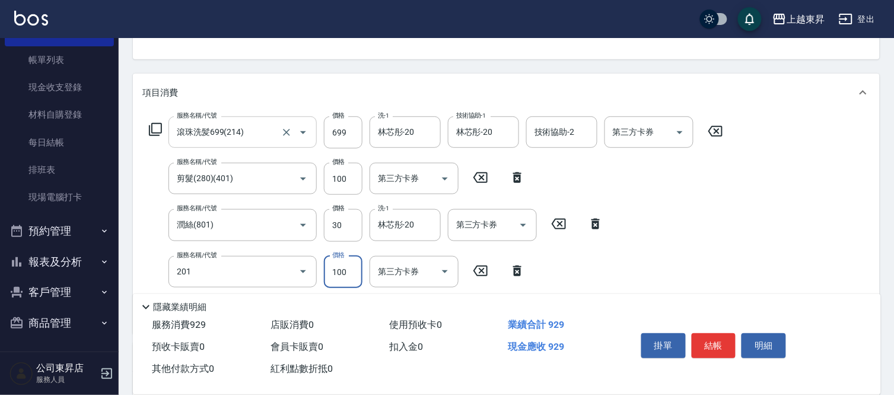
type input "洗髮[100](201)"
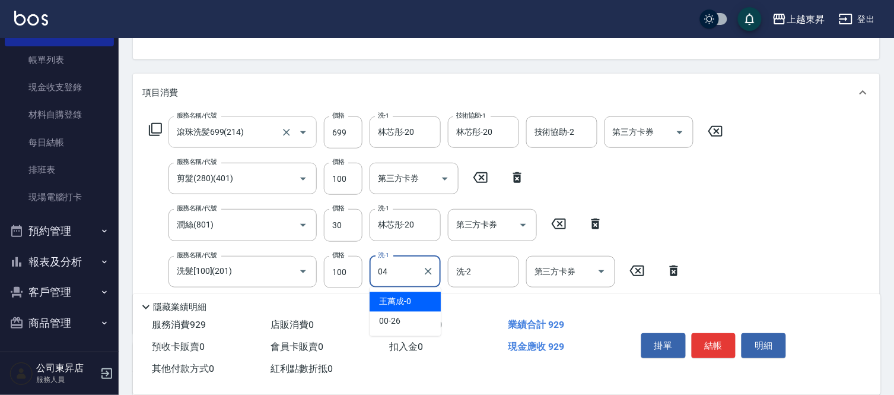
type input "李怡君-04"
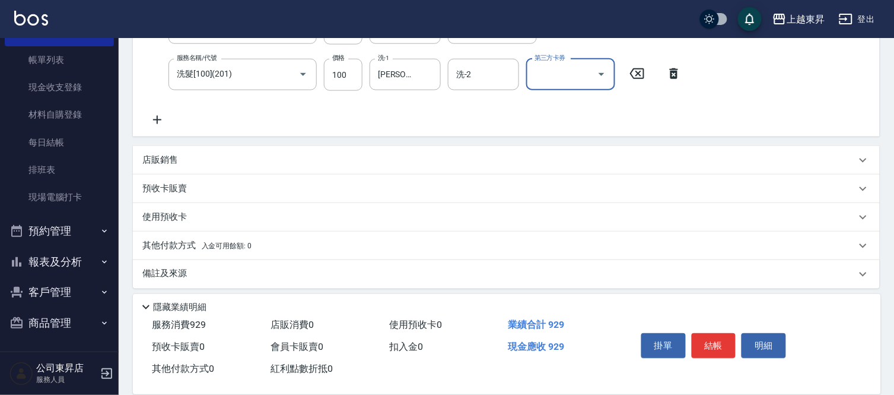
scroll to position [319, 0]
click at [163, 115] on icon at bounding box center [157, 119] width 30 height 14
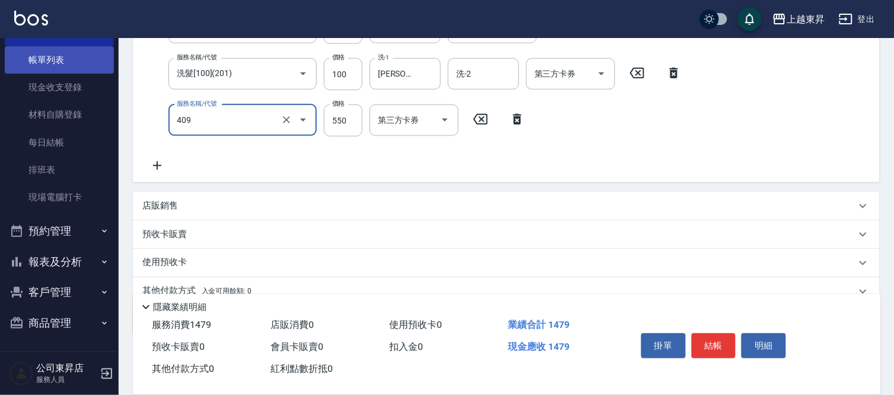
type input "剪髮(550)(409)"
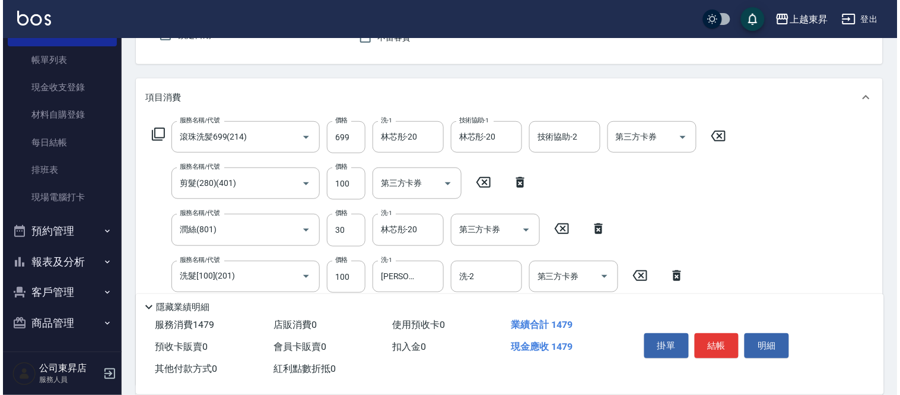
scroll to position [258, 0]
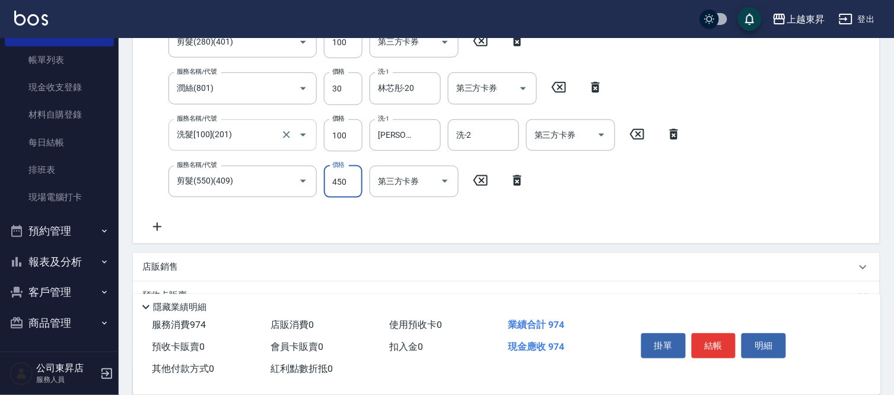
type input "450"
click at [724, 333] on button "結帳" at bounding box center [714, 345] width 44 height 25
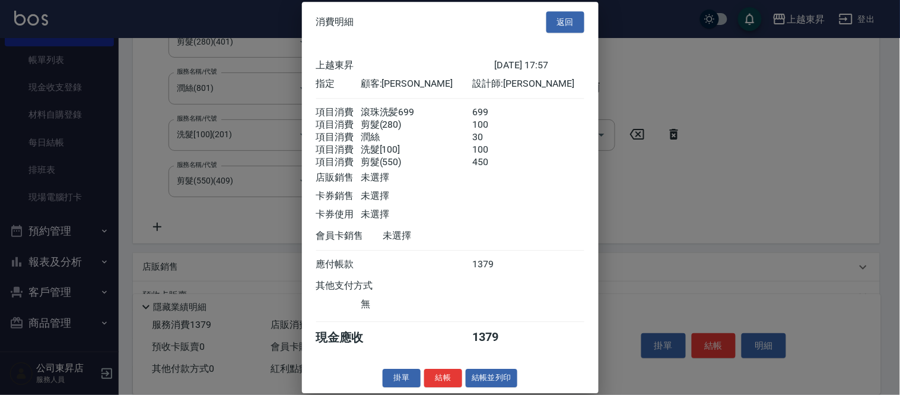
scroll to position [17, 0]
click at [503, 378] on button "結帳並列印" at bounding box center [492, 377] width 52 height 18
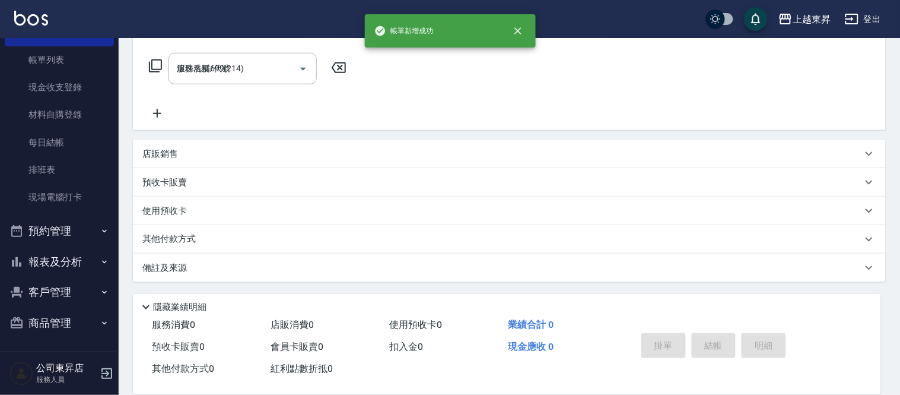
type input "2025/09/07 17:58"
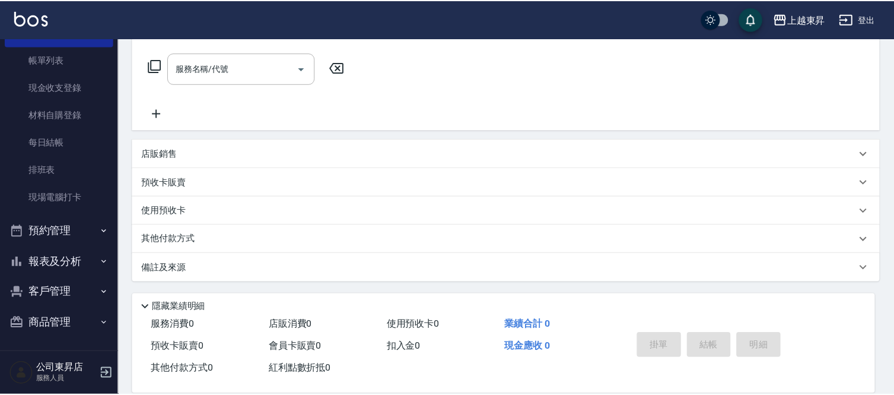
scroll to position [0, 0]
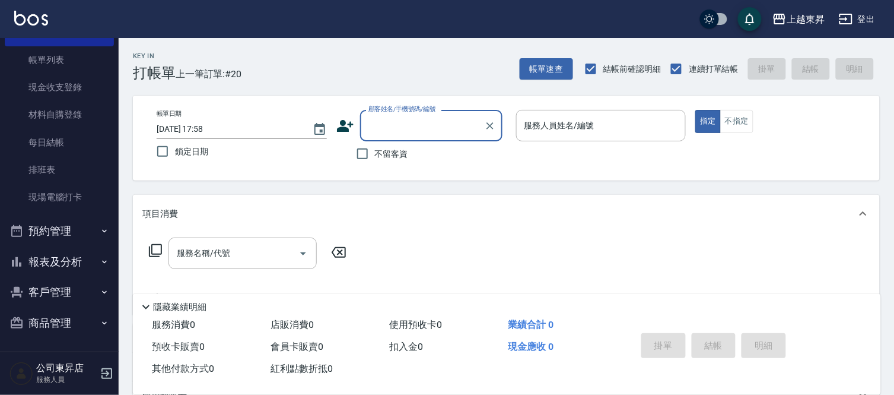
click at [541, 126] on input "服務人員姓名/編號" at bounding box center [602, 125] width 160 height 21
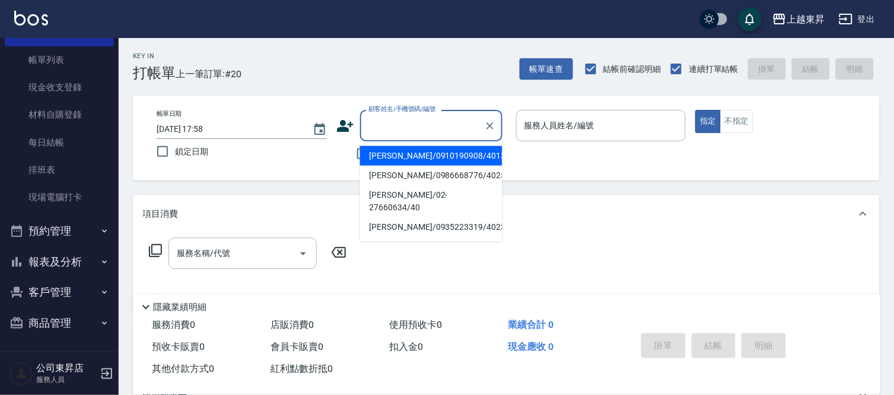
click at [398, 127] on input "顧客姓名/手機號碼/編號" at bounding box center [422, 125] width 114 height 21
click at [440, 147] on li "寶萍/0912136706/40218" at bounding box center [431, 156] width 142 height 20
type input "寶萍/0912136706/40218"
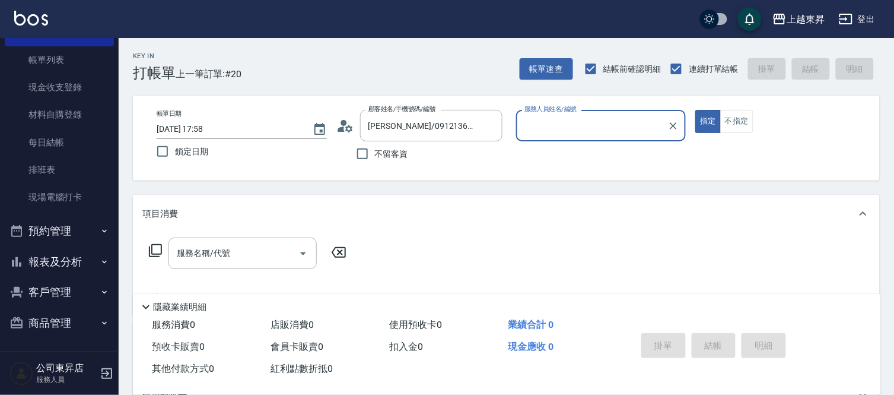
type input "李怡君-04"
click at [241, 250] on input "服務名稱/代號" at bounding box center [234, 253] width 120 height 21
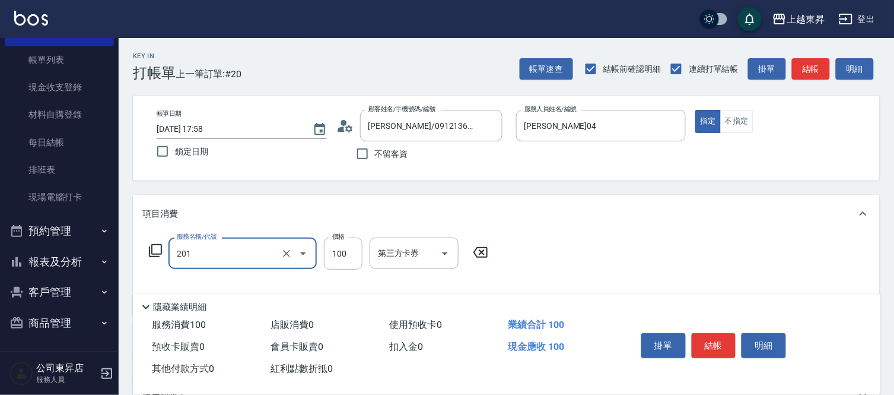
type input "洗髮[100](201)"
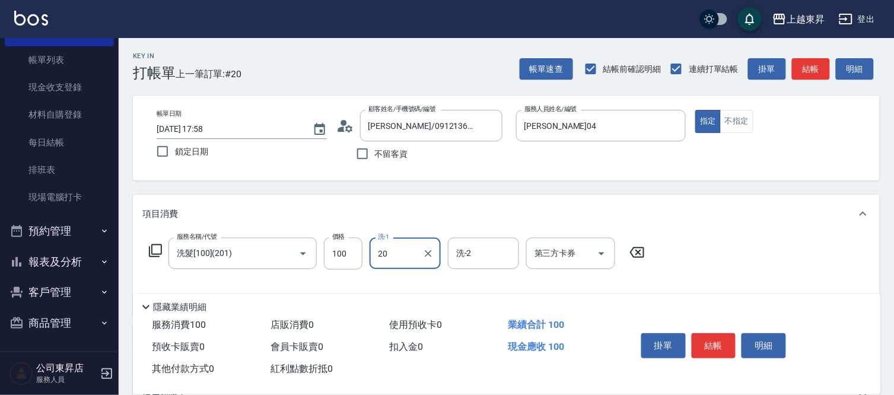
type input "林芯彤-20"
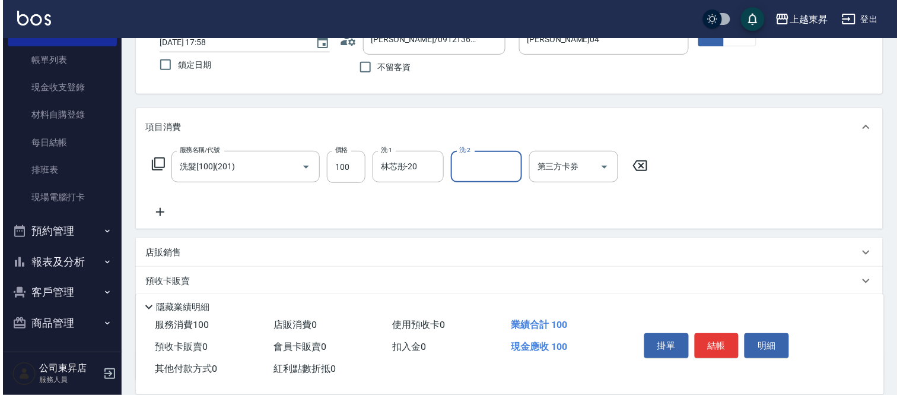
scroll to position [185, 0]
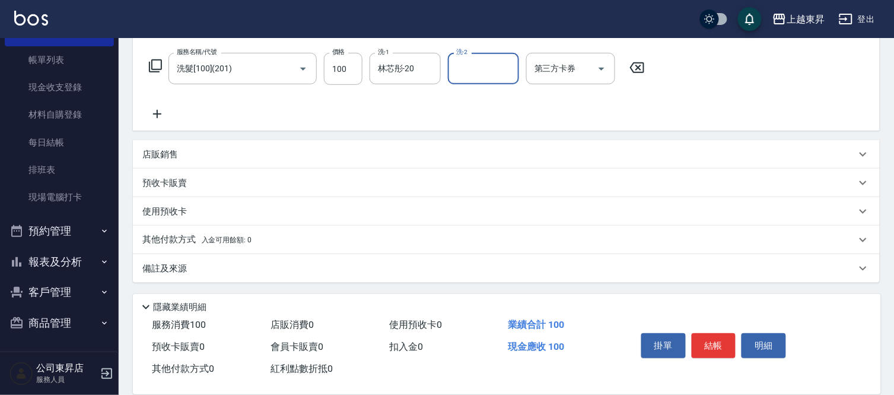
click at [152, 116] on icon at bounding box center [157, 114] width 30 height 14
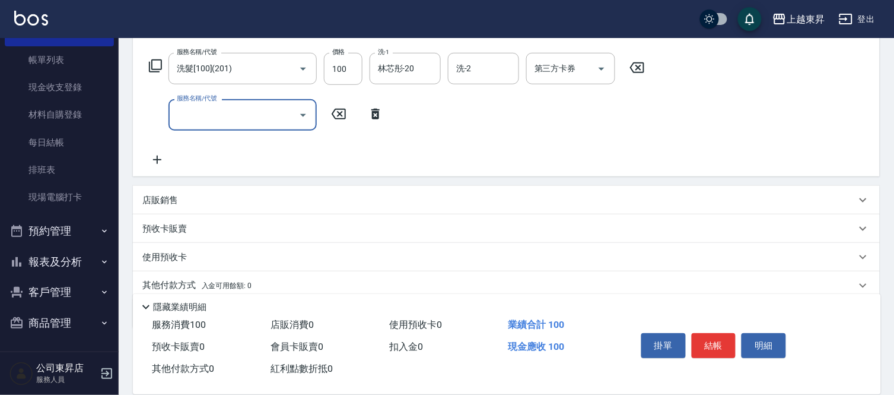
click at [157, 69] on icon at bounding box center [155, 65] width 13 height 13
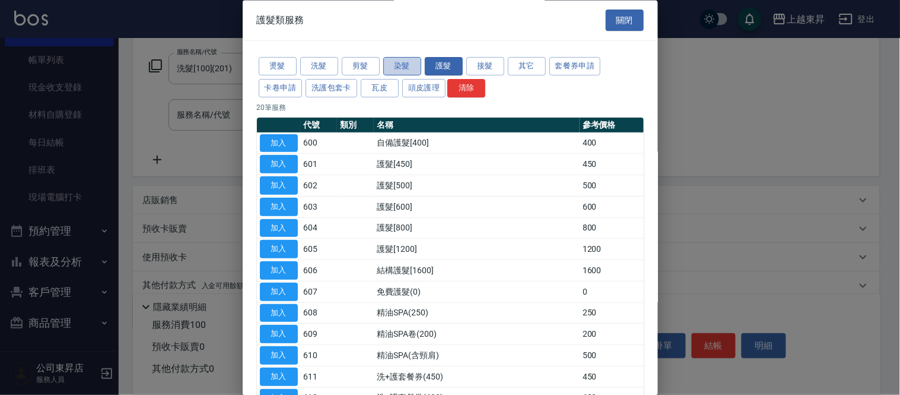
click at [404, 62] on button "染髮" at bounding box center [402, 67] width 38 height 18
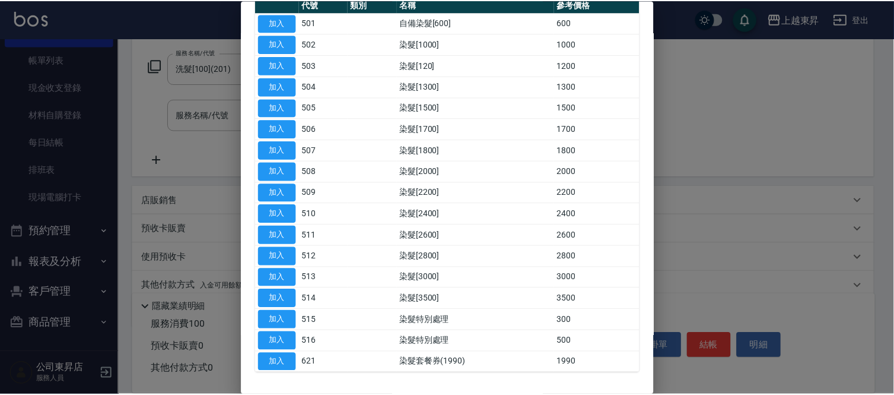
scroll to position [132, 0]
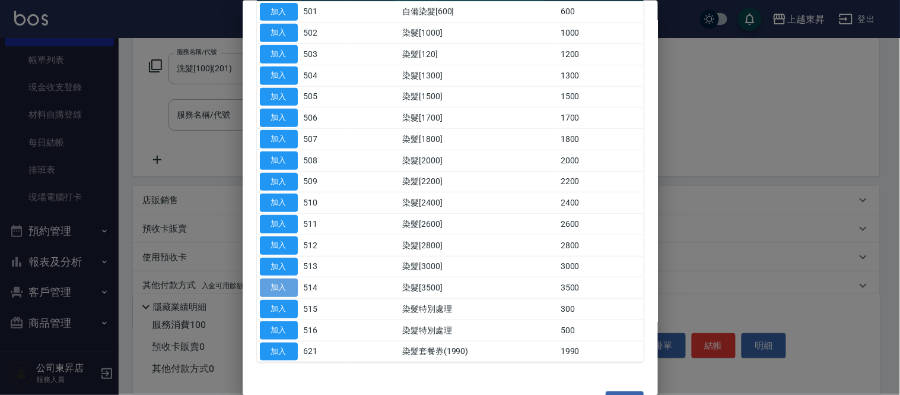
click at [274, 288] on button "加入" at bounding box center [279, 287] width 38 height 18
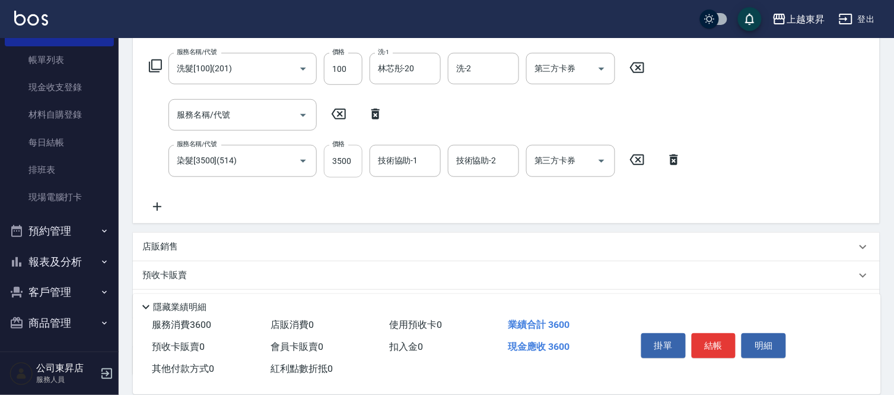
click at [352, 164] on input "3500" at bounding box center [343, 161] width 39 height 32
type input "3700"
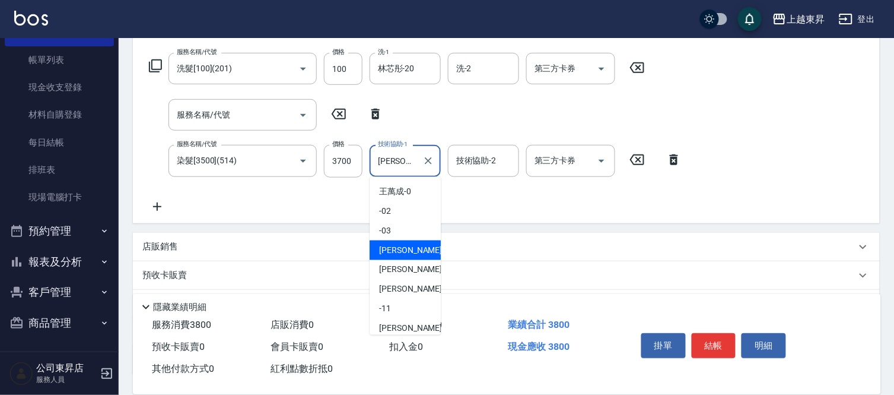
click at [410, 170] on input "李怡君-04" at bounding box center [396, 160] width 43 height 21
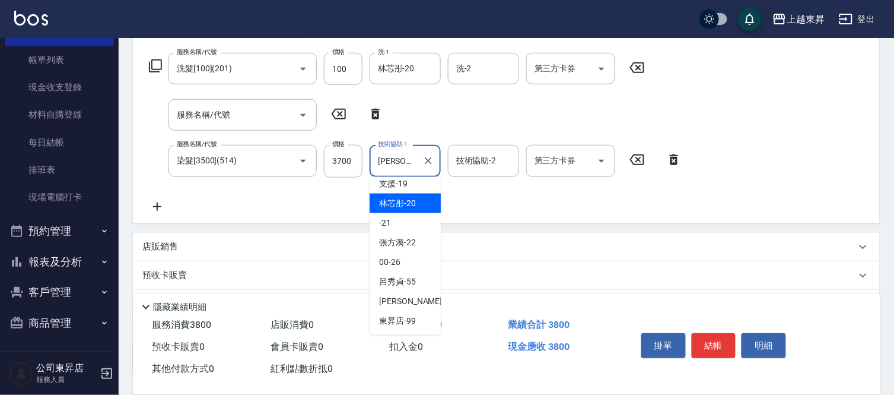
click at [408, 197] on span "林芯彤 -20" at bounding box center [397, 203] width 37 height 12
type input "林芯彤-20"
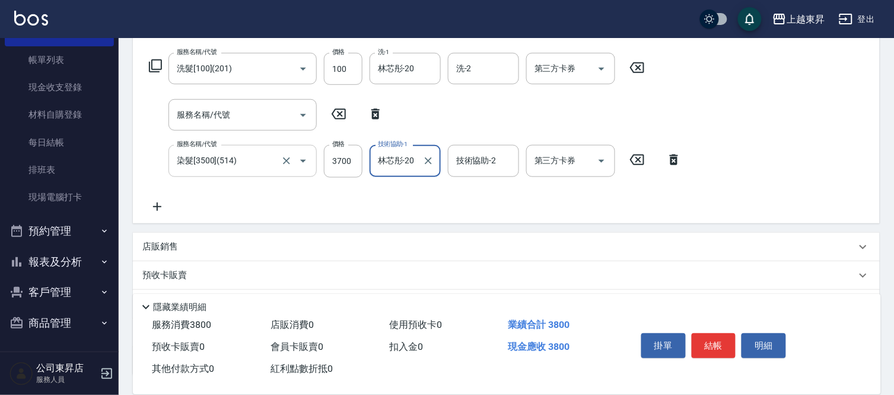
click at [234, 167] on input "染髮[3500](514)" at bounding box center [226, 160] width 104 height 21
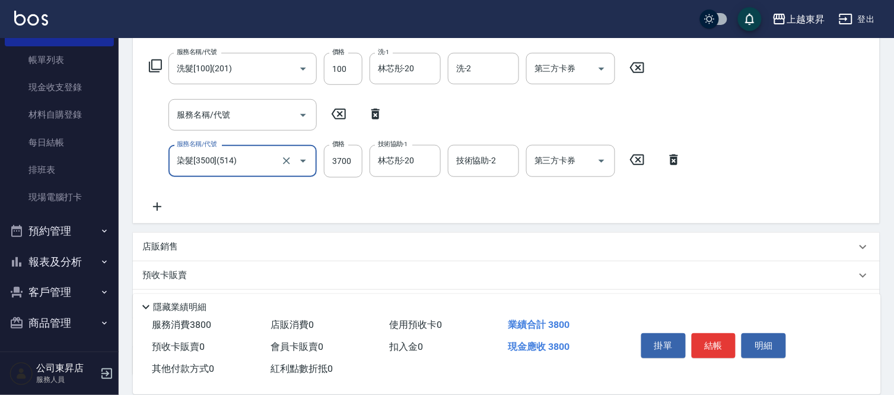
click at [246, 164] on input "染髮[3500](514)" at bounding box center [226, 160] width 104 height 21
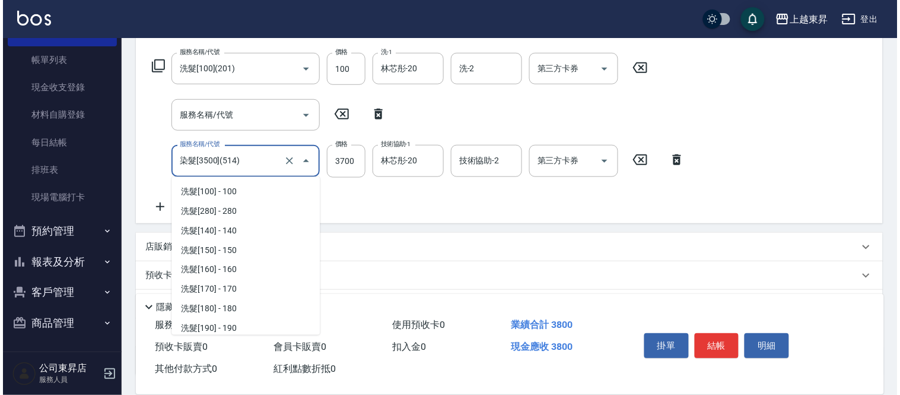
scroll to position [1178, 0]
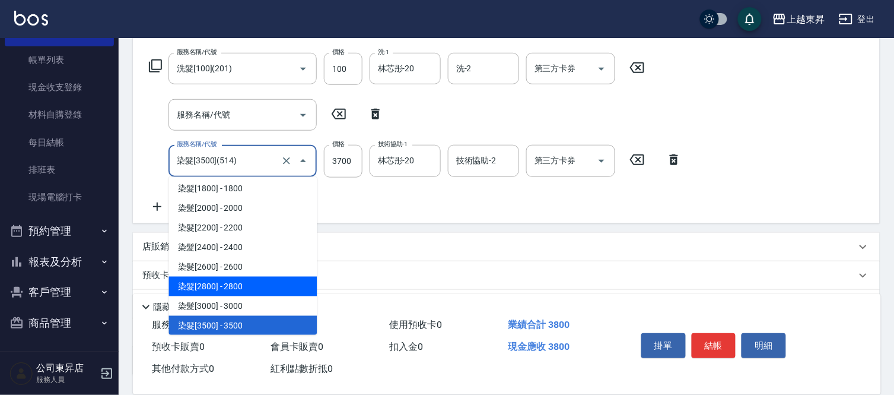
click at [249, 278] on span "染髮[2800] - 2800" at bounding box center [243, 286] width 148 height 20
type input "染髮[2800](512)"
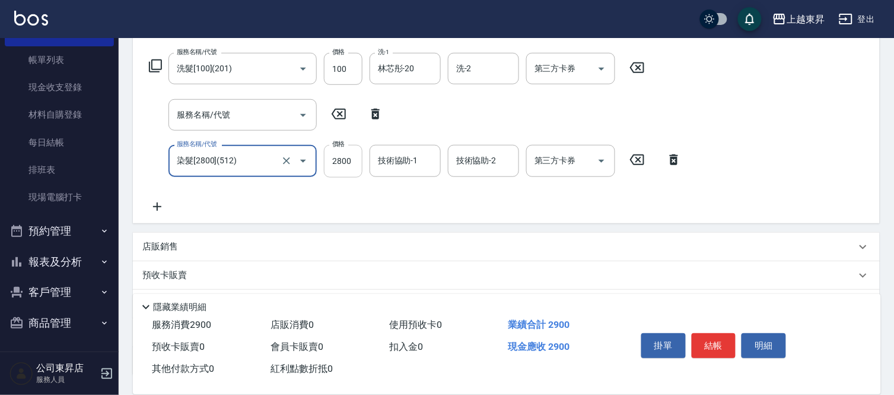
click at [344, 154] on input "2800" at bounding box center [343, 161] width 39 height 32
type input "2700"
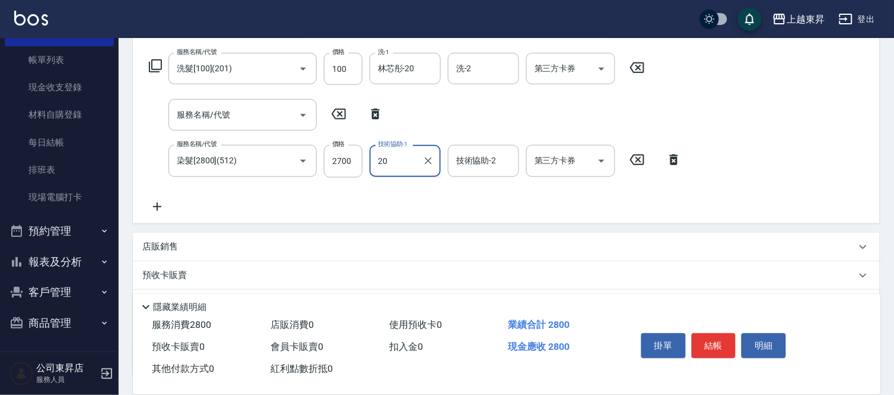
type input "林芯彤-20"
click at [156, 204] on icon at bounding box center [157, 206] width 30 height 14
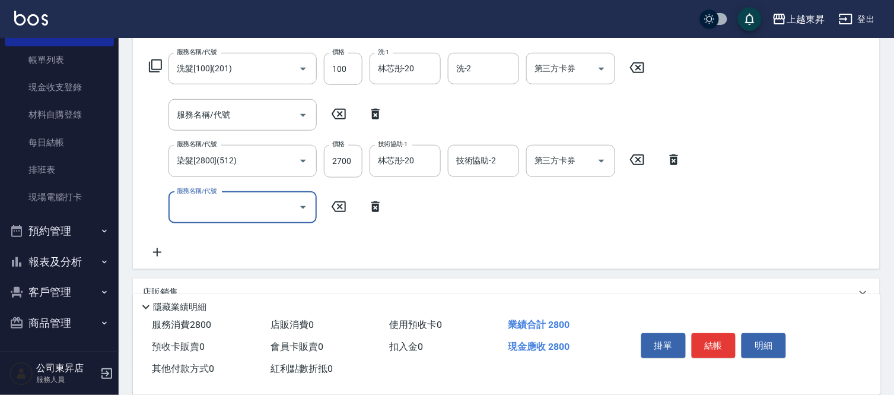
click at [205, 204] on div "服務名稱/代號 服務名稱/代號" at bounding box center [243, 207] width 148 height 31
type input "染髮[1000](502)"
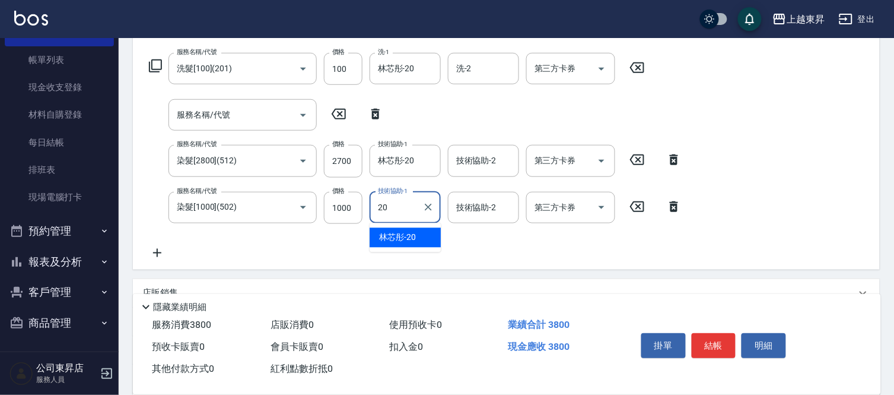
type input "林芯彤-20"
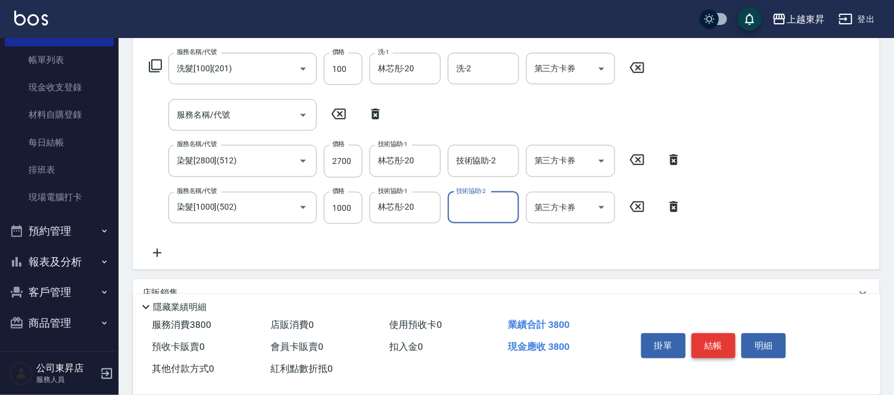
click at [701, 340] on button "結帳" at bounding box center [714, 345] width 44 height 25
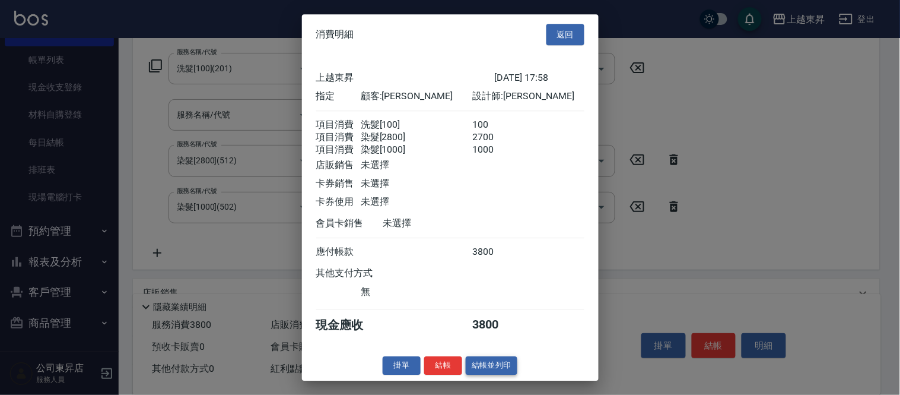
click at [495, 365] on div "消費明細 返回 上越東昇 2025/09/07 17:58 指定 顧客: 寶萍 設計師: 李怡君 項目消費 洗髮[100] 100 項目消費 染髮[2800]…" at bounding box center [450, 197] width 297 height 366
click at [495, 368] on button "結帳並列印" at bounding box center [492, 365] width 52 height 18
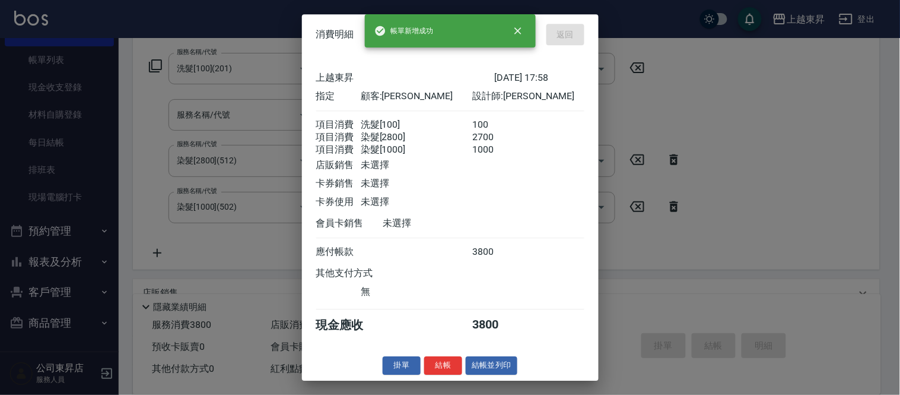
type input "2025/09/07 18:02"
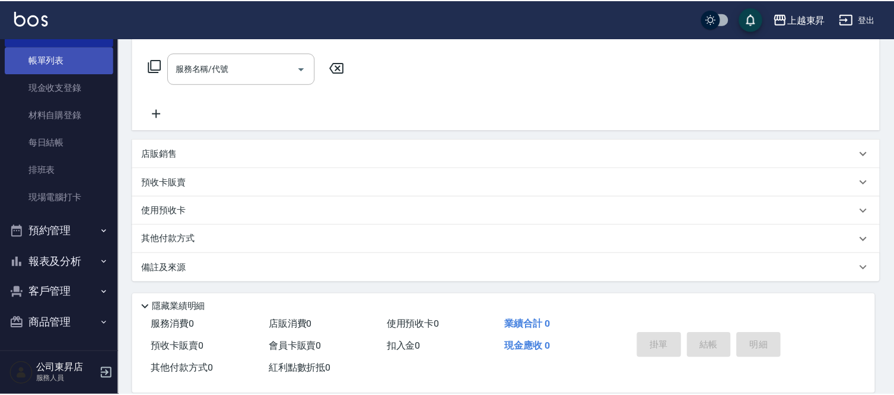
scroll to position [0, 0]
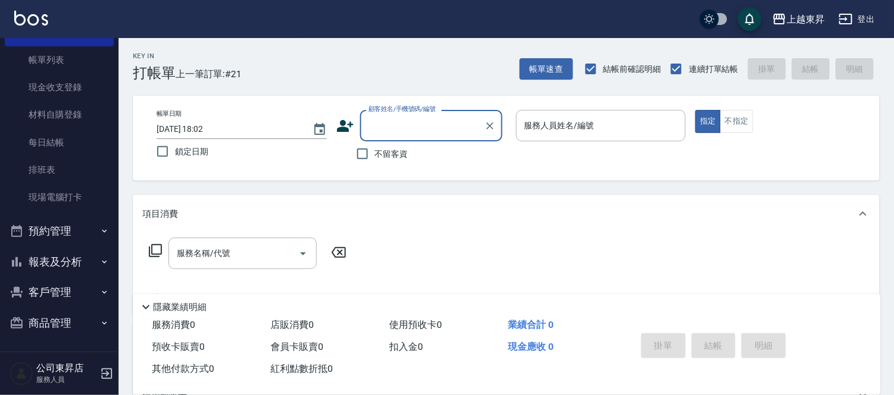
click at [55, 295] on button "客戶管理" at bounding box center [59, 291] width 109 height 31
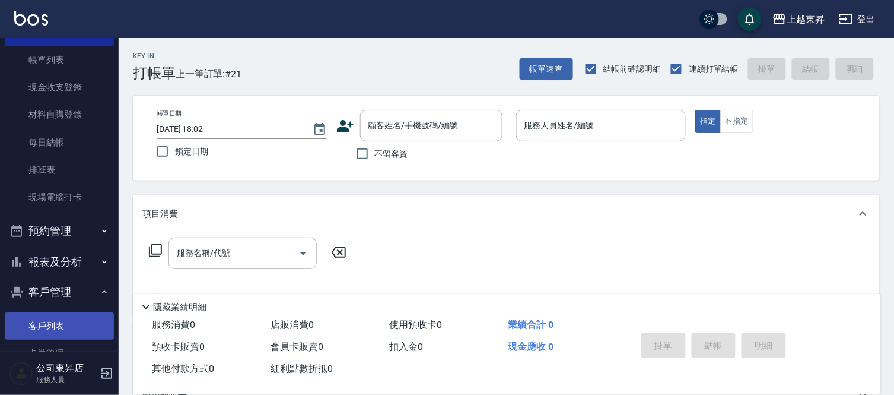
click at [64, 316] on link "客戶列表" at bounding box center [59, 325] width 109 height 27
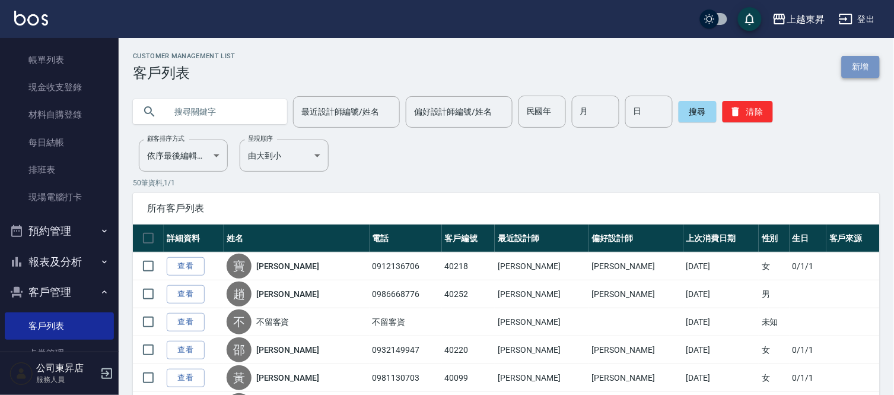
click at [864, 68] on link "新增" at bounding box center [861, 67] width 38 height 22
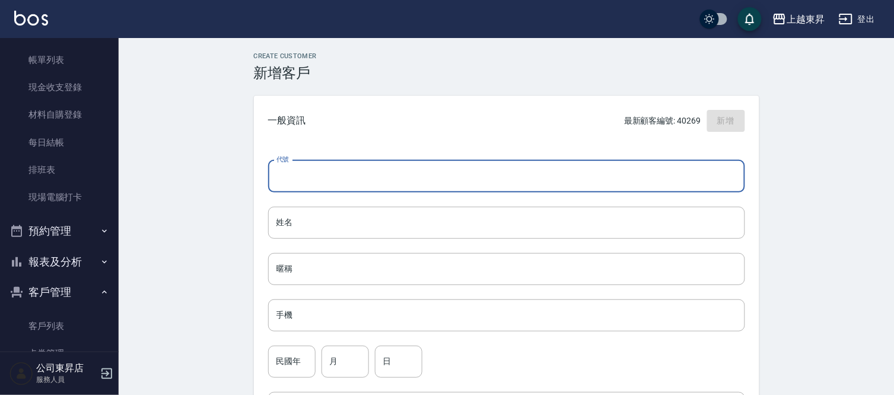
click at [356, 179] on input "代號" at bounding box center [506, 176] width 477 height 32
type input "40270"
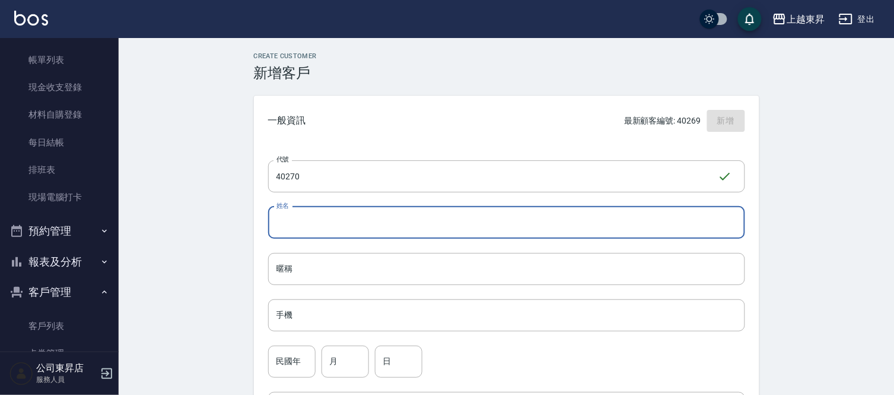
click at [393, 233] on input "姓名" at bounding box center [506, 222] width 477 height 32
type input "吳淑霞"
click at [312, 300] on input "手機" at bounding box center [506, 315] width 477 height 32
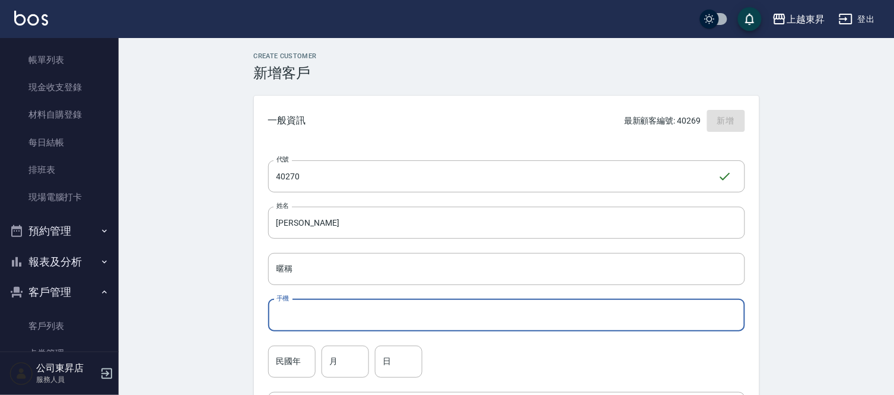
click at [362, 316] on input "手機" at bounding box center [506, 315] width 477 height 32
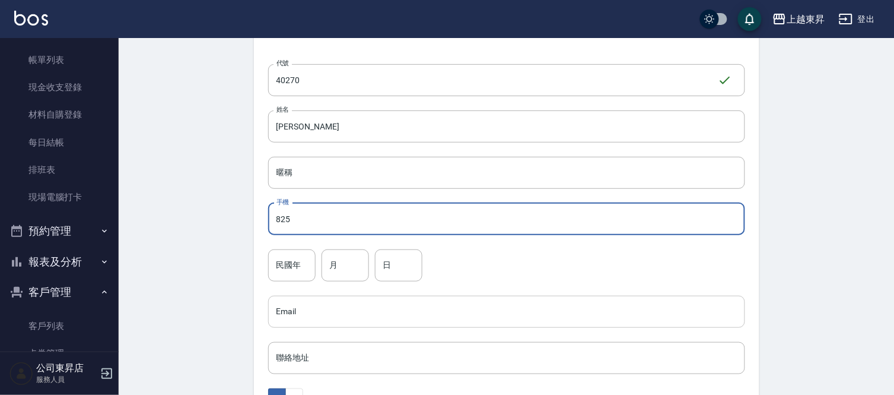
scroll to position [198, 0]
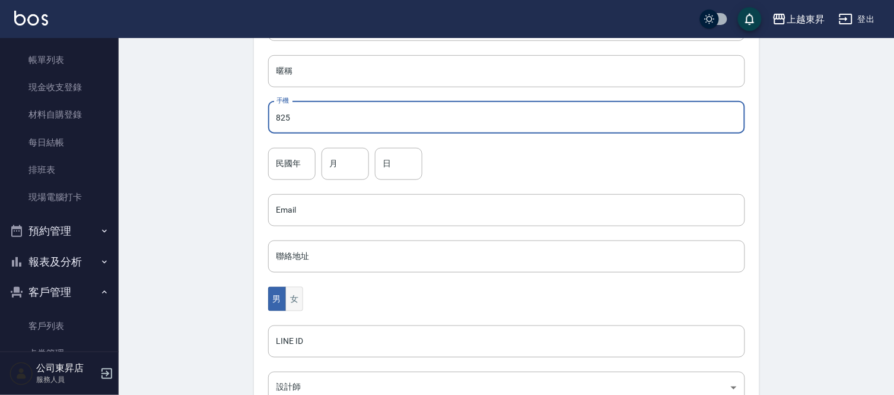
type input "825"
click at [297, 298] on button "女" at bounding box center [294, 299] width 18 height 24
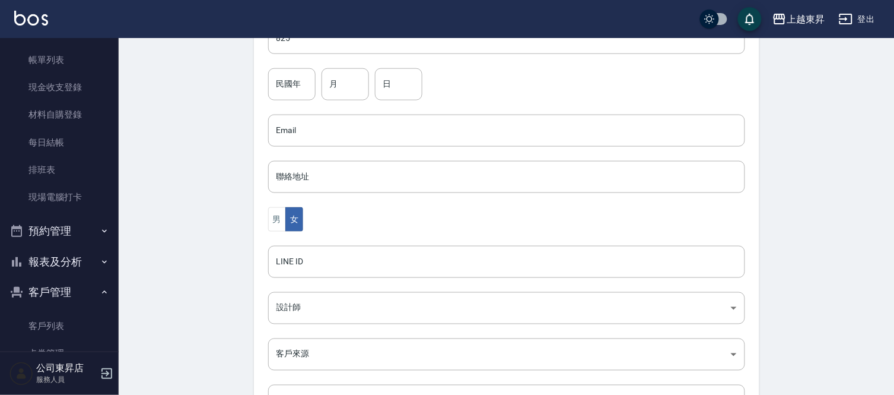
scroll to position [377, 0]
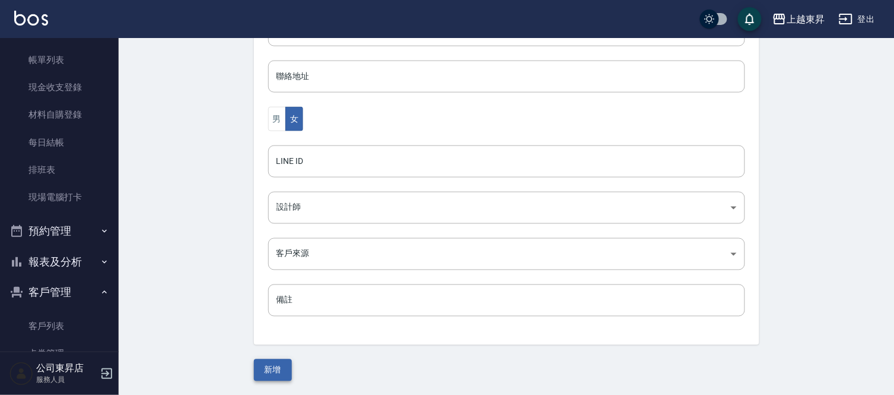
click at [283, 370] on button "新增" at bounding box center [273, 370] width 38 height 22
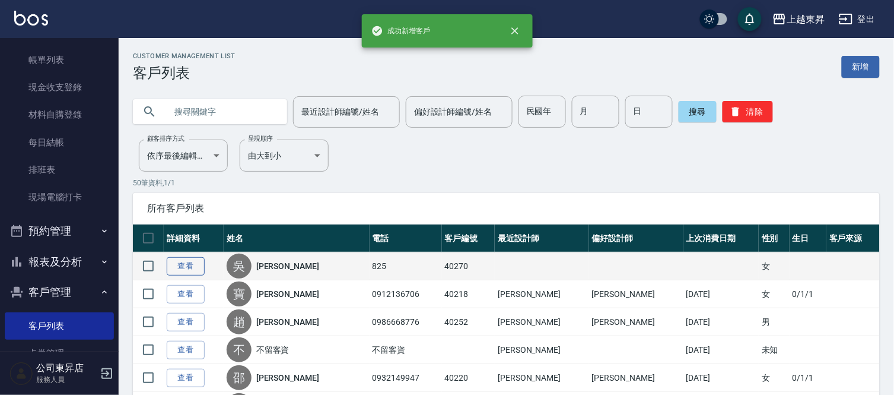
click at [193, 265] on link "查看" at bounding box center [186, 266] width 38 height 18
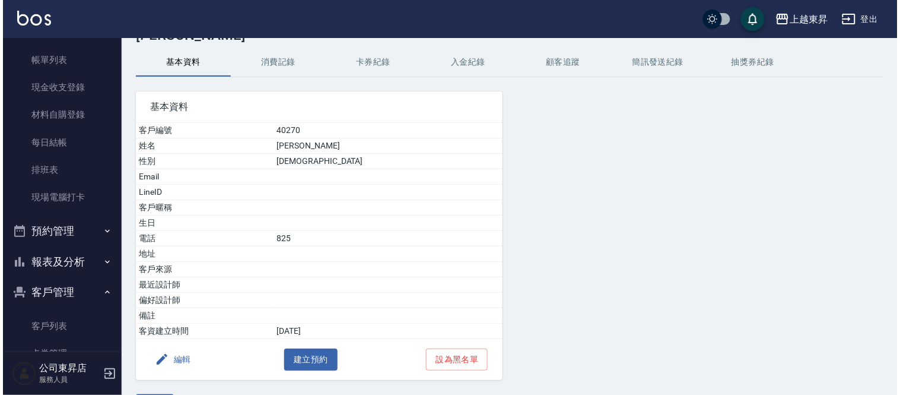
scroll to position [74, 0]
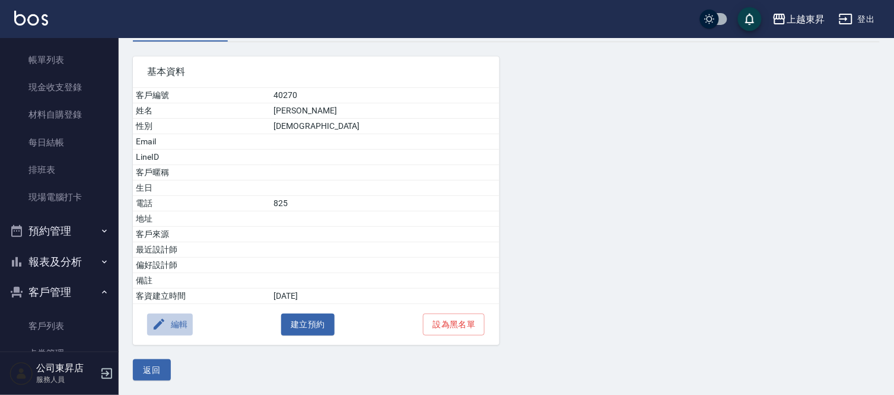
click at [168, 322] on button "編輯" at bounding box center [170, 324] width 46 height 22
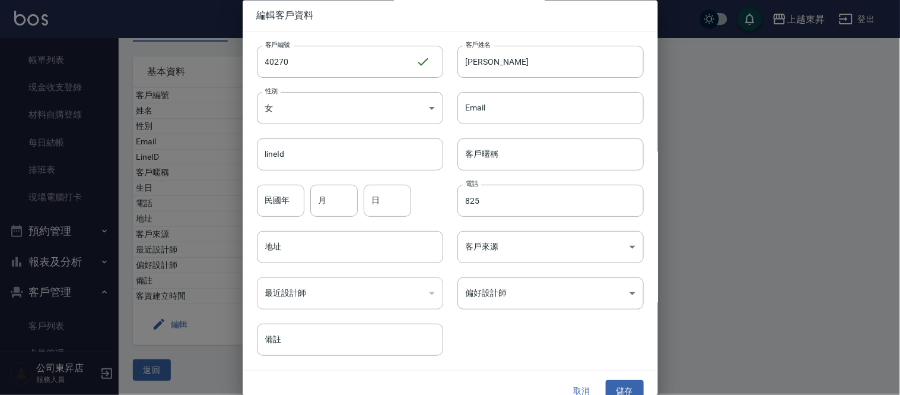
click at [336, 295] on div "​" at bounding box center [350, 294] width 186 height 32
click at [331, 291] on div "​" at bounding box center [350, 294] width 186 height 32
click at [417, 298] on div "​" at bounding box center [350, 294] width 186 height 32
drag, startPoint x: 425, startPoint y: 297, endPoint x: 414, endPoint y: 295, distance: 12.0
click at [425, 297] on div "​" at bounding box center [350, 294] width 186 height 32
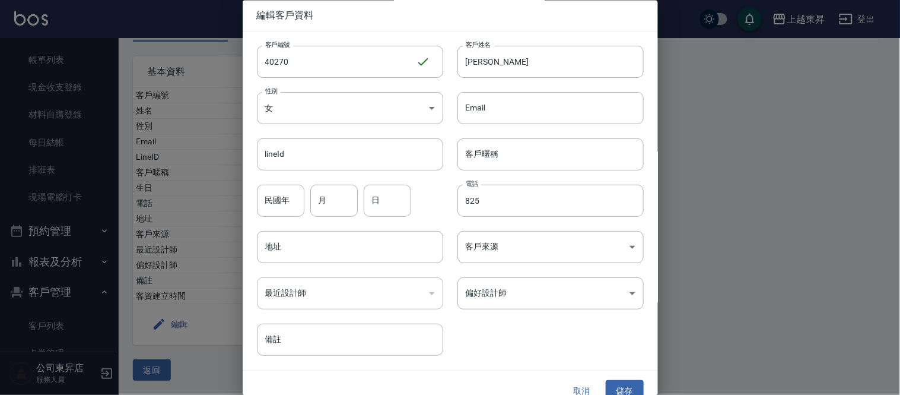
click at [398, 299] on div "​" at bounding box center [350, 294] width 186 height 32
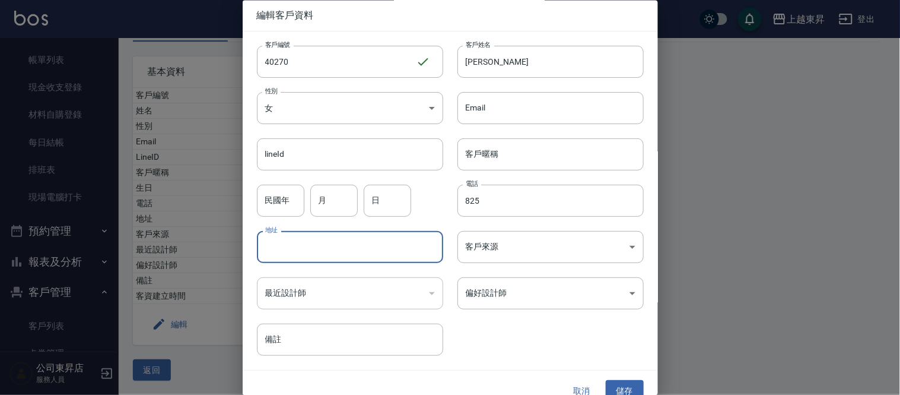
drag, startPoint x: 282, startPoint y: 241, endPoint x: 288, endPoint y: 253, distance: 13.8
click at [282, 241] on input "地址" at bounding box center [350, 247] width 186 height 32
click at [293, 290] on div "​" at bounding box center [350, 294] width 186 height 32
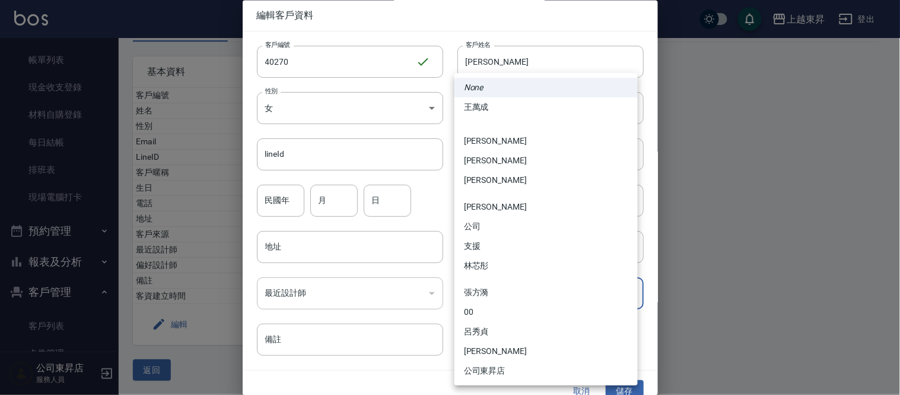
click at [485, 297] on body "上越東昇 登出 櫃檯作業 打帳單 帳單列表 現金收支登錄 材料自購登錄 每日結帳 排班表 現場電腦打卡 預約管理 預約管理 單日預約紀錄 單週預約紀錄 報表及…" at bounding box center [450, 161] width 900 height 468
click at [489, 146] on li "李怡君" at bounding box center [545, 141] width 183 height 20
type input "c2c3034d-693f-4d19-a7eb-fc5987f40940"
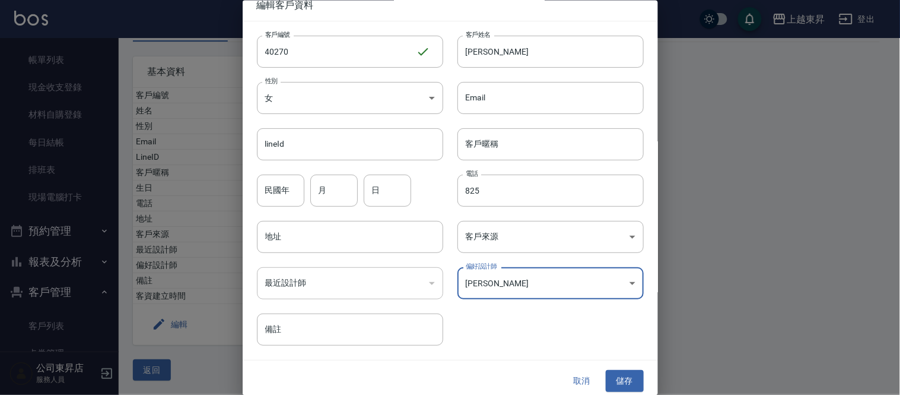
scroll to position [16, 0]
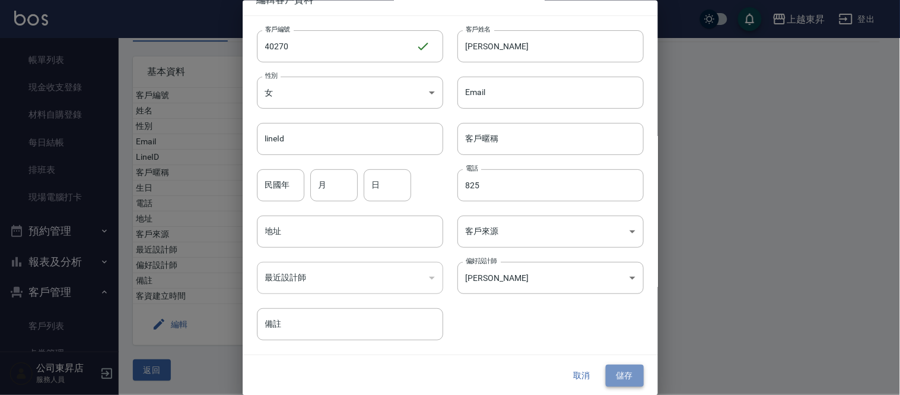
click at [623, 379] on button "儲存" at bounding box center [625, 375] width 38 height 22
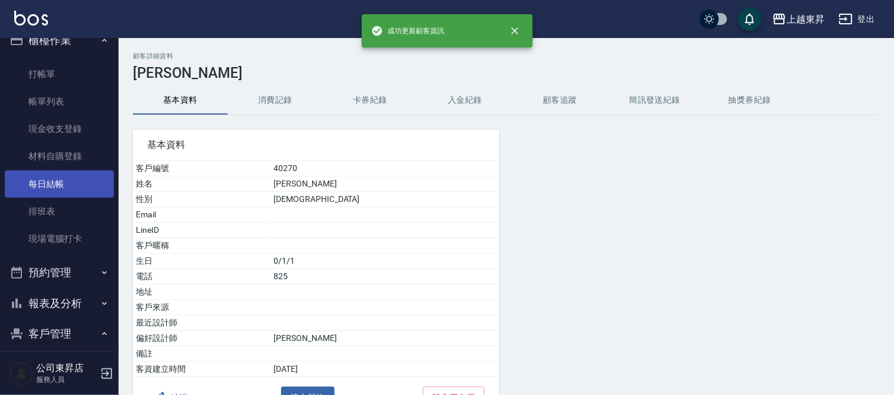
scroll to position [0, 0]
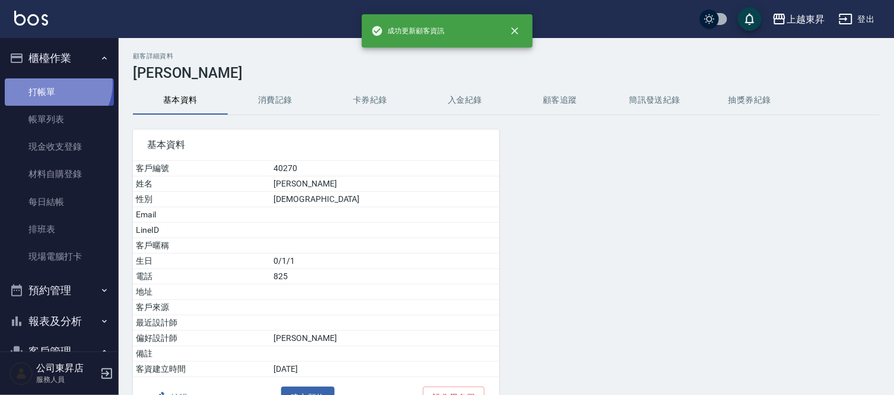
click at [56, 84] on link "打帳單" at bounding box center [59, 91] width 109 height 27
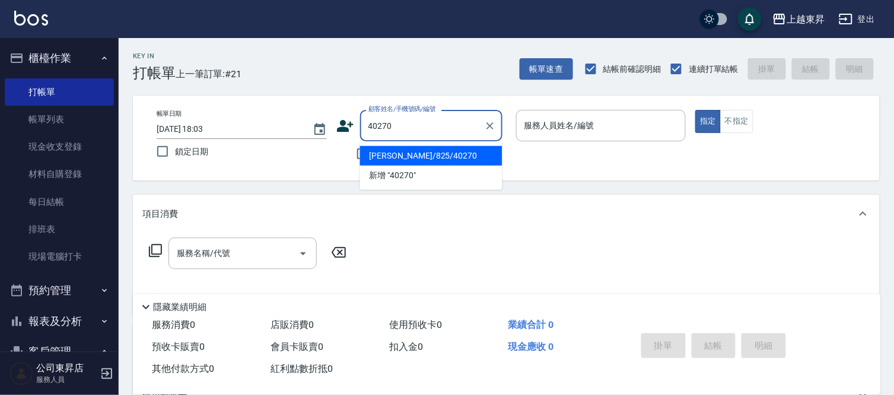
type input "吳淑霞/825/40270"
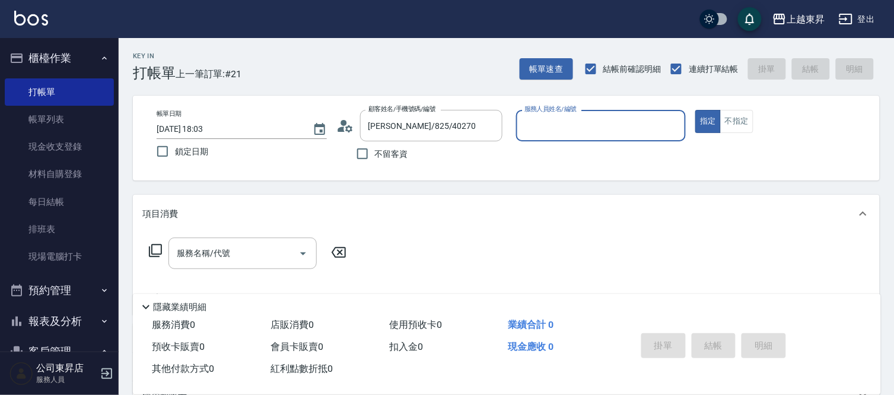
type input "李怡君-04"
click at [695, 110] on button "指定" at bounding box center [708, 121] width 26 height 23
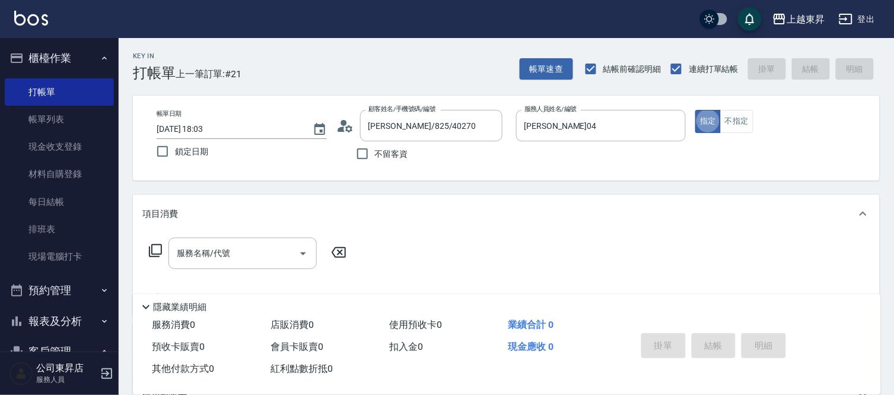
type button "true"
click at [151, 252] on icon at bounding box center [155, 250] width 13 height 13
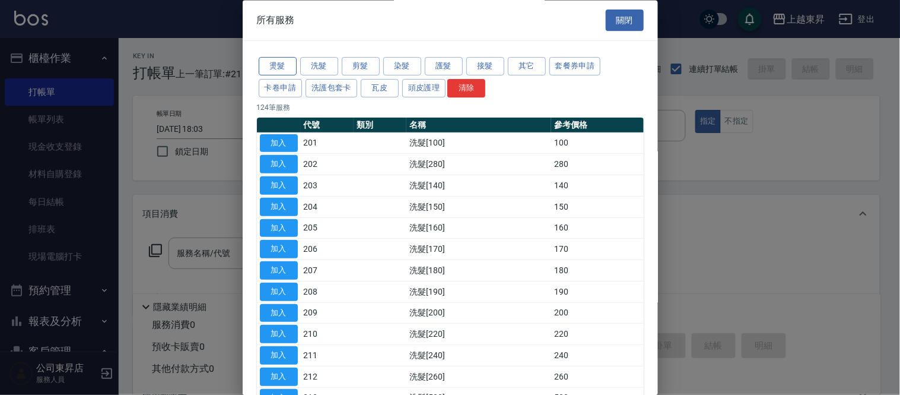
click at [284, 62] on button "燙髮" at bounding box center [278, 67] width 38 height 18
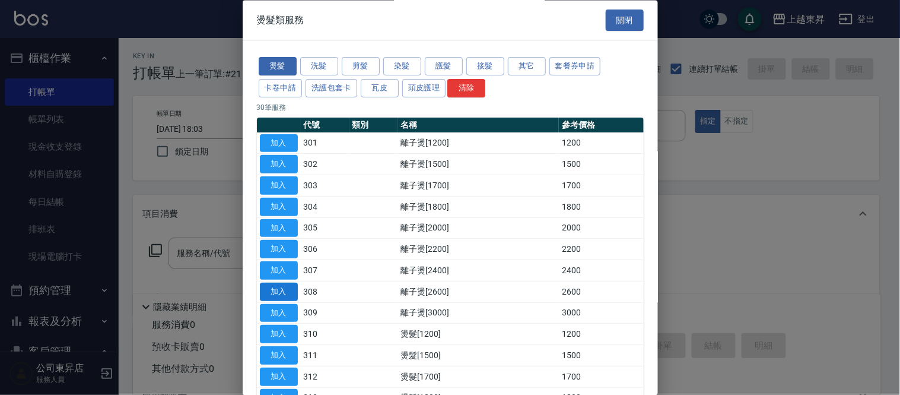
click at [279, 287] on button "加入" at bounding box center [279, 291] width 38 height 18
type input "離子燙[2600](308)"
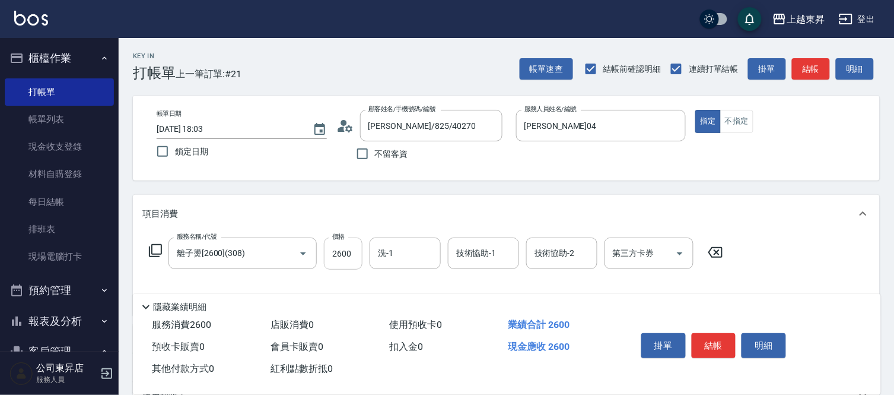
click at [351, 252] on input "2600" at bounding box center [343, 253] width 39 height 32
type input "2800"
type input "林芯彤-20"
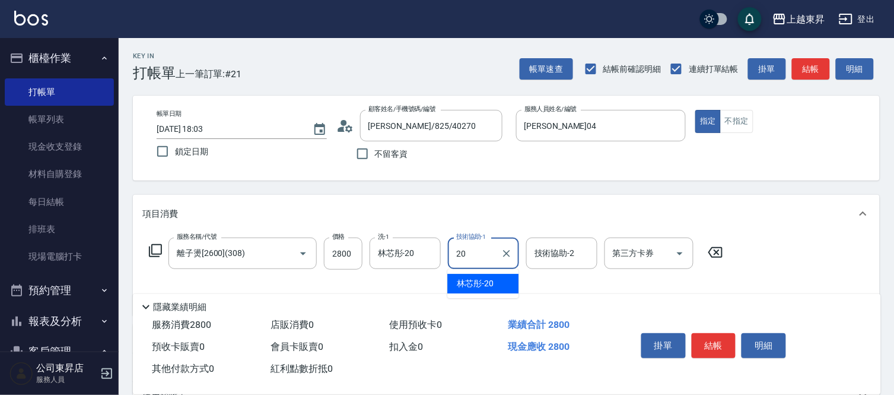
type input "林芯彤-20"
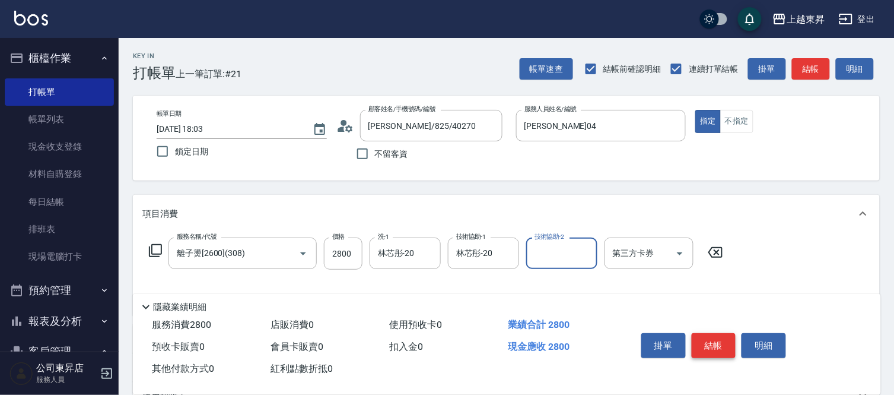
click at [729, 342] on button "結帳" at bounding box center [714, 345] width 44 height 25
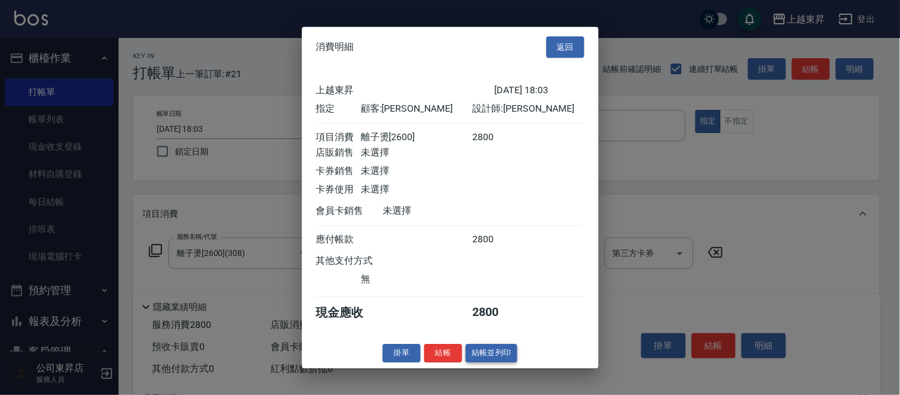
click at [491, 356] on button "結帳並列印" at bounding box center [492, 353] width 52 height 18
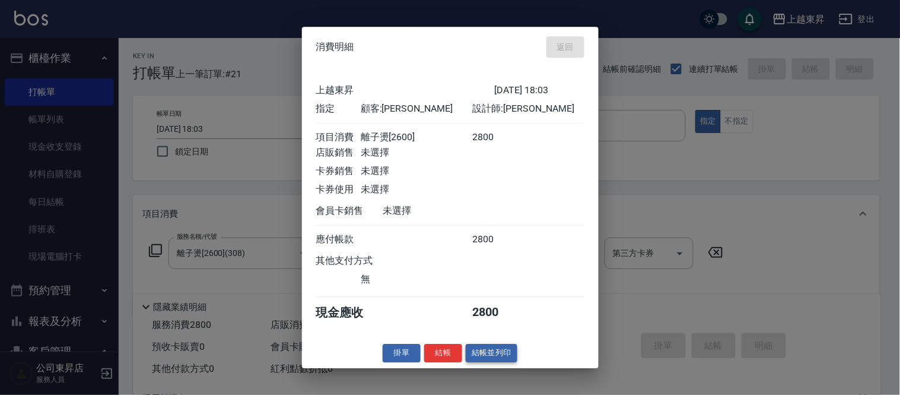
type input "2025/09/07 18:04"
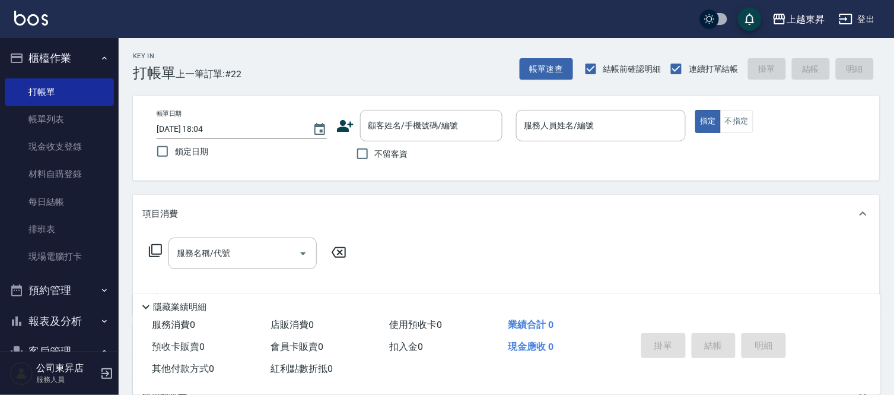
click at [386, 159] on span "不留客資" at bounding box center [391, 154] width 33 height 12
click at [375, 159] on input "不留客資" at bounding box center [362, 153] width 25 height 25
checkbox input "true"
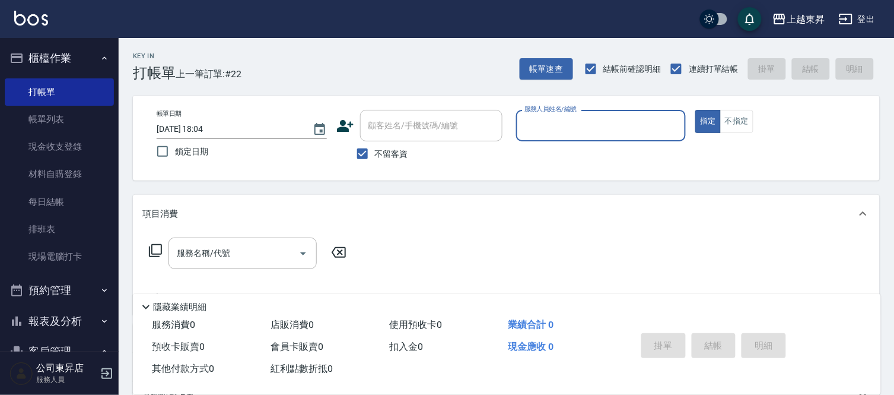
click at [542, 127] on input "服務人員姓名/編號" at bounding box center [602, 125] width 160 height 21
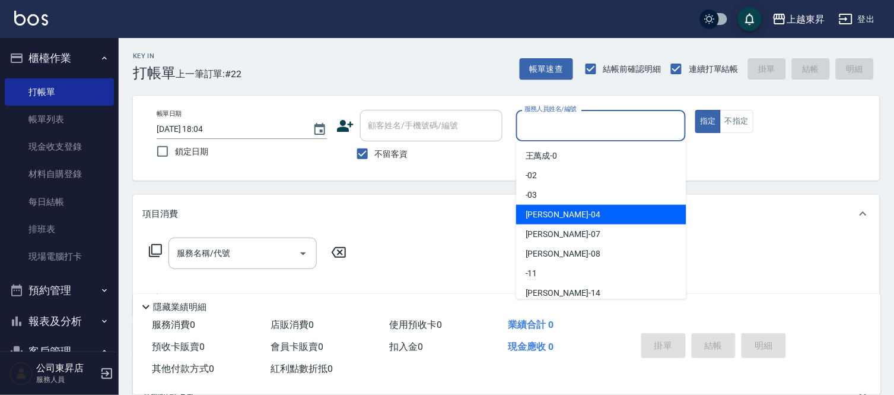
click at [555, 218] on span "李怡君 -04" at bounding box center [563, 214] width 75 height 12
type input "李怡君-04"
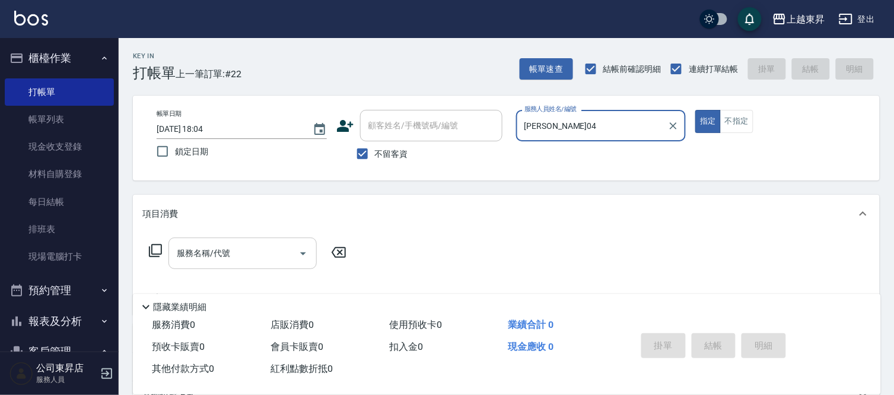
click at [247, 257] on input "服務名稱/代號" at bounding box center [234, 253] width 120 height 21
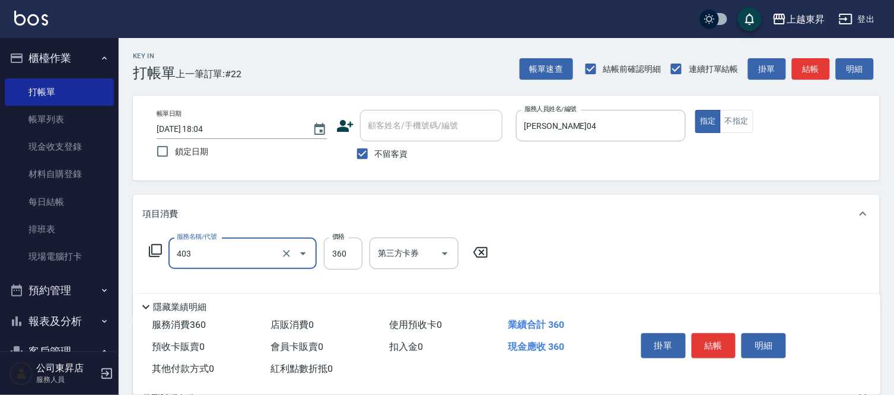
type input "剪髮(360)(403)"
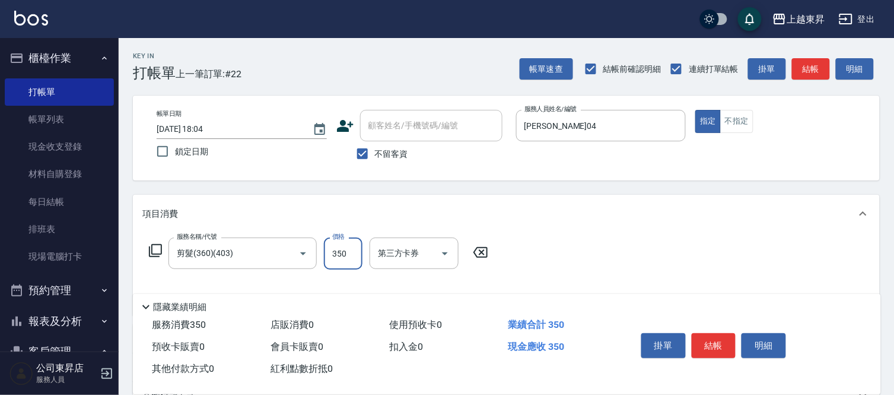
type input "350"
click at [724, 338] on button "結帳" at bounding box center [714, 345] width 44 height 25
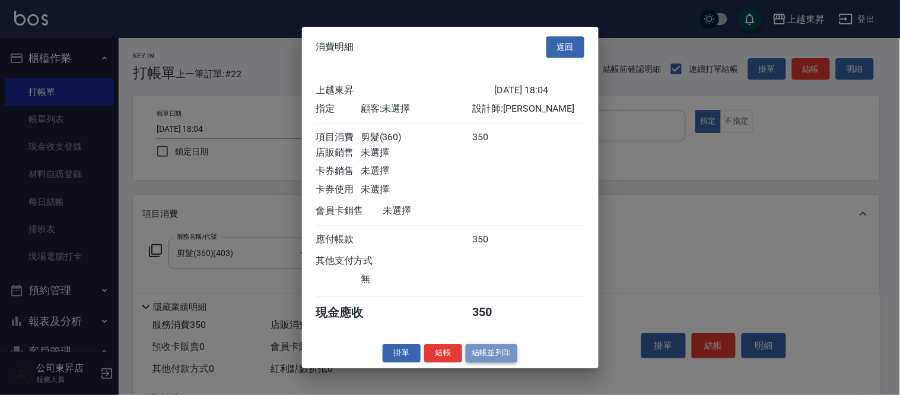
click at [478, 357] on button "結帳並列印" at bounding box center [492, 353] width 52 height 18
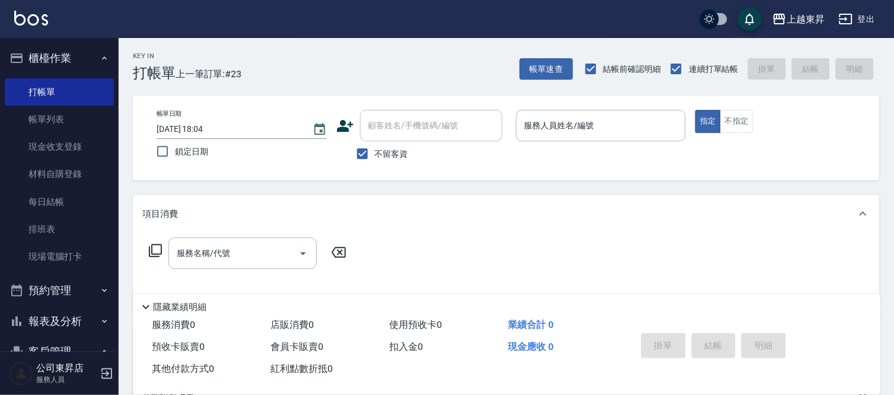
click at [398, 160] on label "不留客資" at bounding box center [379, 153] width 58 height 25
click at [375, 160] on input "不留客資" at bounding box center [362, 153] width 25 height 25
checkbox input "false"
click at [417, 119] on div "顧客姓名/手機號碼/編號 顧客姓名/手機號碼/編號" at bounding box center [431, 125] width 142 height 31
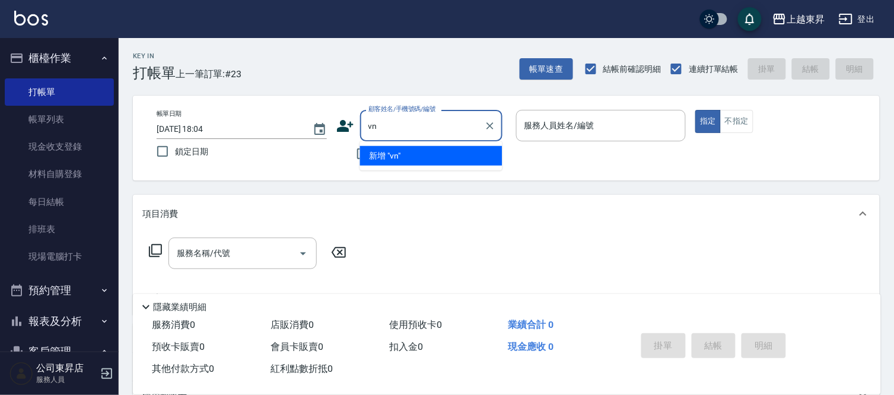
type input "v"
type input "乴"
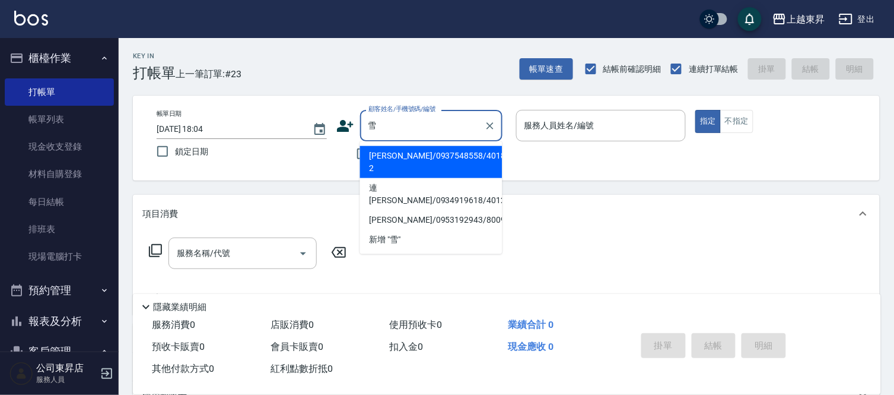
click at [372, 178] on li "連麗雪/0934919618/40120" at bounding box center [431, 194] width 142 height 32
type input "連麗雪/0934919618/40120"
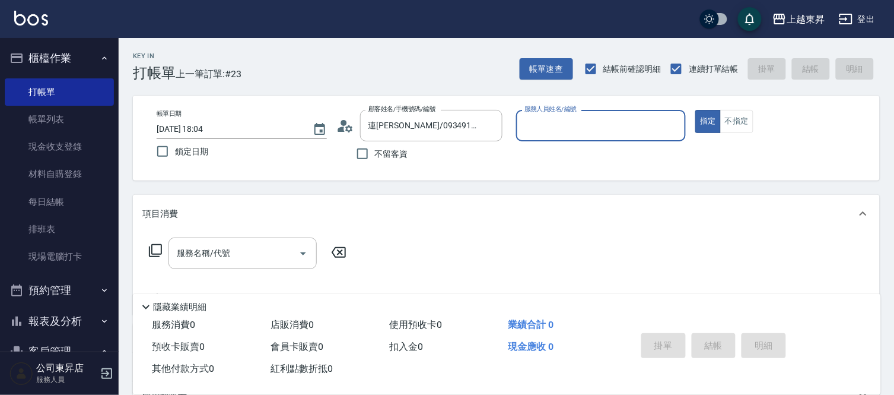
type input "李怡君-04"
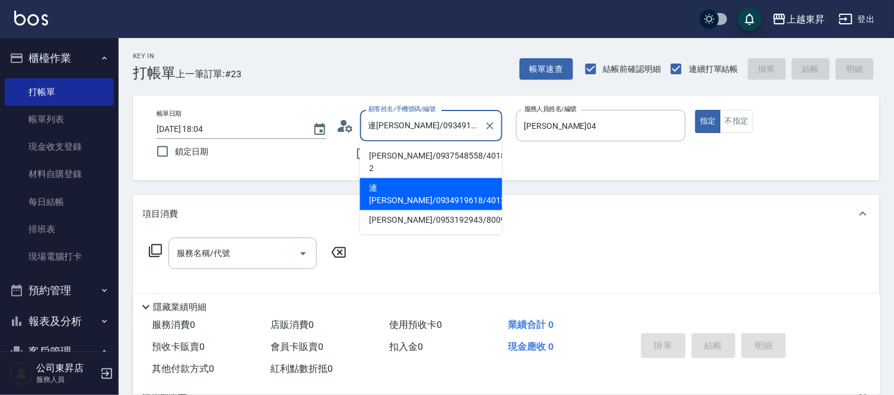
click at [393, 115] on input "連麗雪/0934919618/40120" at bounding box center [422, 125] width 114 height 21
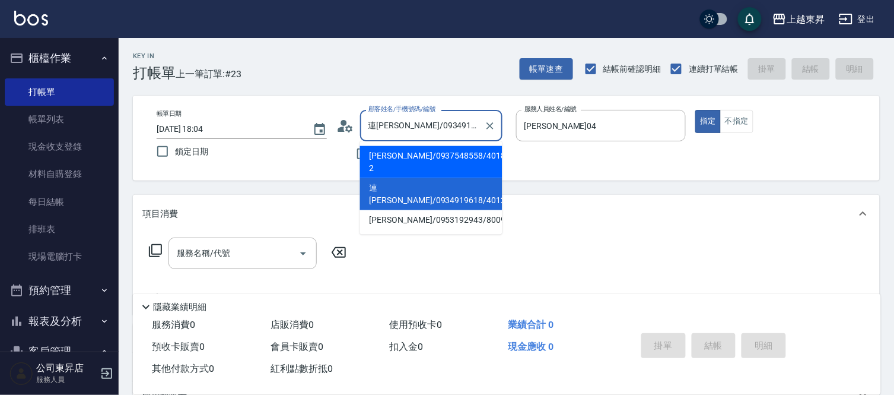
click at [396, 155] on li "李雪禎/0937548558/40189-2" at bounding box center [431, 162] width 142 height 32
type input "李雪禎/0937548558/40189-2"
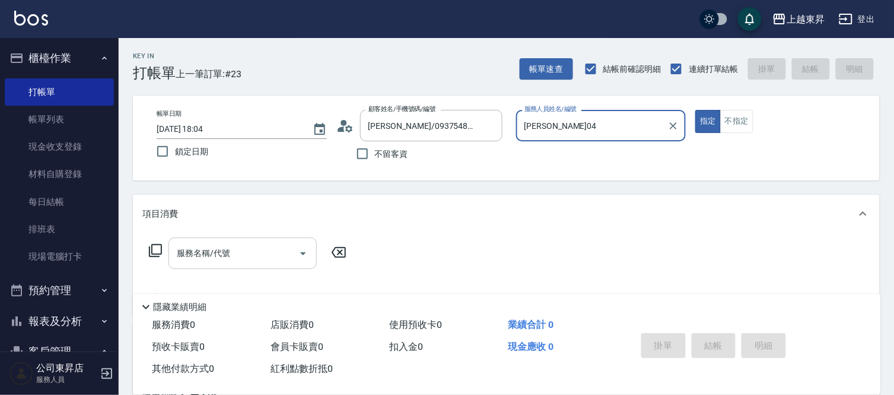
click at [191, 264] on div "服務名稱/代號" at bounding box center [243, 252] width 148 height 31
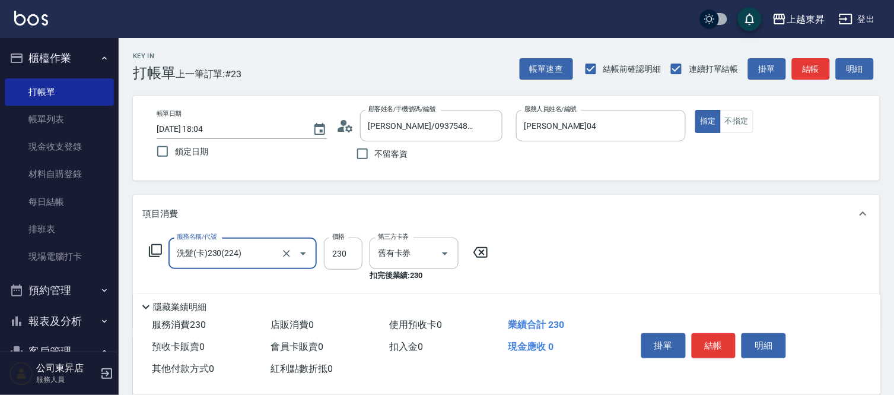
type input "洗髮(卡)230(224)"
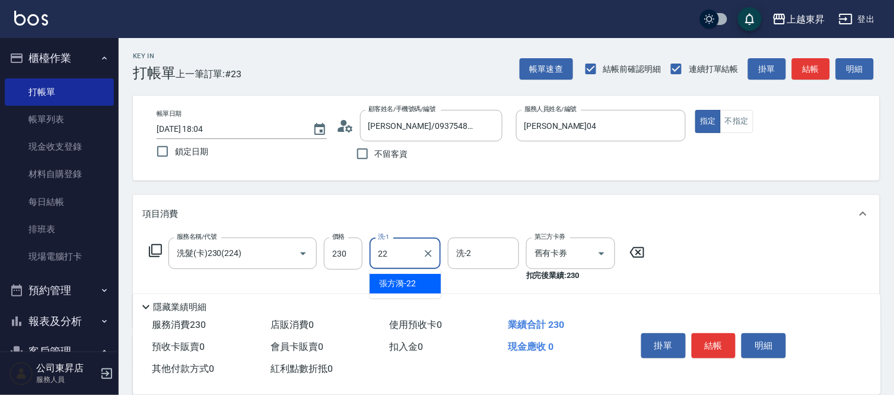
type input "張方漪-22"
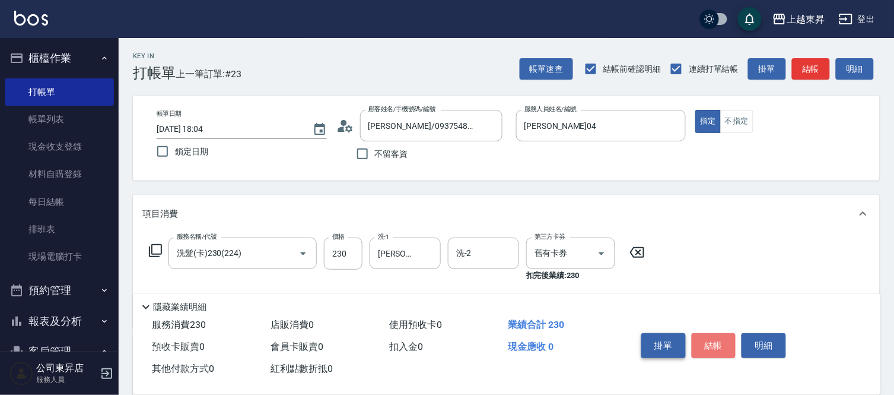
drag, startPoint x: 705, startPoint y: 339, endPoint x: 659, endPoint y: 329, distance: 47.2
click at [705, 338] on button "結帳" at bounding box center [714, 345] width 44 height 25
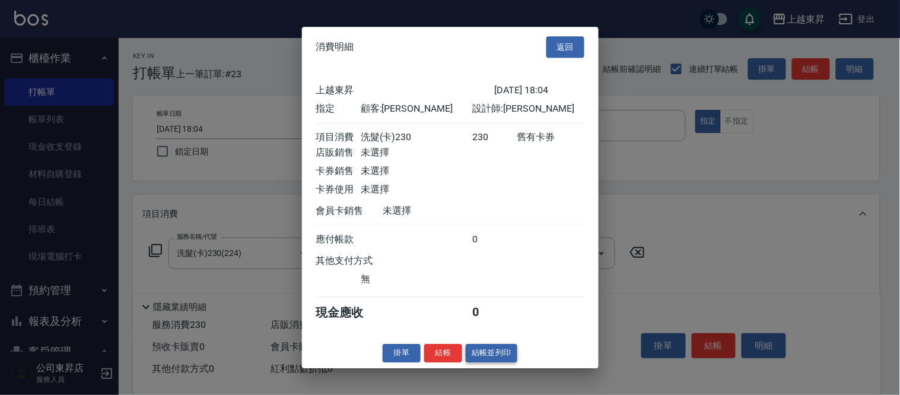
click at [497, 353] on button "結帳並列印" at bounding box center [492, 353] width 52 height 18
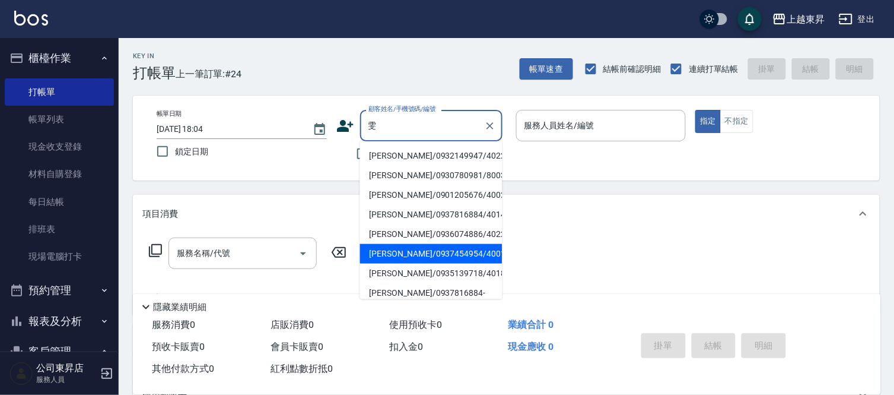
click at [405, 253] on li "張嘉雯/0937454954/40011" at bounding box center [431, 254] width 142 height 20
type input "張嘉雯/0937454954/40011"
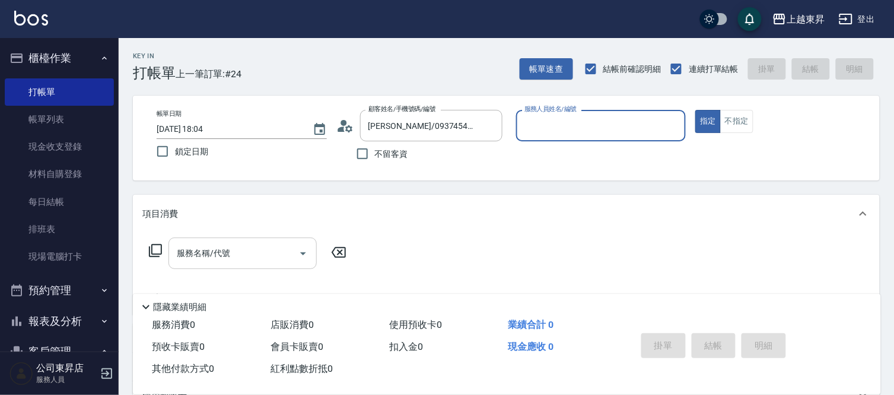
type input "李怡君-04"
click at [193, 263] on div "服務名稱/代號" at bounding box center [243, 252] width 148 height 31
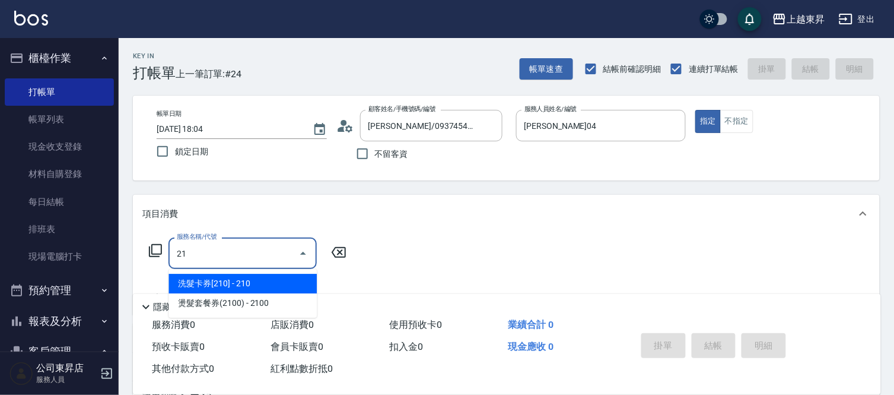
type input "210"
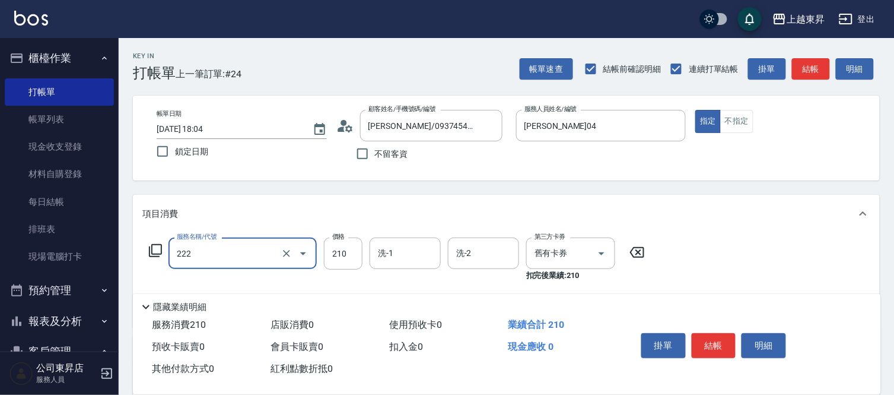
type input "洗髮卡券[210](222)"
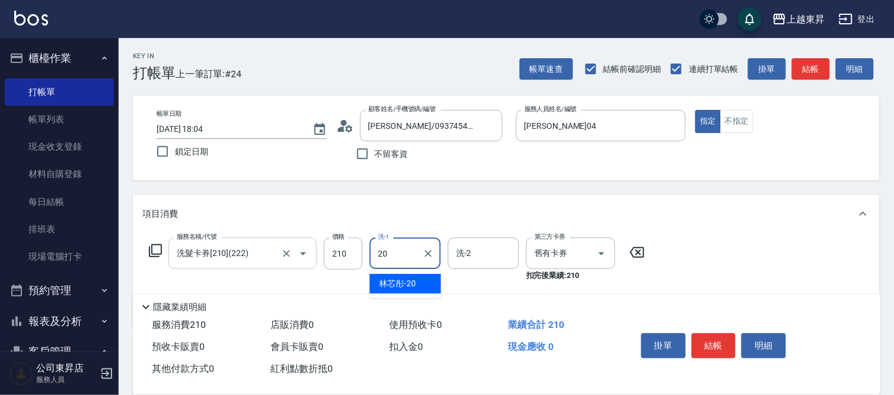
type input "林芯彤-20"
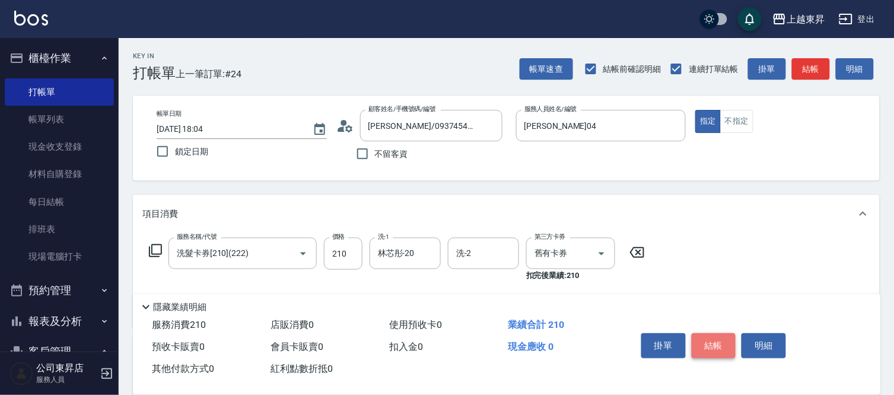
click at [728, 335] on button "結帳" at bounding box center [714, 345] width 44 height 25
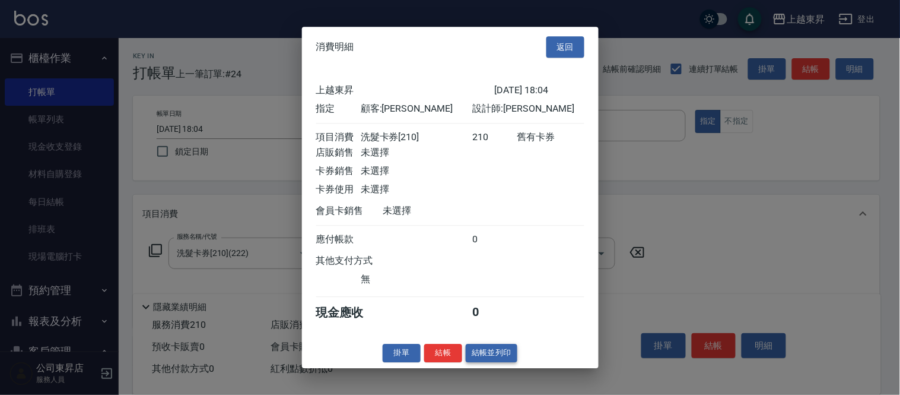
click at [494, 360] on button "結帳並列印" at bounding box center [492, 353] width 52 height 18
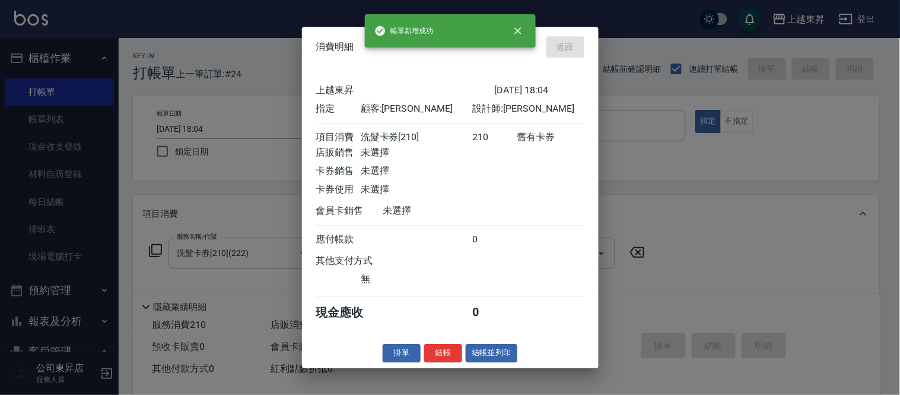
type input "2025/09/07 18:05"
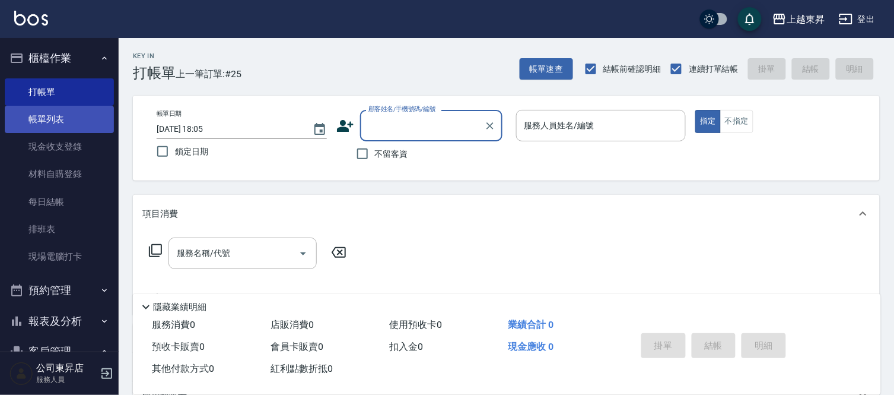
click at [28, 113] on link "帳單列表" at bounding box center [59, 119] width 109 height 27
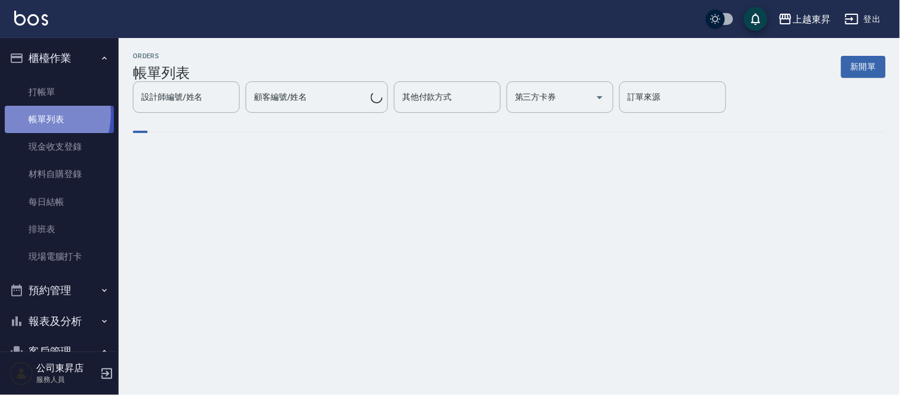
click at [28, 113] on link "帳單列表" at bounding box center [59, 119] width 109 height 27
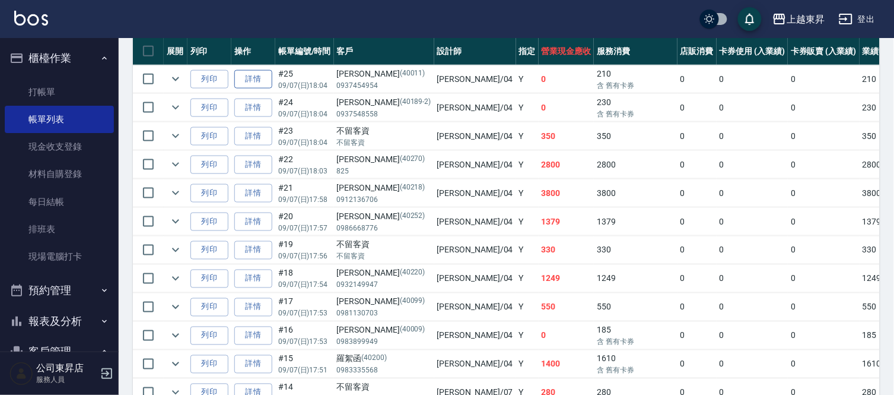
scroll to position [395, 0]
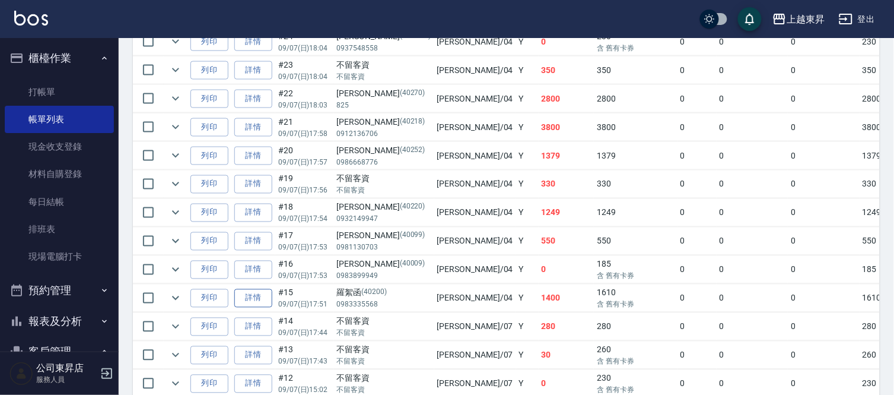
click at [249, 303] on link "詳情" at bounding box center [253, 298] width 38 height 18
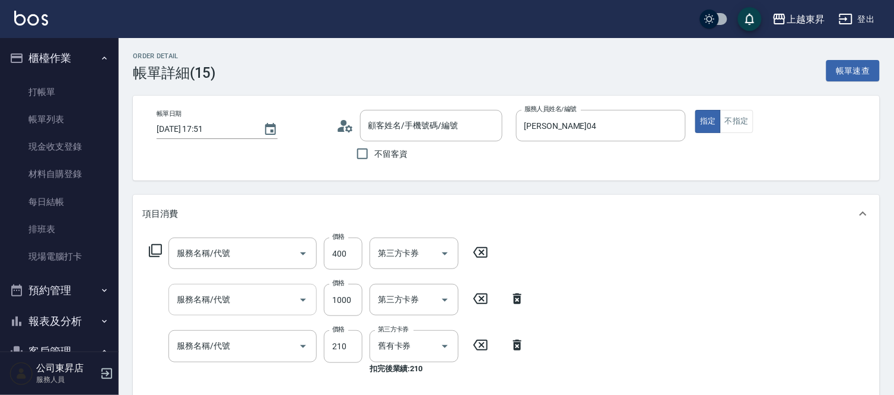
type input "2025/09/07 17:51"
type input "李怡君-04"
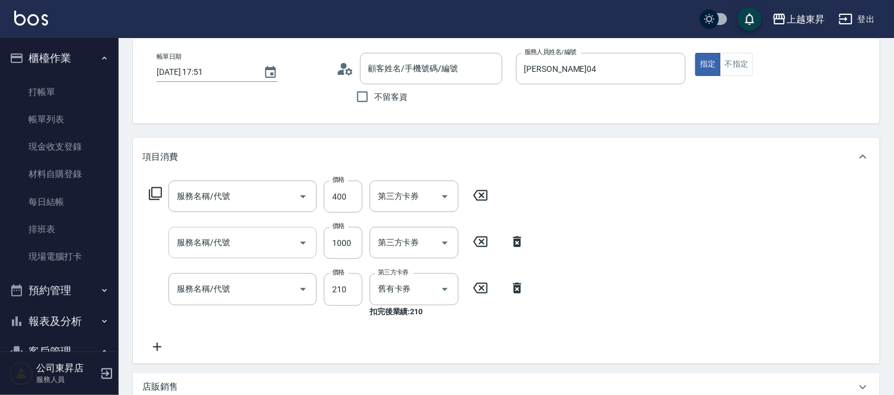
scroll to position [198, 0]
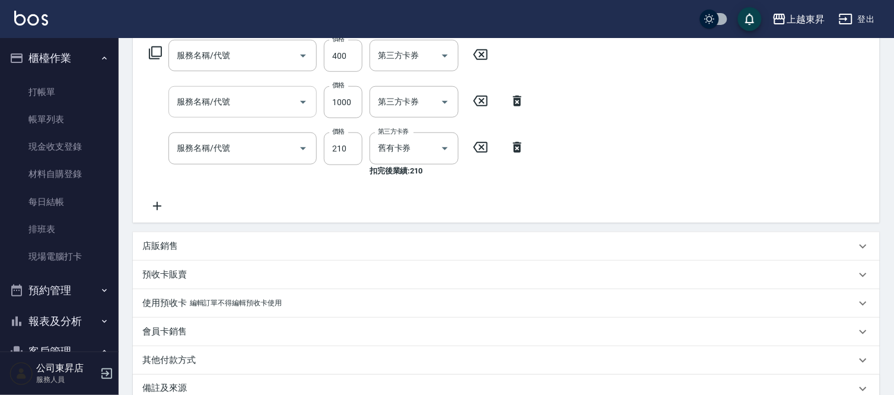
type input "自備護髮[400](600)"
type input "染髮[1000](502)"
type input "洗髮卡券[210](222)"
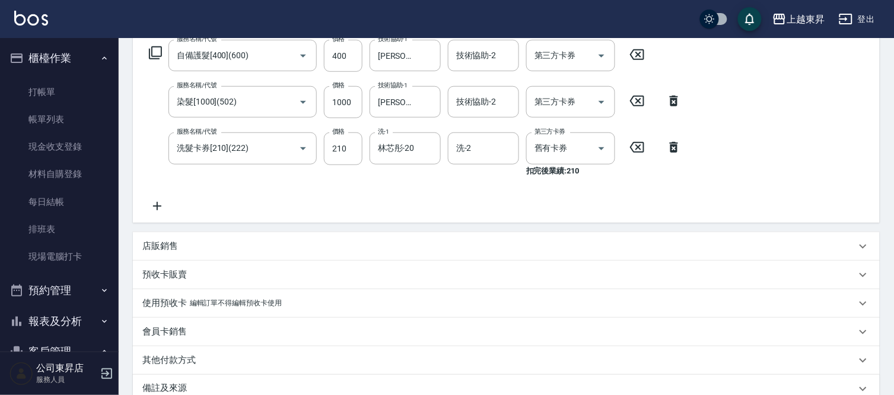
type input "羅絮函/0983335568/40200"
click at [142, 206] on icon at bounding box center [157, 206] width 30 height 14
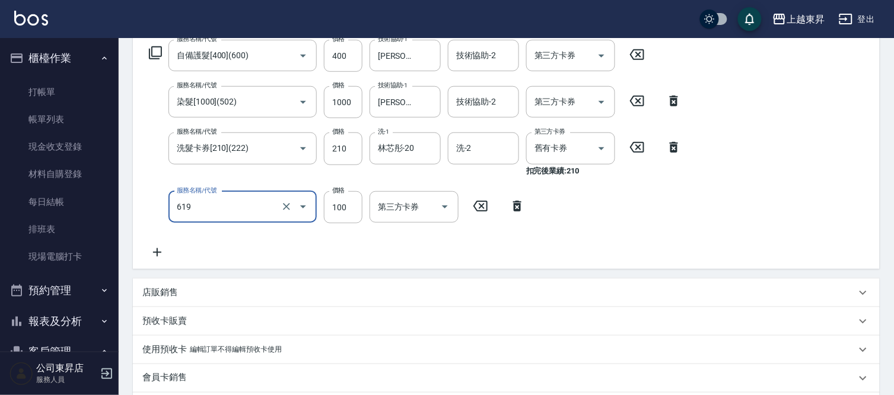
type input "煥彩.玻酸.晶膜.水療(619)"
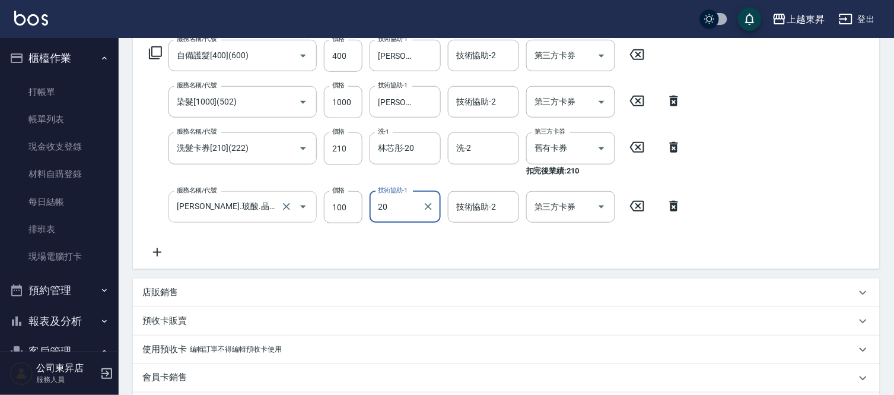
type input "林芯彤-20"
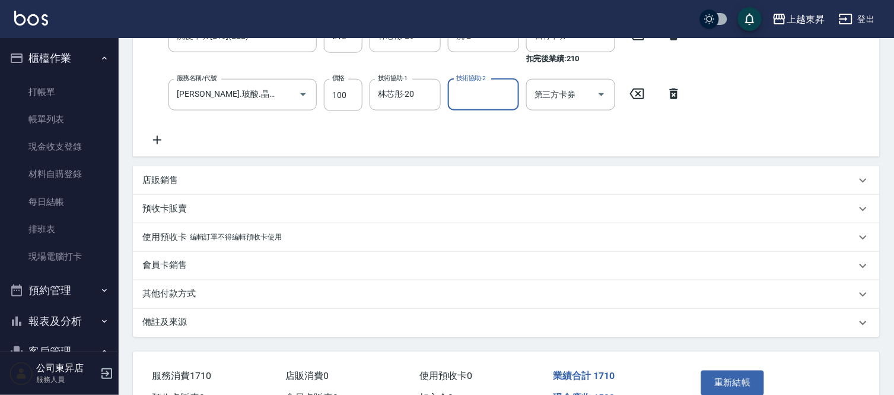
scroll to position [378, 0]
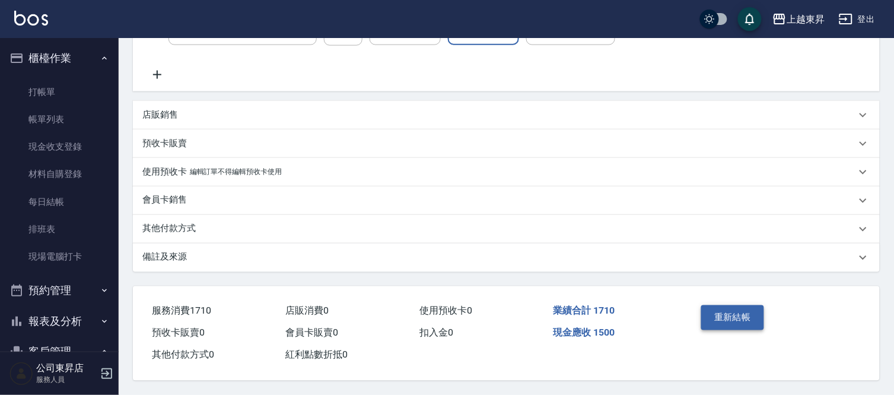
click at [749, 312] on button "重新結帳" at bounding box center [732, 317] width 63 height 25
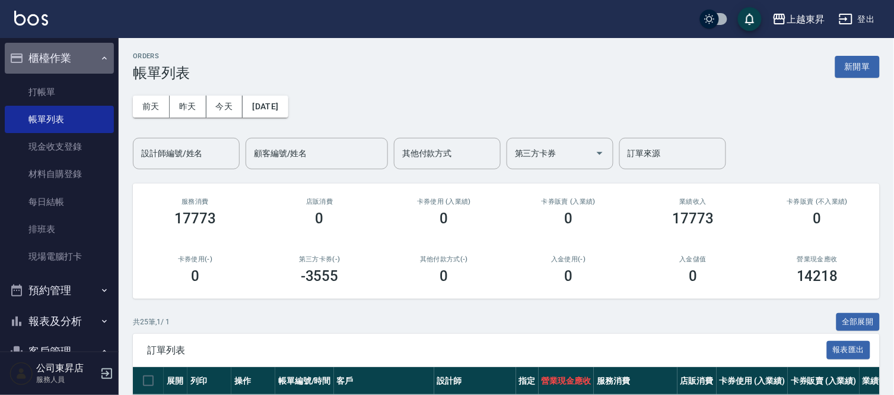
click at [65, 72] on button "櫃檯作業" at bounding box center [59, 58] width 109 height 31
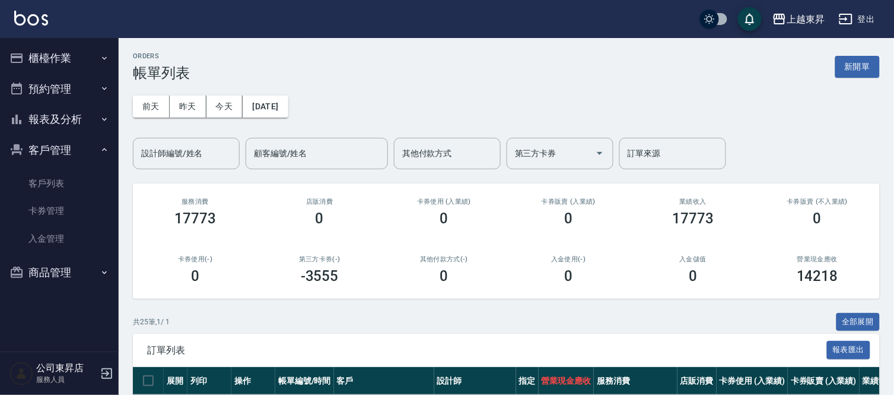
click at [64, 76] on ul "櫃檯作業 打帳單 帳單列表 現金收支登錄 材料自購登錄 每日結帳 排班表 現場電腦打卡 預約管理 預約管理 單日預約紀錄 單週預約紀錄 報表及分析 報表目錄 …" at bounding box center [59, 165] width 109 height 254
click at [67, 72] on button "櫃檯作業" at bounding box center [59, 58] width 109 height 31
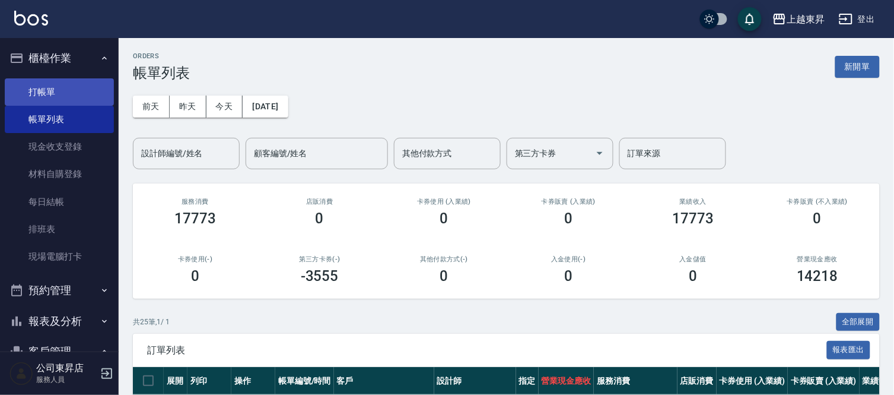
click at [64, 89] on link "打帳單" at bounding box center [59, 91] width 109 height 27
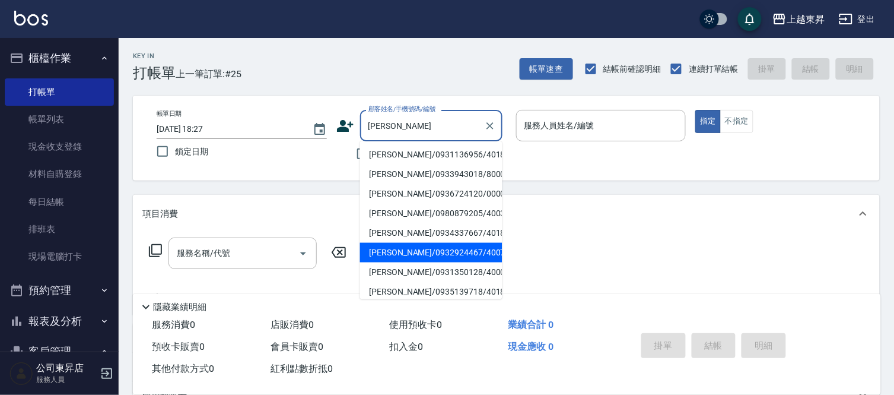
scroll to position [132, 0]
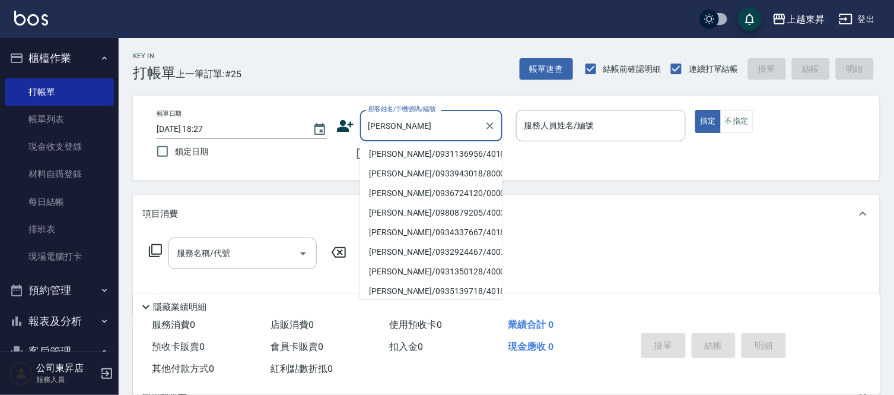
click at [402, 144] on li "李明玲/0935497451/70014" at bounding box center [431, 135] width 142 height 20
type input "李明玲/0935497451/70014"
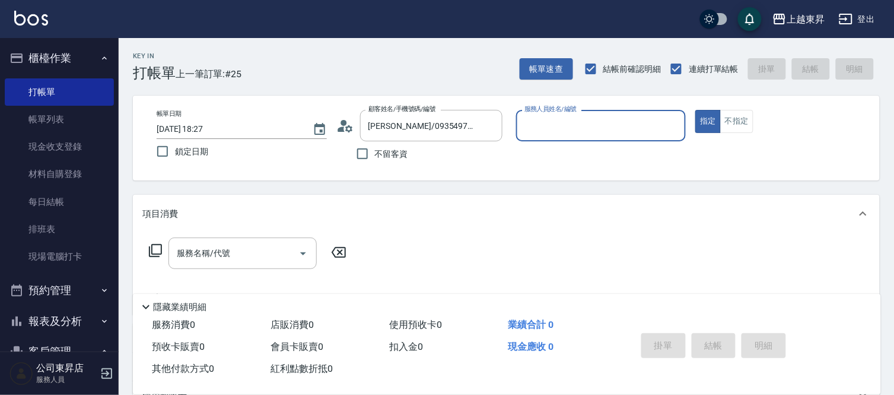
type input "榮松-07"
click at [421, 125] on input "李明玲/0935497451/70014" at bounding box center [422, 125] width 114 height 21
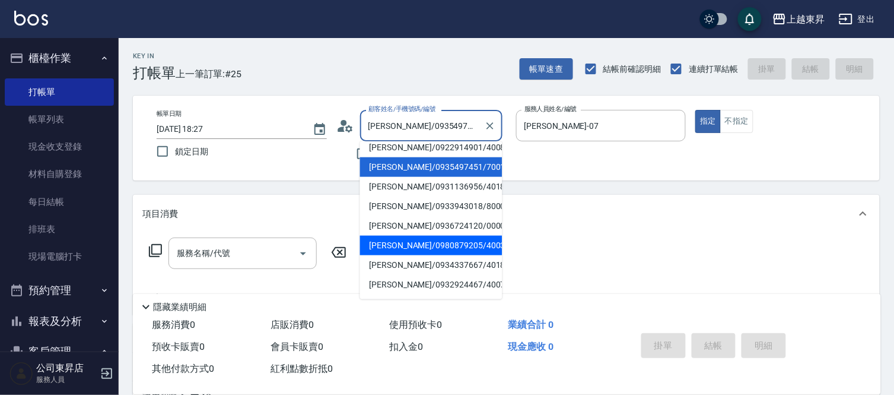
scroll to position [132, 0]
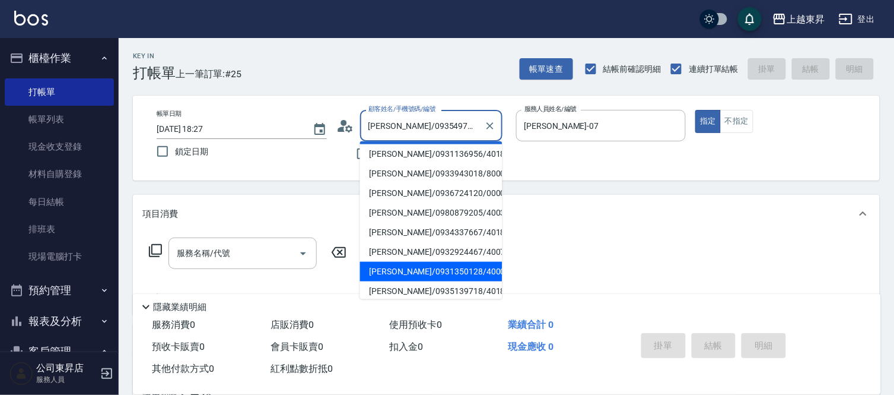
click at [393, 262] on li "李謹宇/0931350128/40008" at bounding box center [431, 272] width 142 height 20
type input "李謹宇/0931350128/40008"
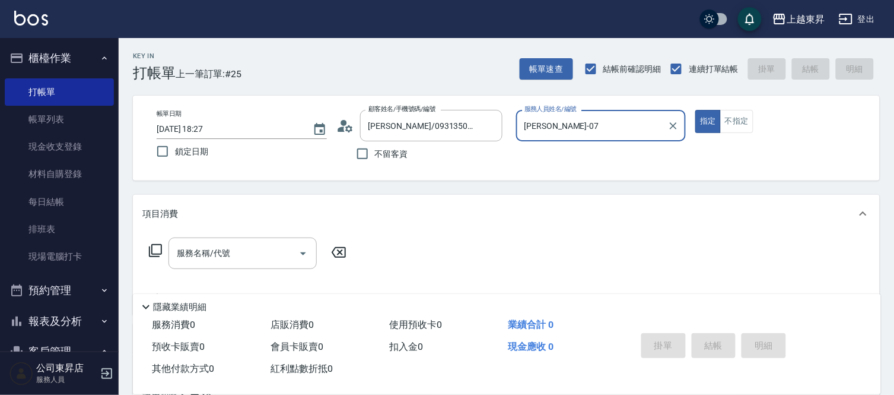
type input "李怡君-04"
click at [270, 258] on input "服務名稱/代號" at bounding box center [234, 253] width 120 height 21
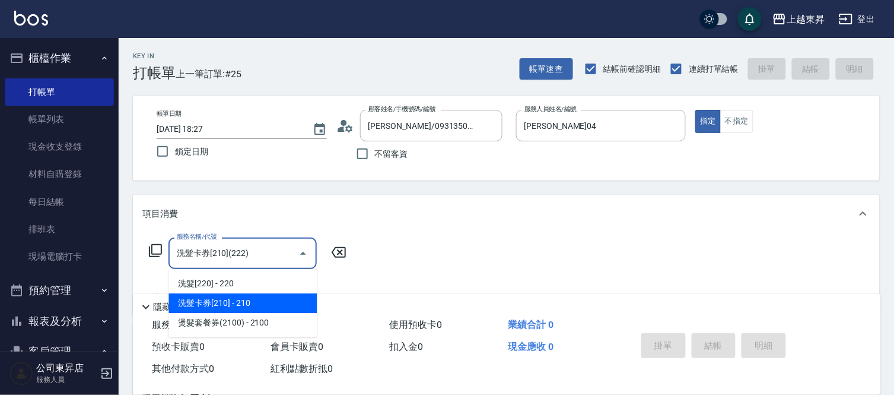
type input "洗髮卡券[210](222)"
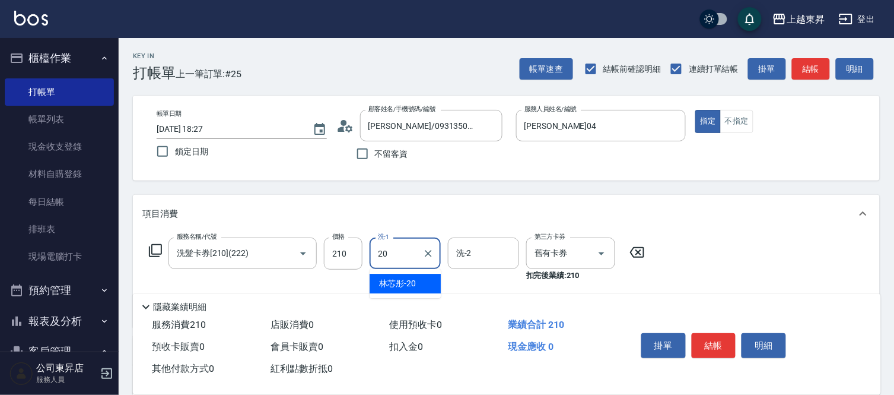
type input "林芯彤-20"
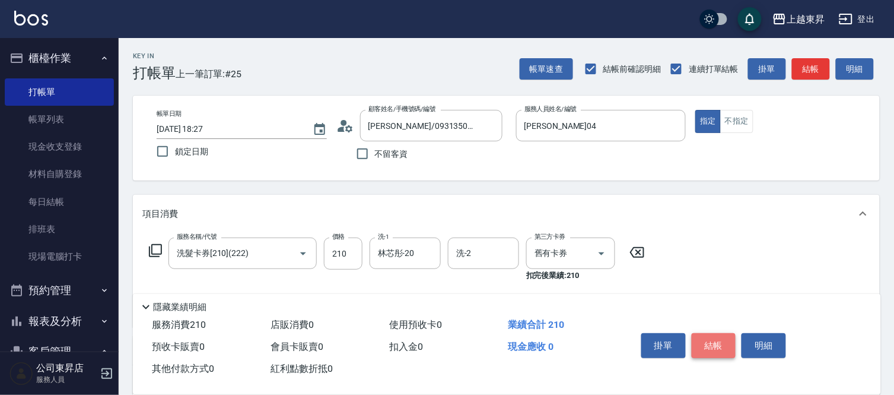
click at [718, 345] on button "結帳" at bounding box center [714, 345] width 44 height 25
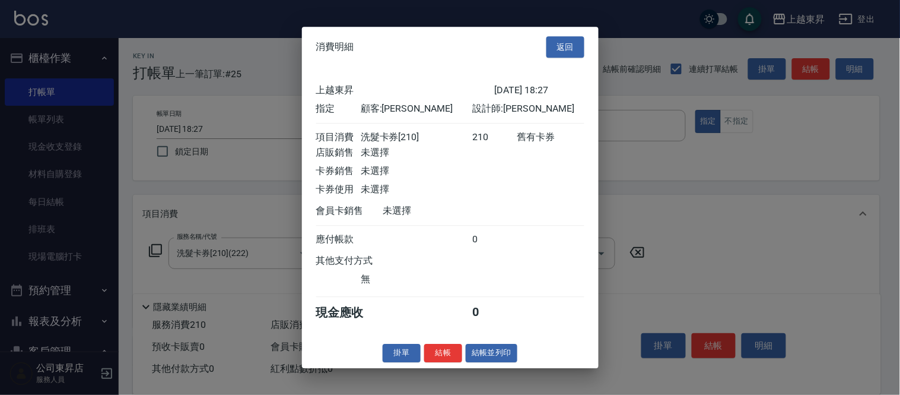
click at [466, 362] on button "結帳並列印" at bounding box center [492, 353] width 52 height 18
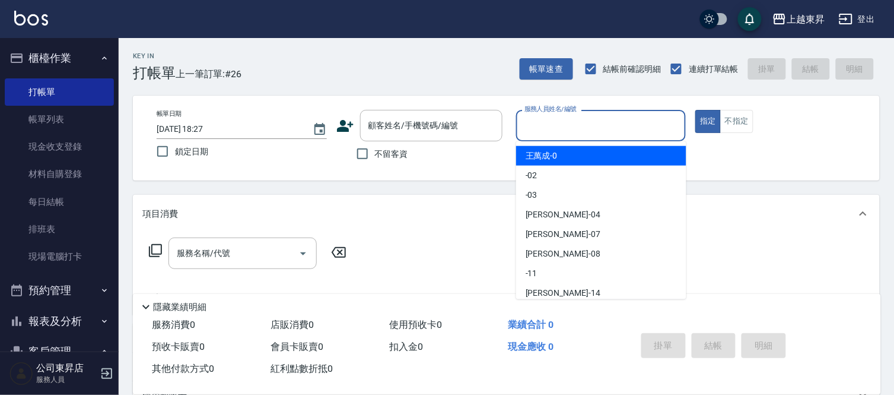
click at [549, 120] on input "服務人員姓名/編號" at bounding box center [602, 125] width 160 height 21
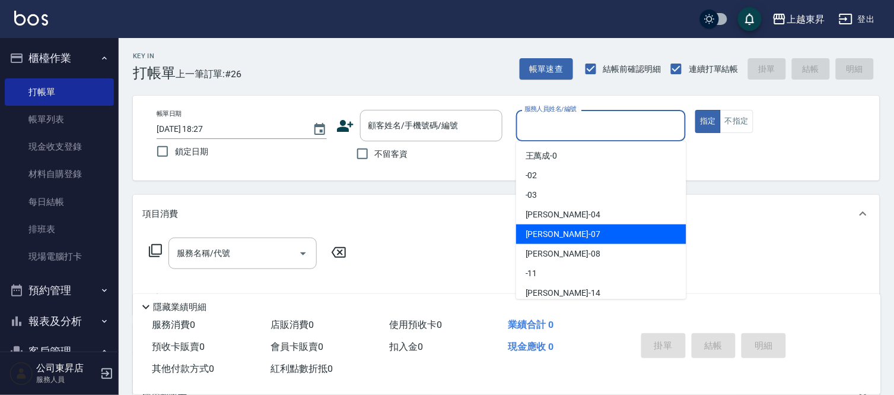
click at [538, 232] on span "榮松 -07" at bounding box center [563, 234] width 75 height 12
type input "榮松-07"
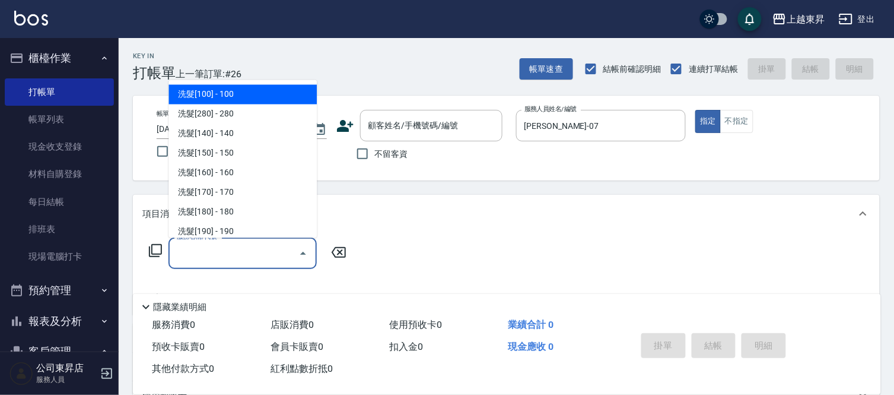
click at [216, 247] on input "服務名稱/代號" at bounding box center [234, 253] width 120 height 21
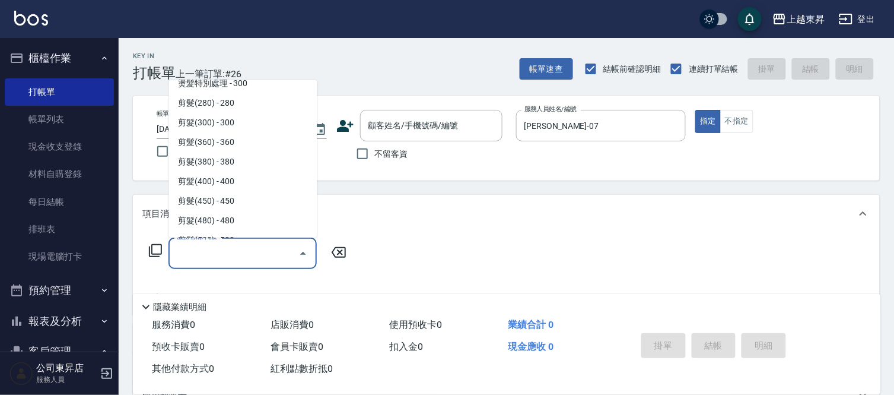
scroll to position [857, 0]
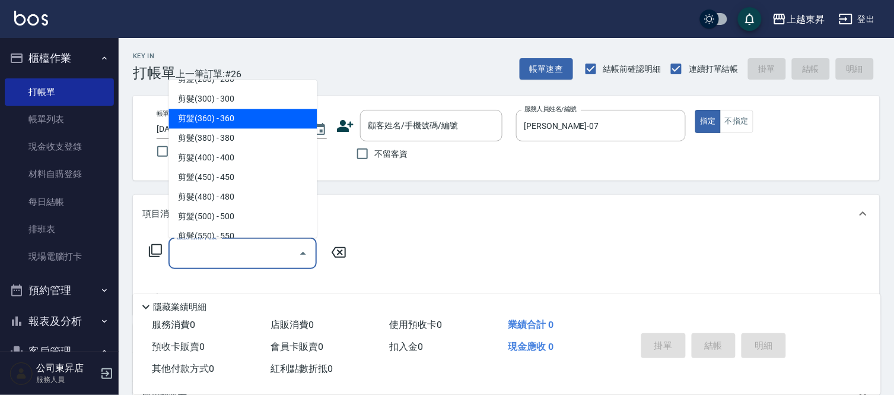
click at [254, 115] on span "剪髮(360) - 360" at bounding box center [243, 119] width 148 height 20
type input "剪髮(360)(403)"
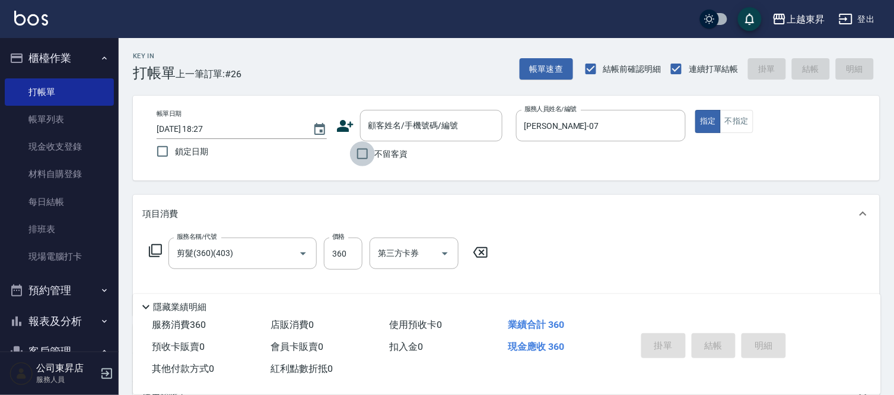
click at [362, 156] on input "不留客資" at bounding box center [362, 153] width 25 height 25
checkbox input "true"
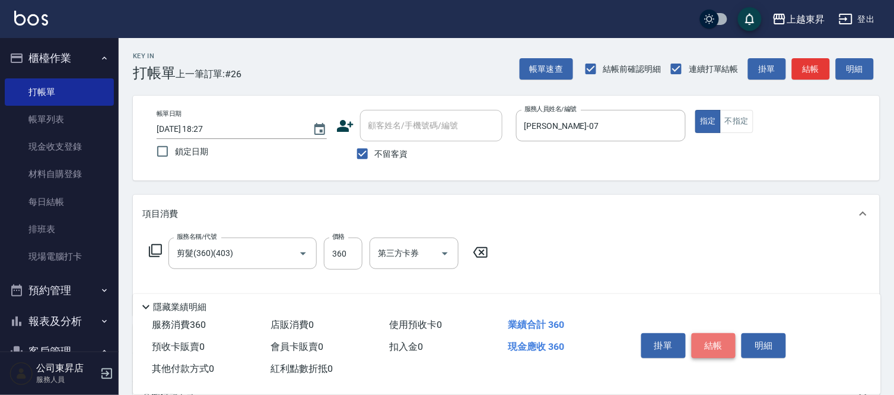
click at [718, 338] on button "結帳" at bounding box center [714, 345] width 44 height 25
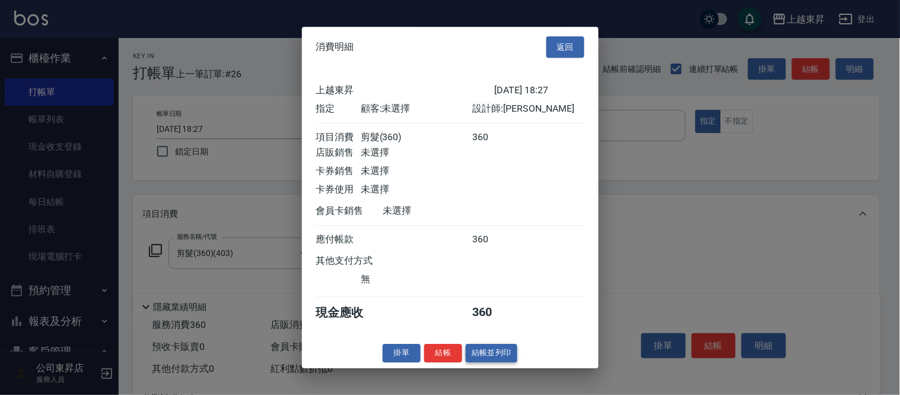
click at [501, 360] on button "結帳並列印" at bounding box center [492, 353] width 52 height 18
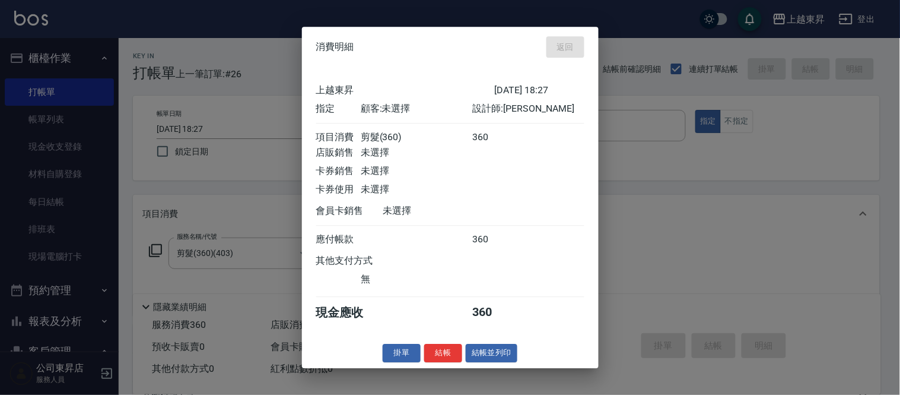
type input "2025/09/07 18:31"
